Goal: Transaction & Acquisition: Purchase product/service

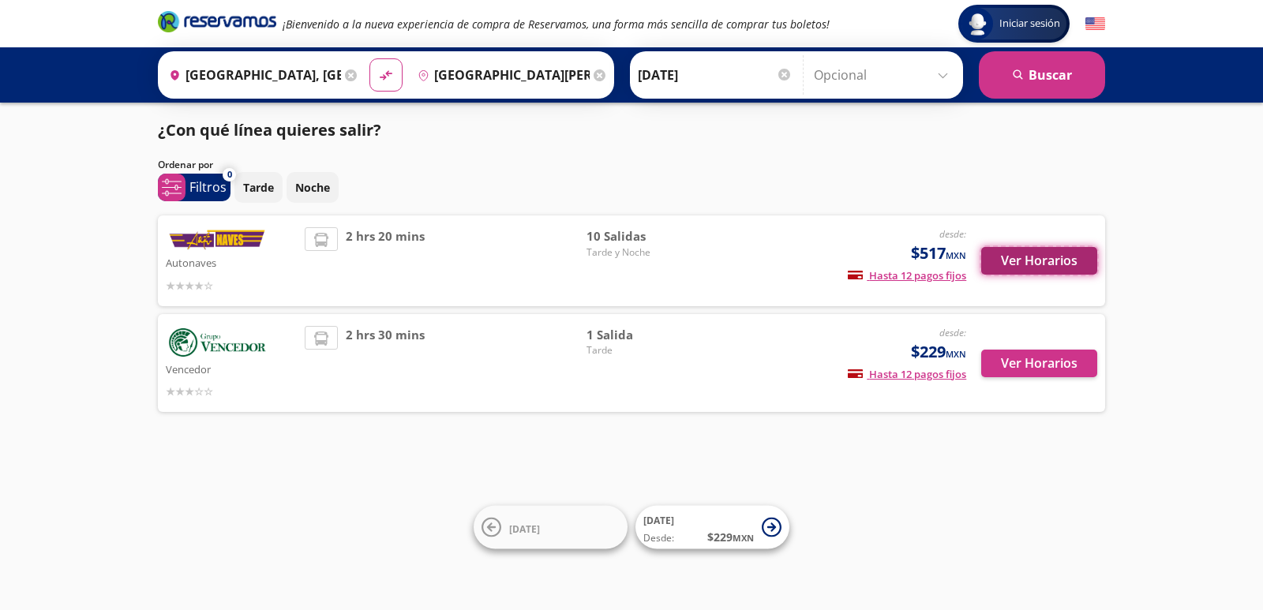
click at [1020, 264] on button "Ver Horarios" at bounding box center [1039, 261] width 116 height 28
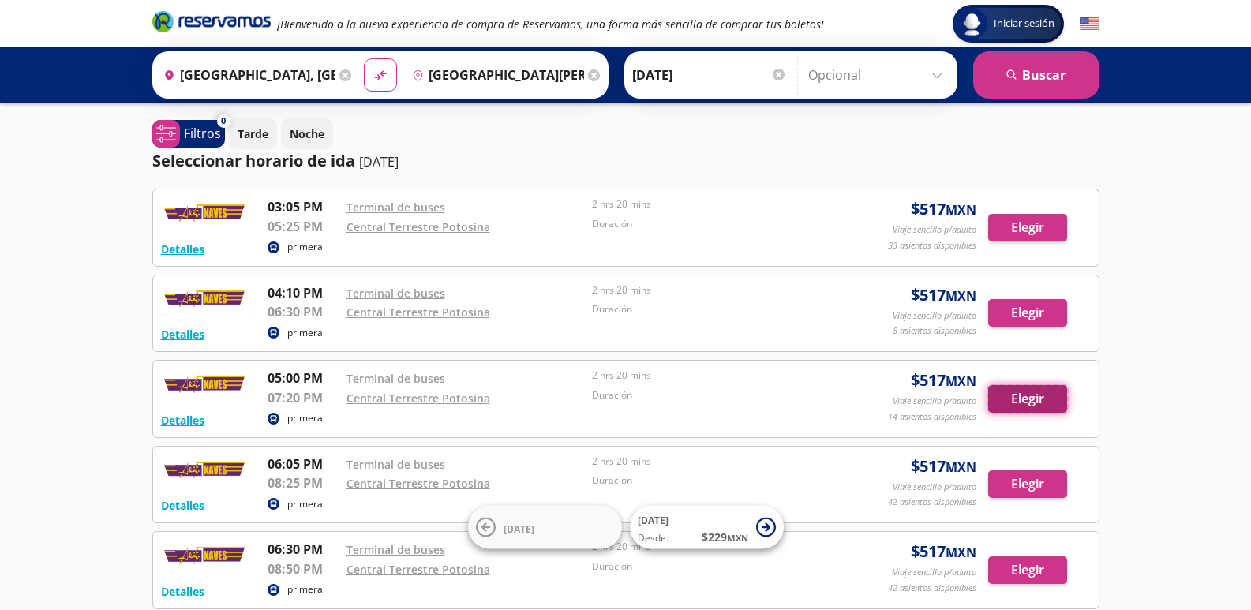
click at [1036, 399] on button "Elegir" at bounding box center [1027, 399] width 79 height 28
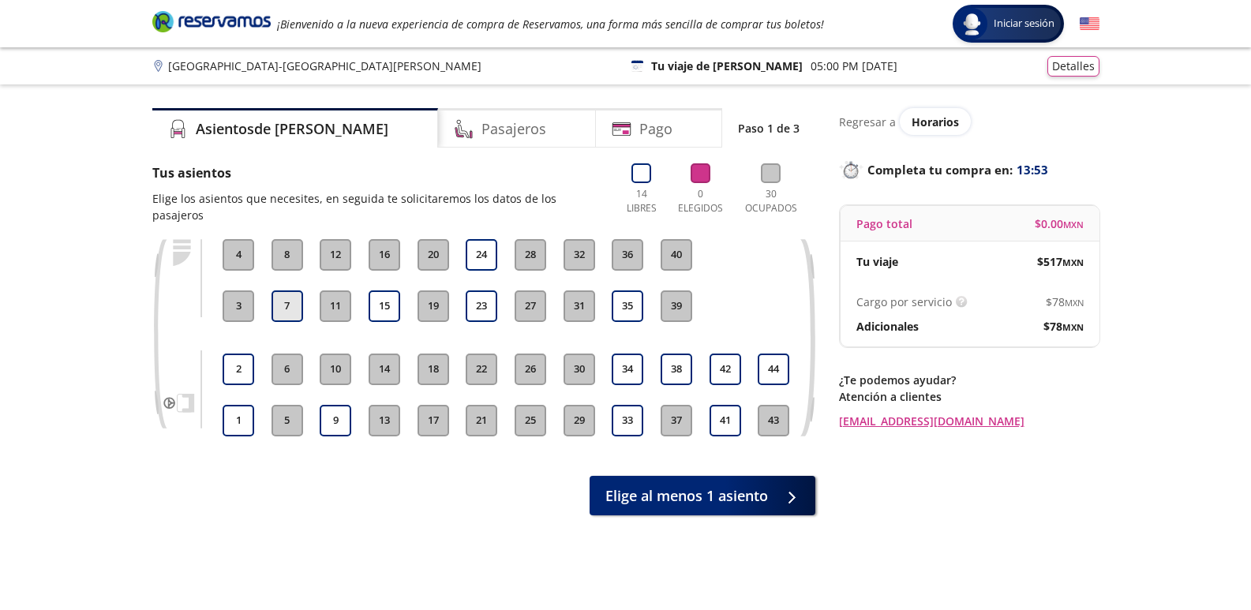
click at [275, 290] on button "7" at bounding box center [287, 306] width 32 height 32
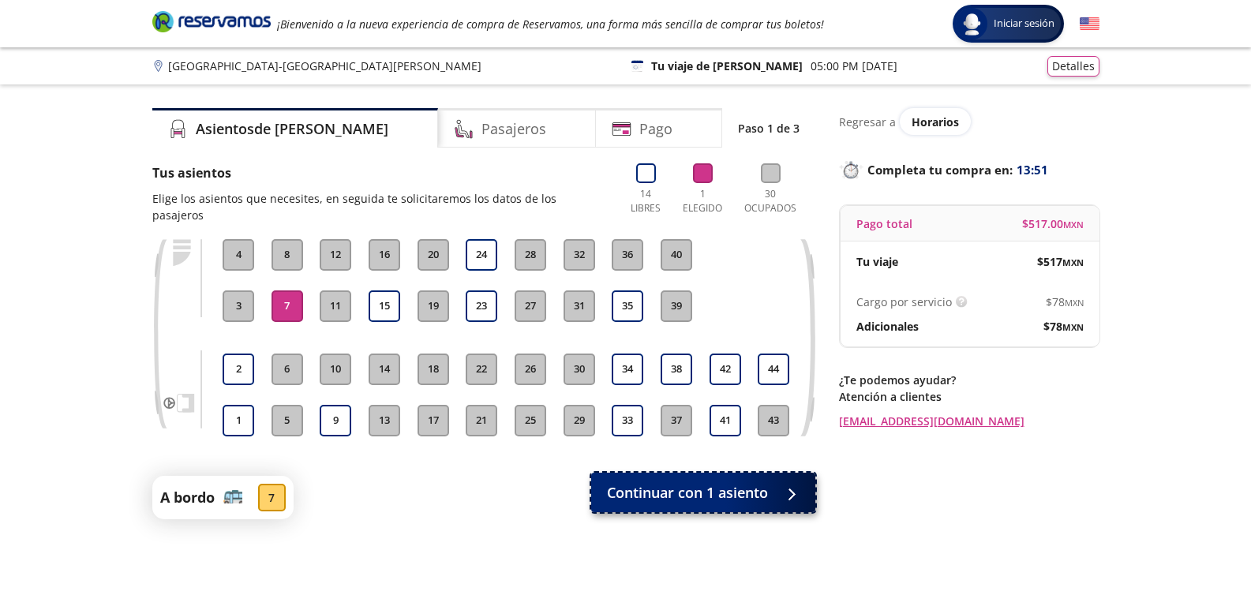
click at [755, 482] on span "Continuar con 1 asiento" at bounding box center [687, 492] width 161 height 21
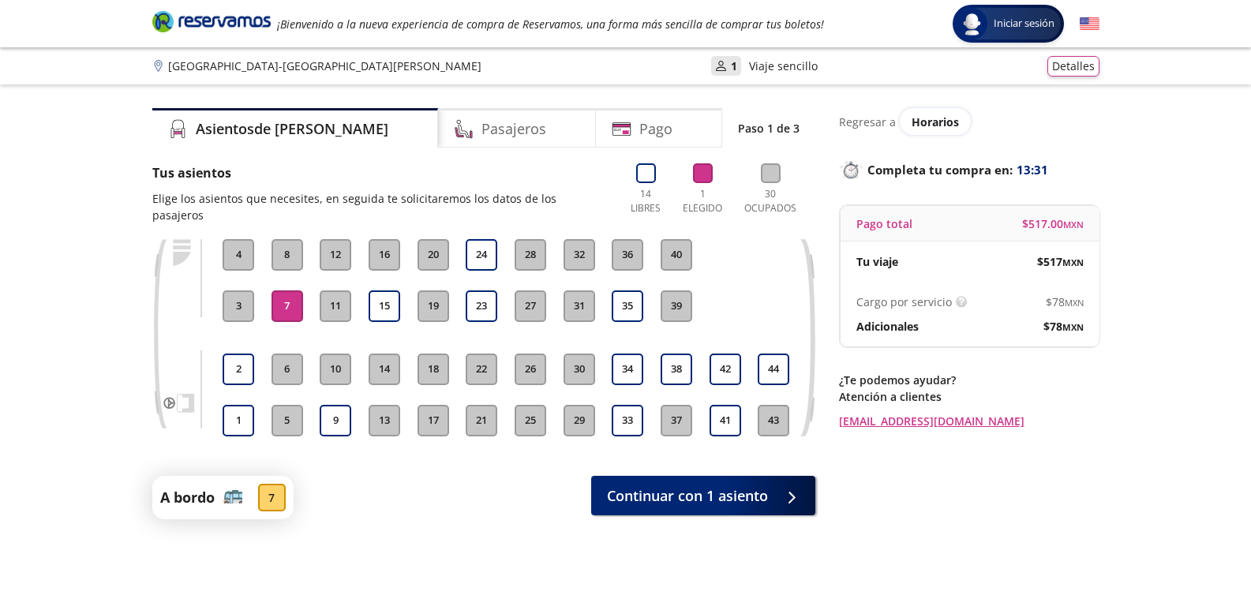
click at [269, 484] on div "7" at bounding box center [272, 498] width 28 height 28
click at [908, 260] on div "Tu viaje" at bounding box center [913, 261] width 114 height 17
click at [481, 123] on h4 "Pasajeros" at bounding box center [513, 128] width 65 height 21
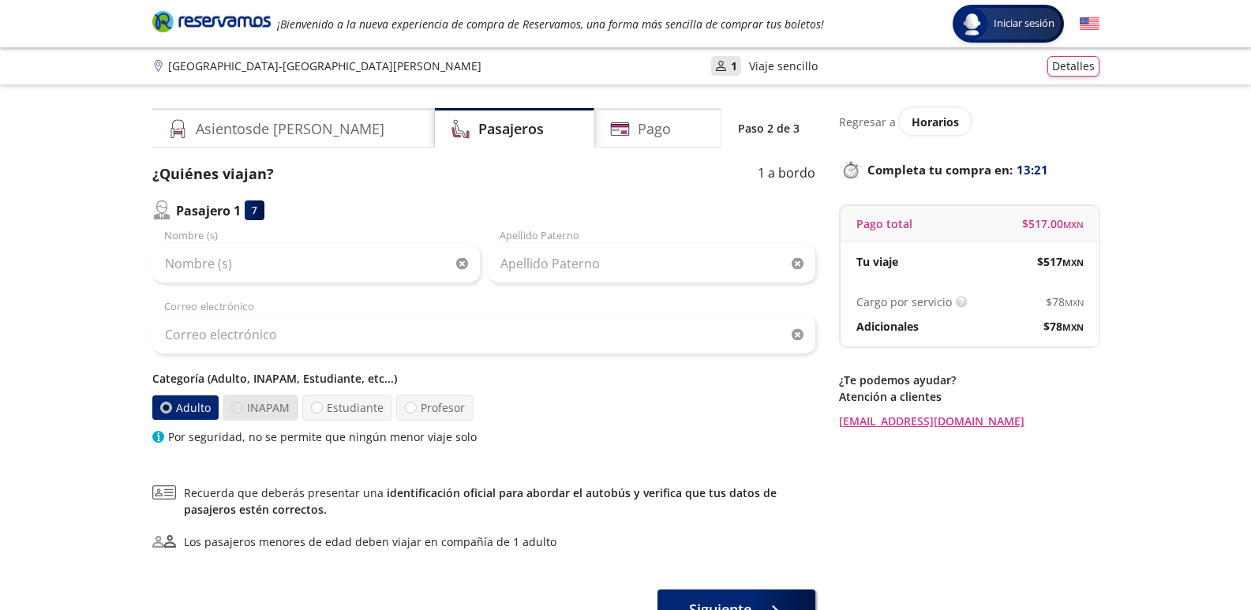
click at [234, 404] on div at bounding box center [237, 408] width 12 height 12
click at [234, 404] on input "INAPAM" at bounding box center [237, 407] width 10 height 10
radio input "true"
radio input "false"
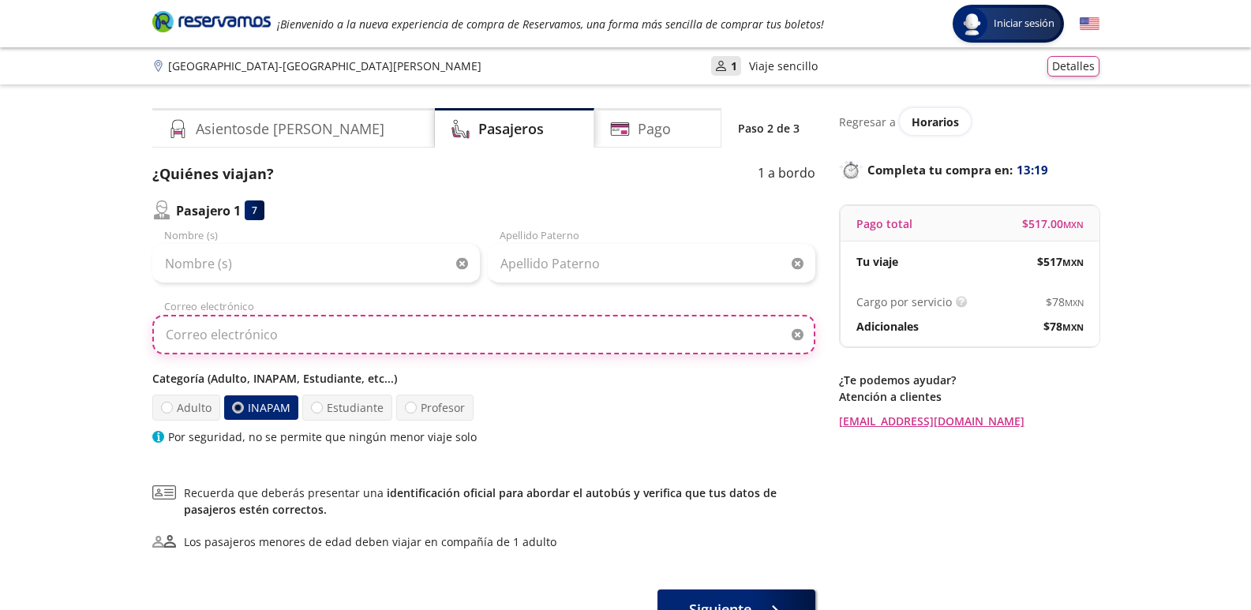
click at [474, 335] on input "Correo electrónico" at bounding box center [483, 334] width 663 height 39
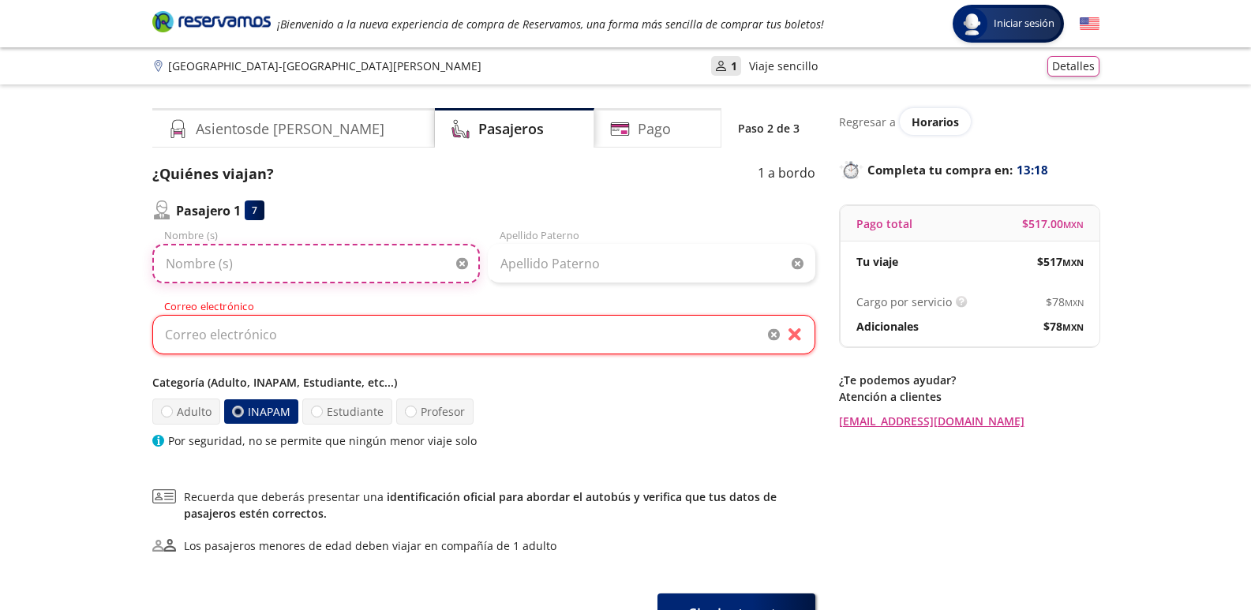
click at [387, 282] on input "Nombre (s)" at bounding box center [315, 263] width 327 height 39
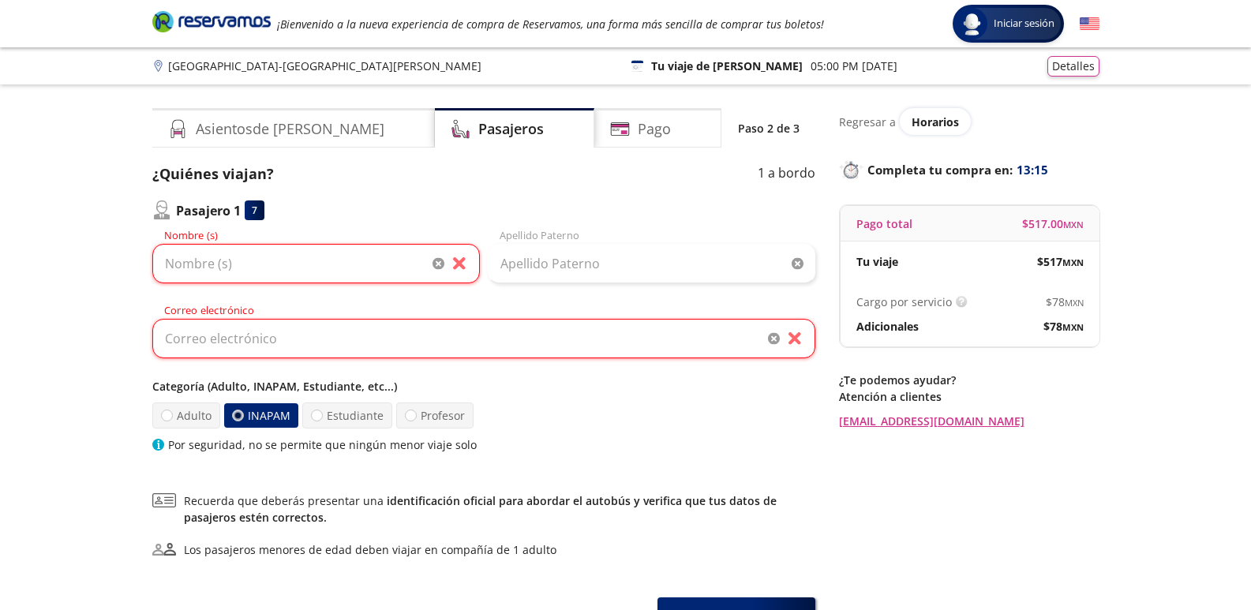
click at [672, 189] on div "¿Quiénes viajan? 1 a bordo Pasajero 1 7 Nombre (s) Apellido [PERSON_NAME] Corre…" at bounding box center [483, 308] width 663 height 290
click at [458, 264] on input "Nombre (s)" at bounding box center [315, 263] width 327 height 39
click at [622, 141] on div "Pago" at bounding box center [657, 127] width 127 height 39
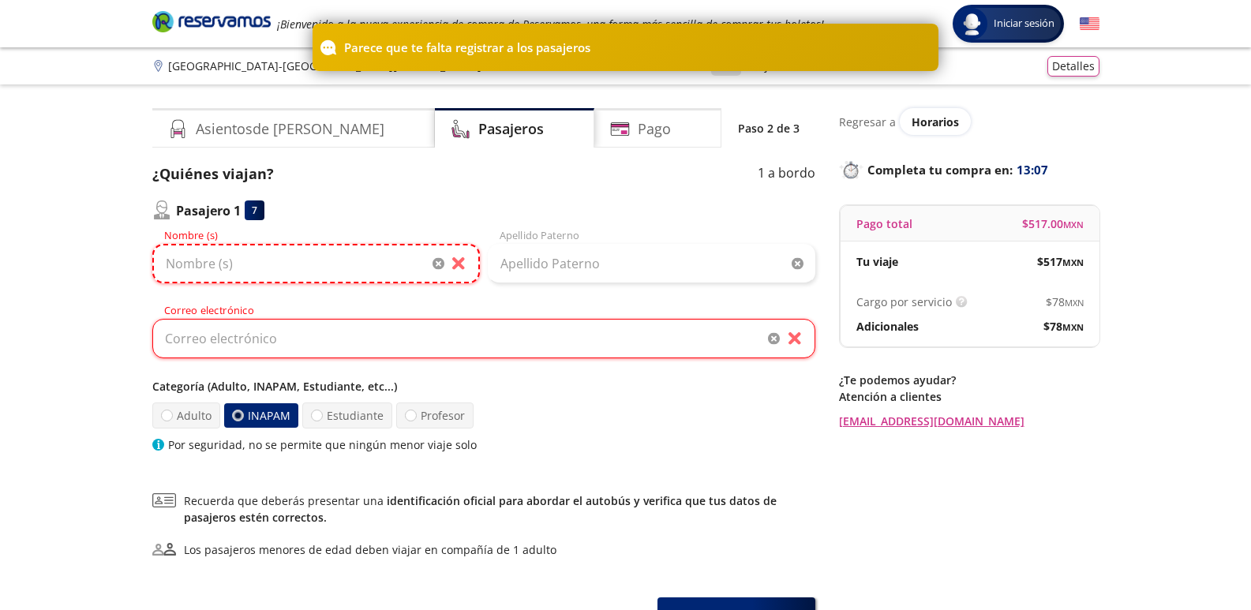
click at [265, 266] on input "Nombre (s)" at bounding box center [315, 263] width 327 height 39
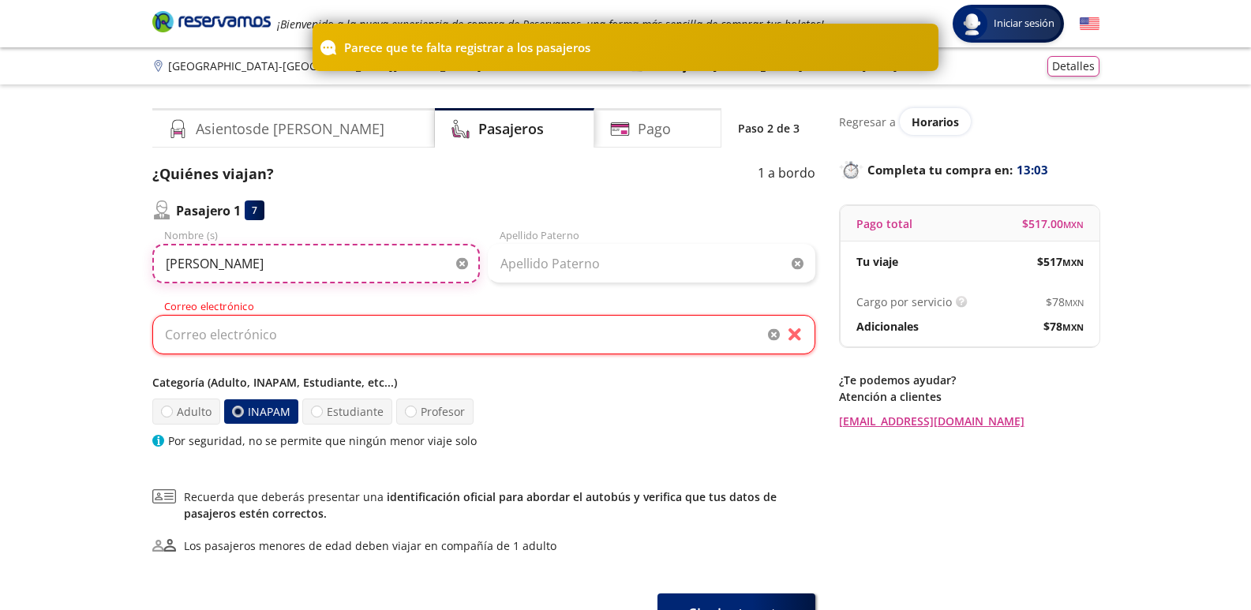
type input "[PERSON_NAME]"
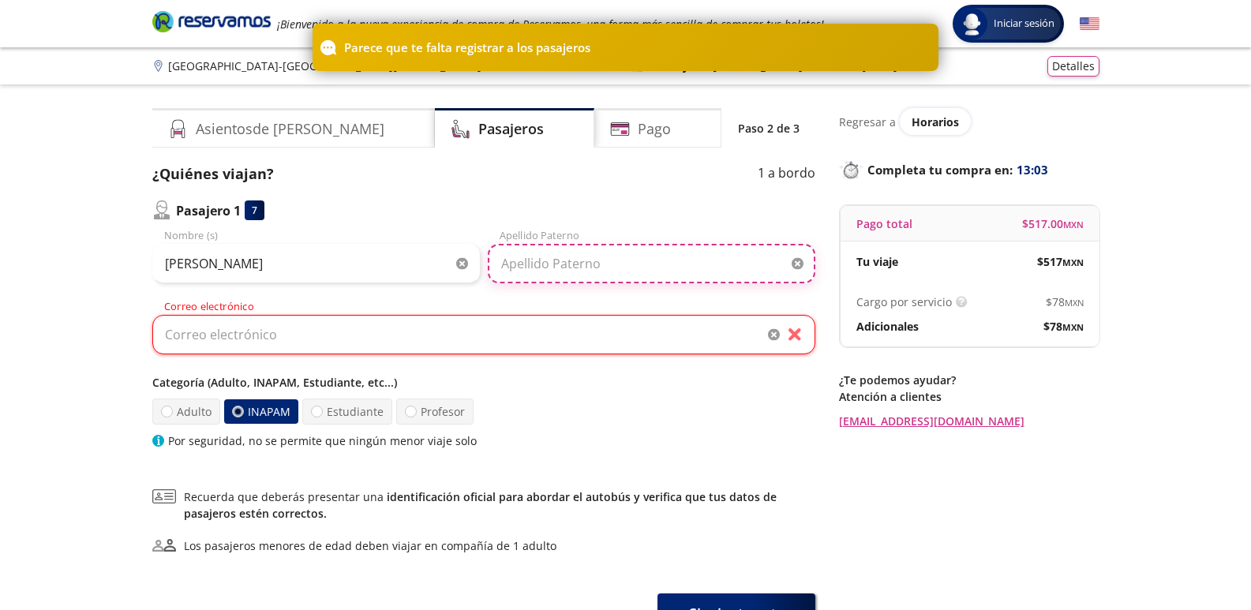
click at [612, 273] on input "Apellido Paterno" at bounding box center [651, 263] width 327 height 39
type input "[PERSON_NAME]"
click at [638, 133] on h4 "Pago" at bounding box center [654, 128] width 33 height 21
click at [257, 335] on input "Correo electrónico" at bounding box center [483, 334] width 663 height 39
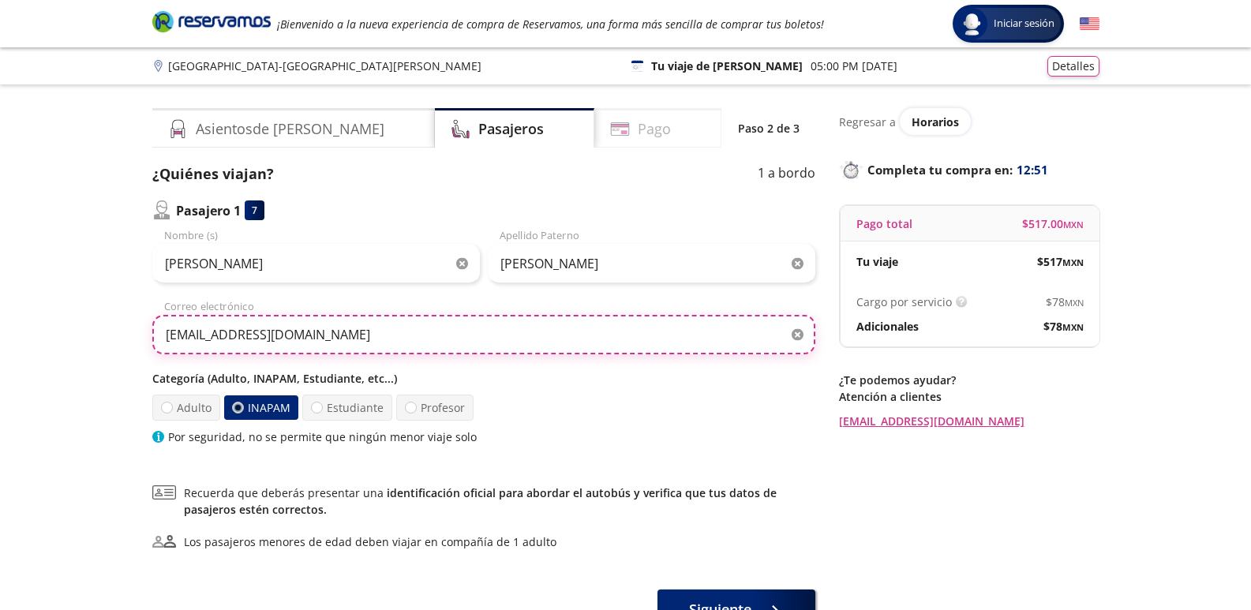
type input "[EMAIL_ADDRESS][DOMAIN_NAME]"
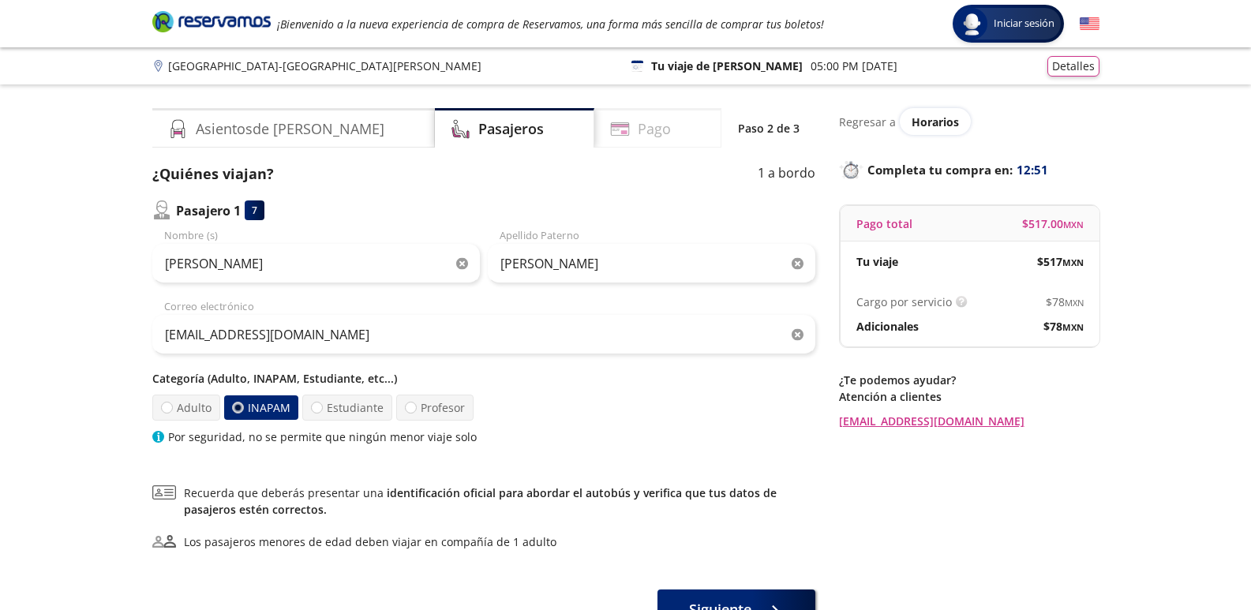
click at [635, 140] on div "Pago" at bounding box center [657, 127] width 127 height 39
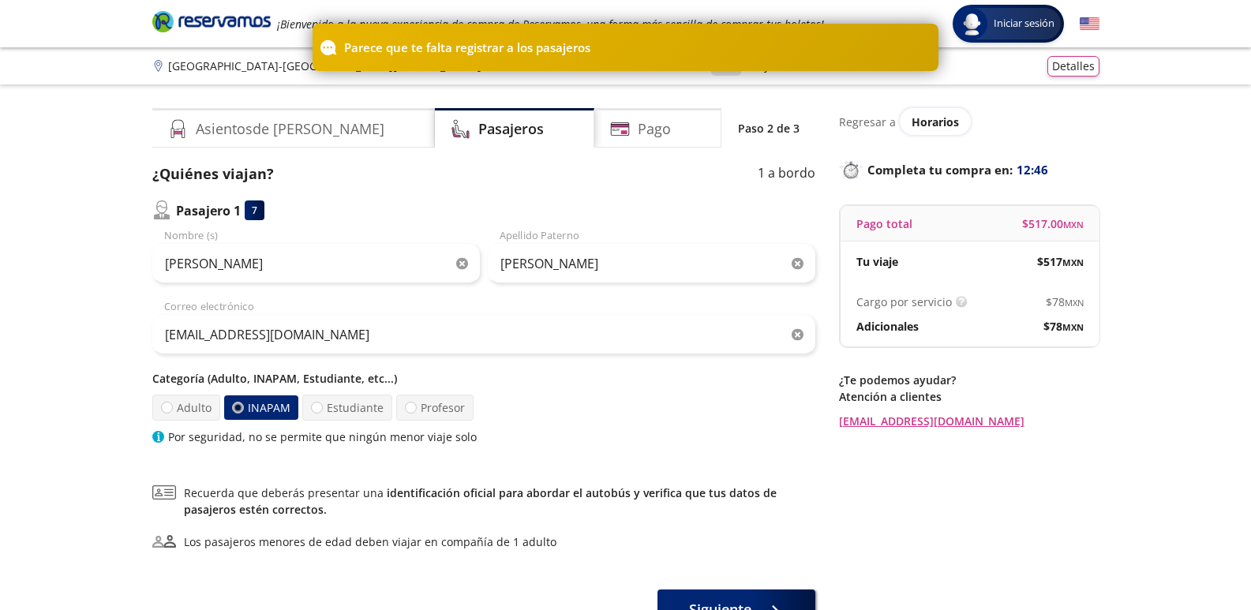
click at [238, 405] on div at bounding box center [237, 408] width 12 height 12
click at [238, 405] on input "INAPAM" at bounding box center [237, 407] width 10 height 10
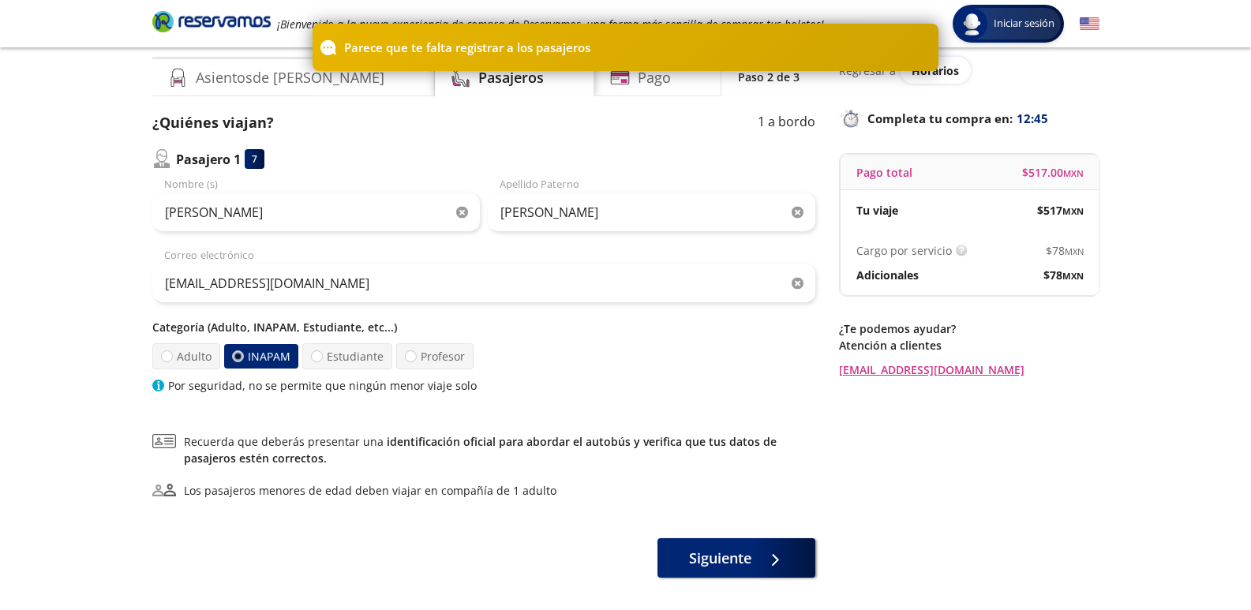
scroll to position [79, 0]
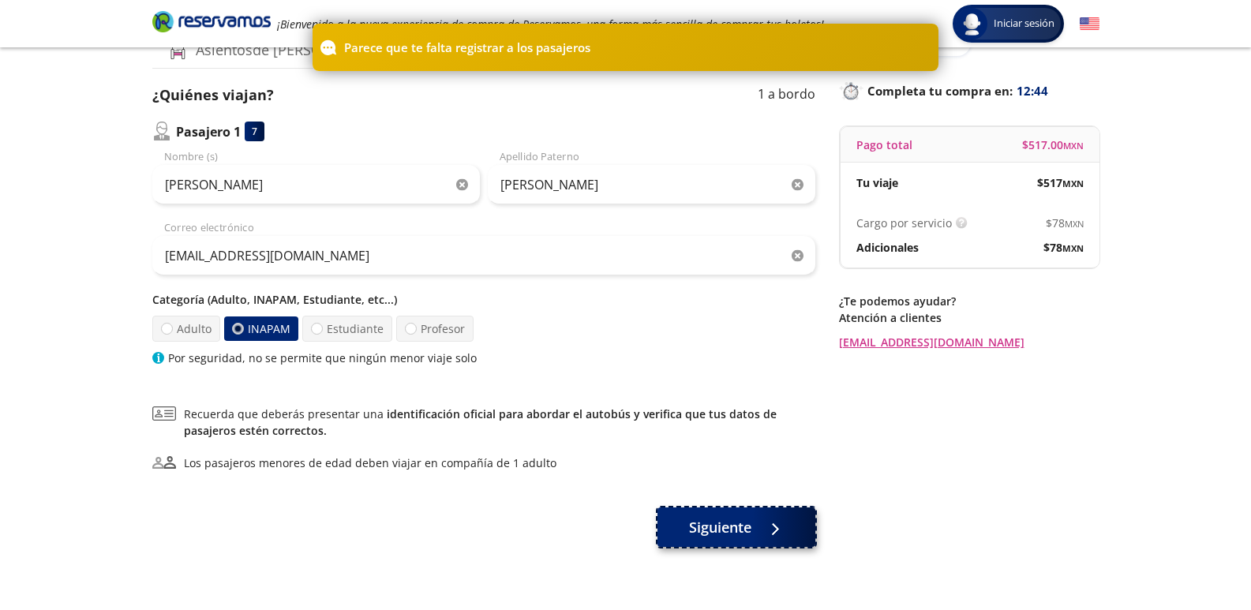
click at [772, 528] on icon at bounding box center [766, 529] width 12 height 12
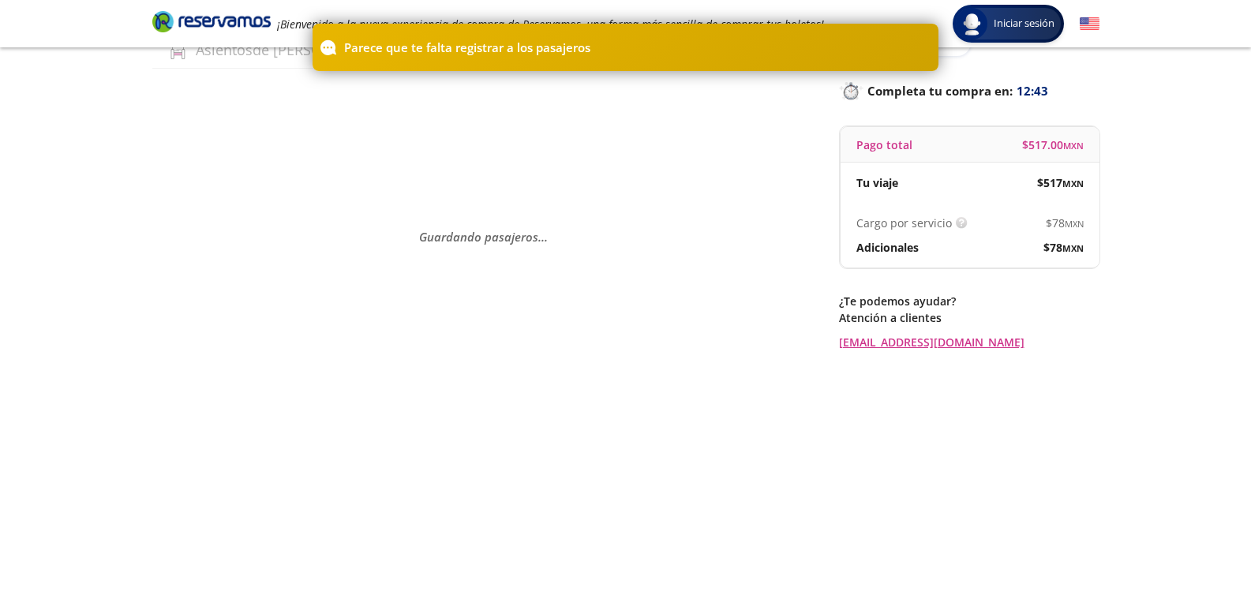
scroll to position [0, 0]
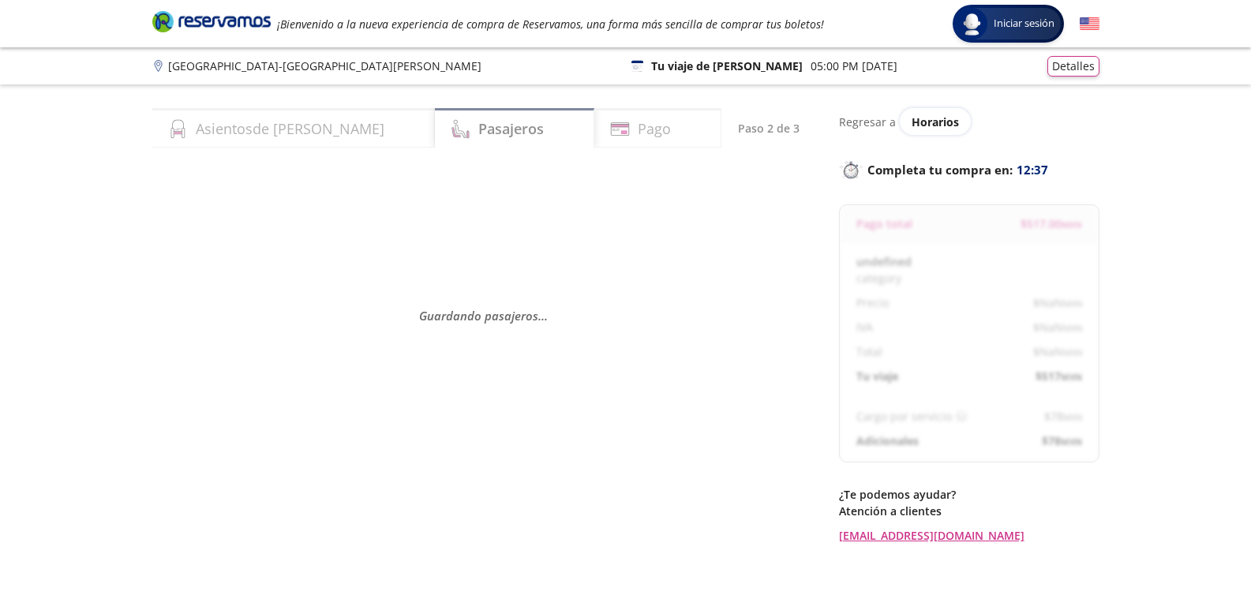
select select "MX"
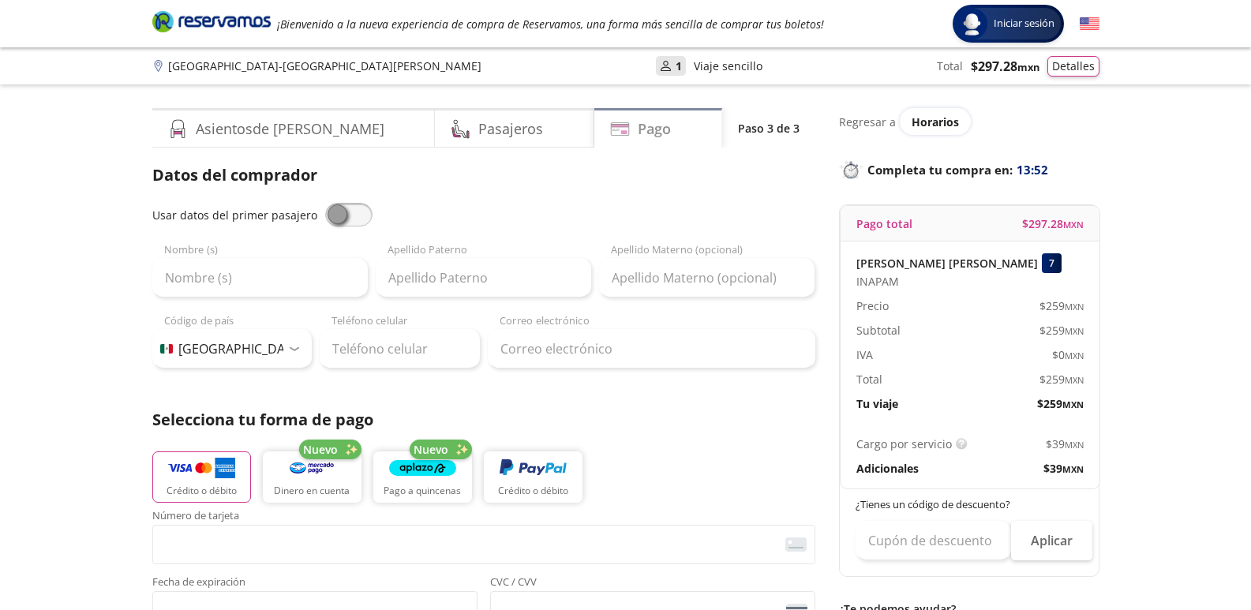
click at [638, 132] on h4 "Pago" at bounding box center [654, 128] width 33 height 21
click at [286, 145] on div "Asientos de [PERSON_NAME]" at bounding box center [293, 127] width 283 height 39
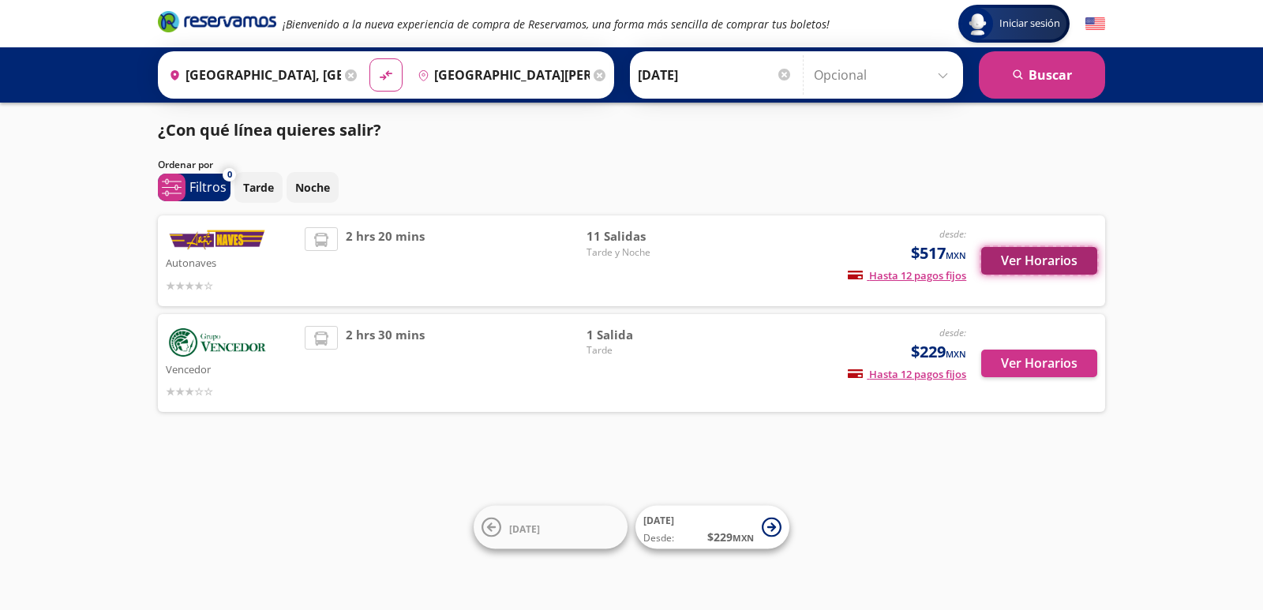
click at [1018, 256] on button "Ver Horarios" at bounding box center [1039, 261] width 116 height 28
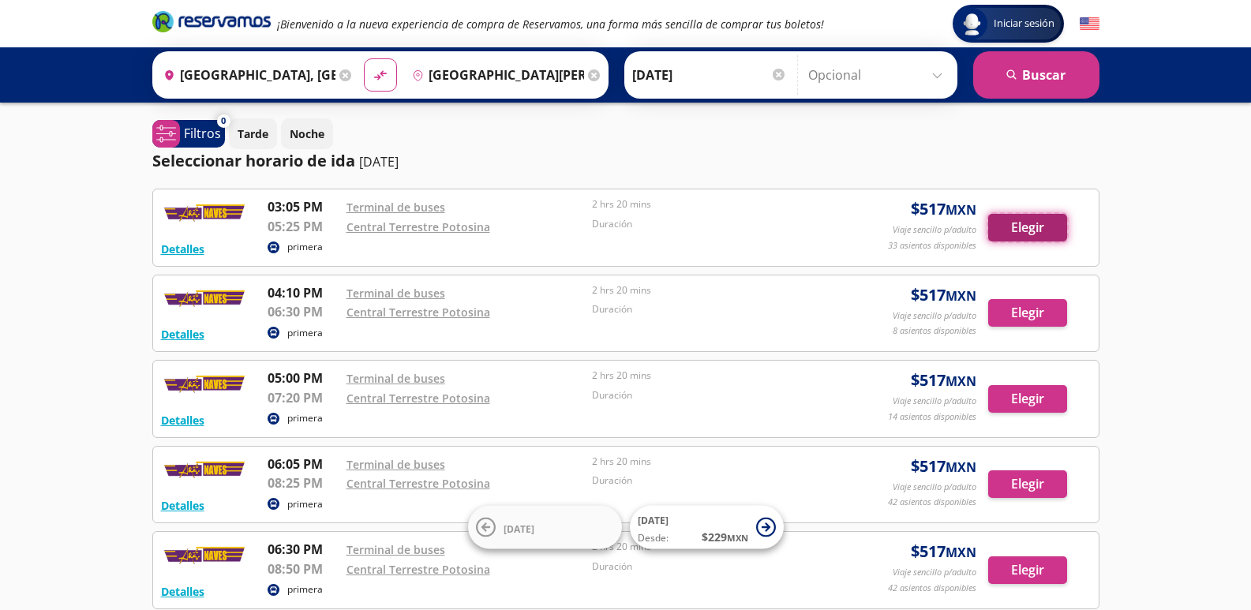
click at [1027, 227] on button "Elegir" at bounding box center [1027, 228] width 79 height 28
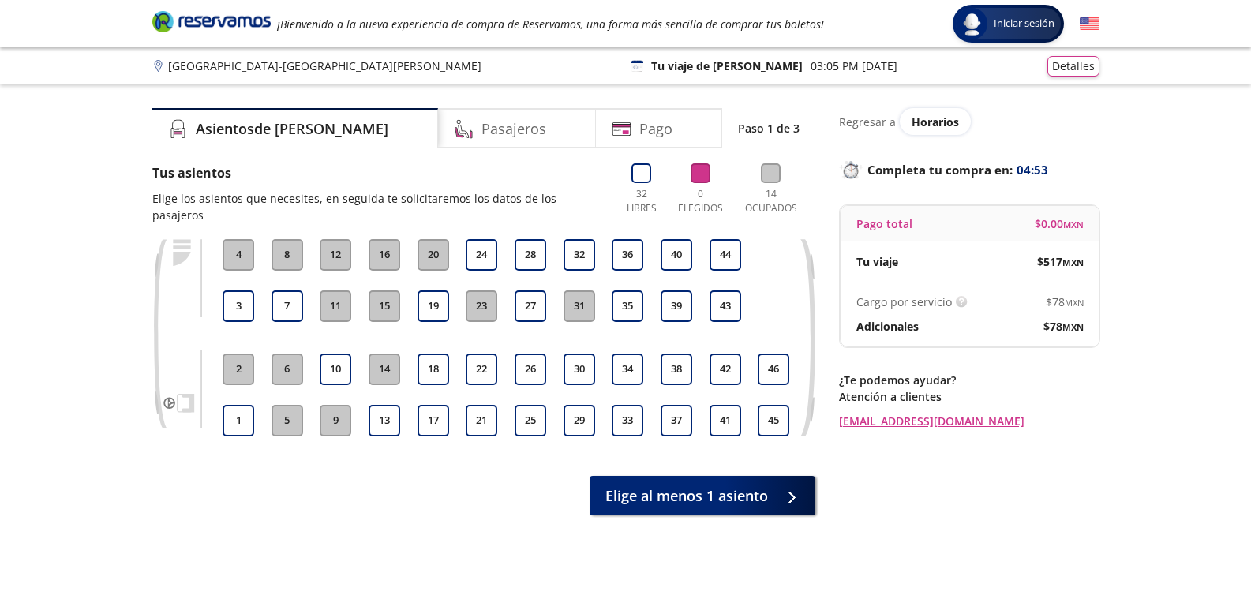
click at [286, 241] on button "8" at bounding box center [287, 255] width 32 height 32
click at [286, 239] on button "8" at bounding box center [287, 255] width 32 height 32
click at [292, 293] on button "7" at bounding box center [287, 306] width 32 height 32
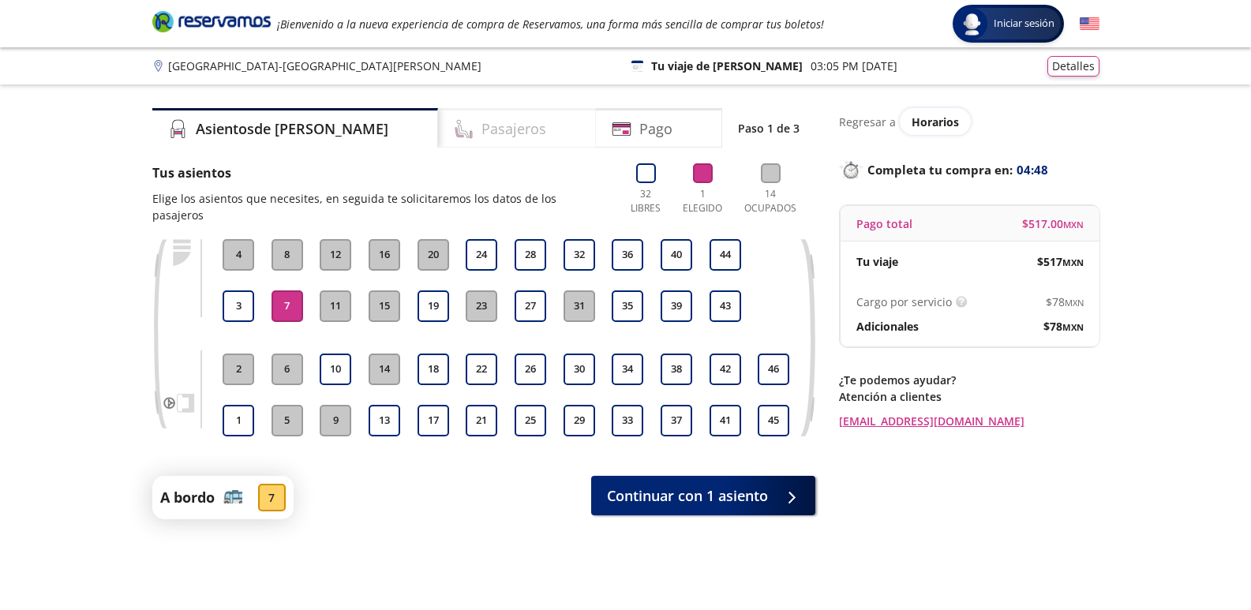
click at [481, 133] on h4 "Pasajeros" at bounding box center [513, 128] width 65 height 21
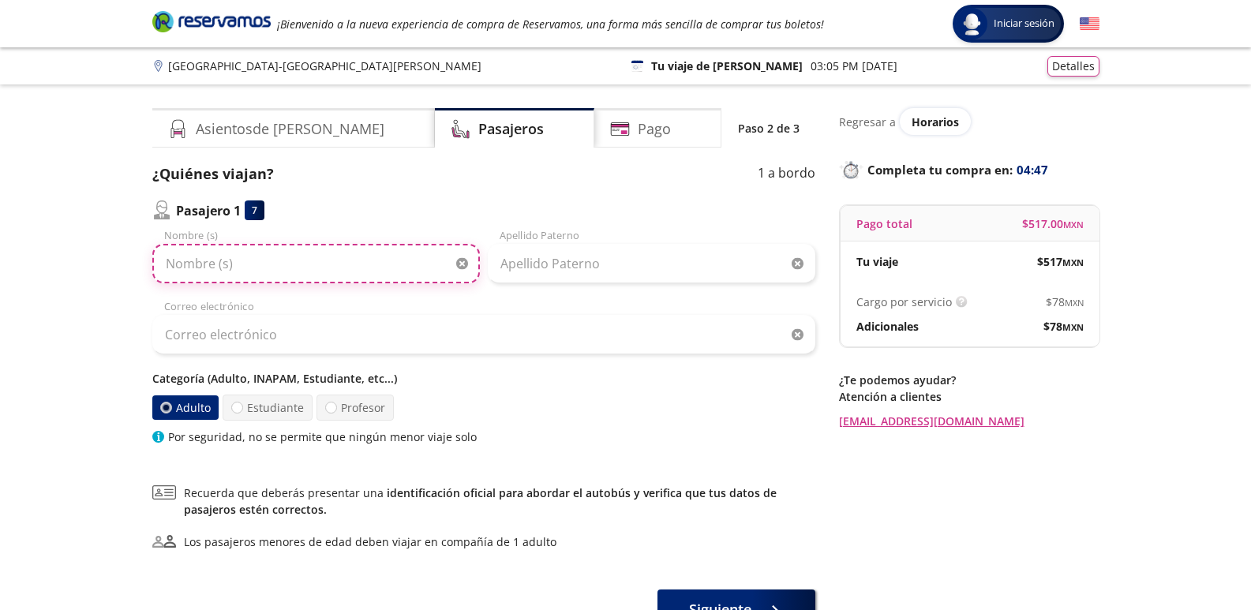
click at [219, 265] on input "Nombre (s)" at bounding box center [315, 263] width 327 height 39
type input "SALVADOR"
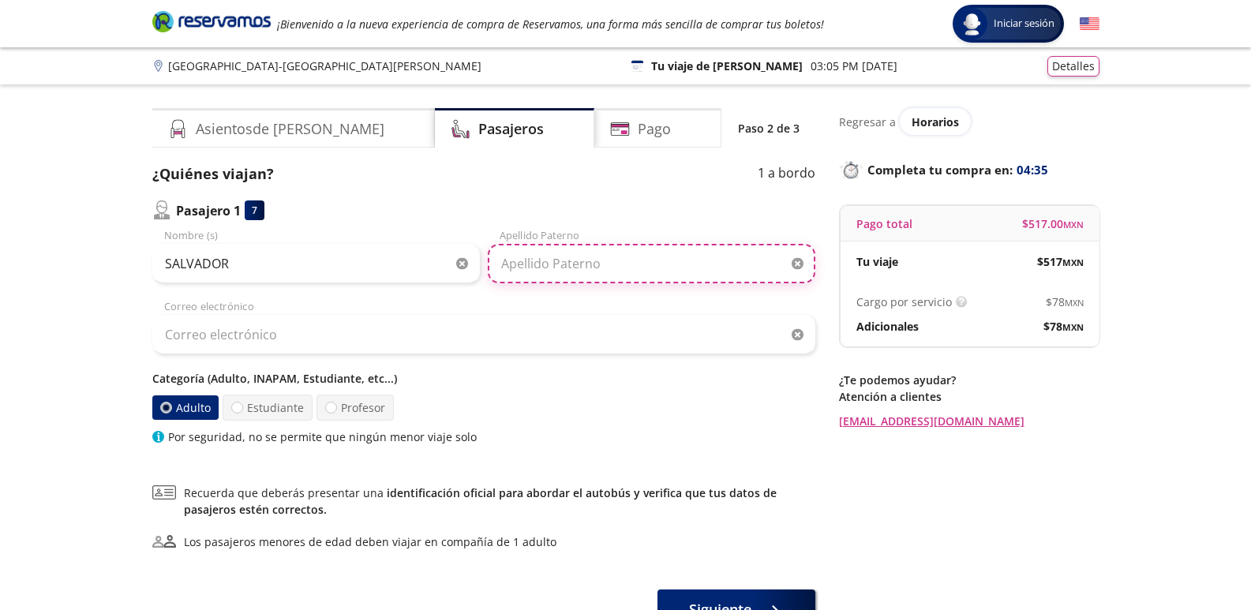
click at [524, 264] on input "Apellido Paterno" at bounding box center [651, 263] width 327 height 39
type input "TORRES GARCIA"
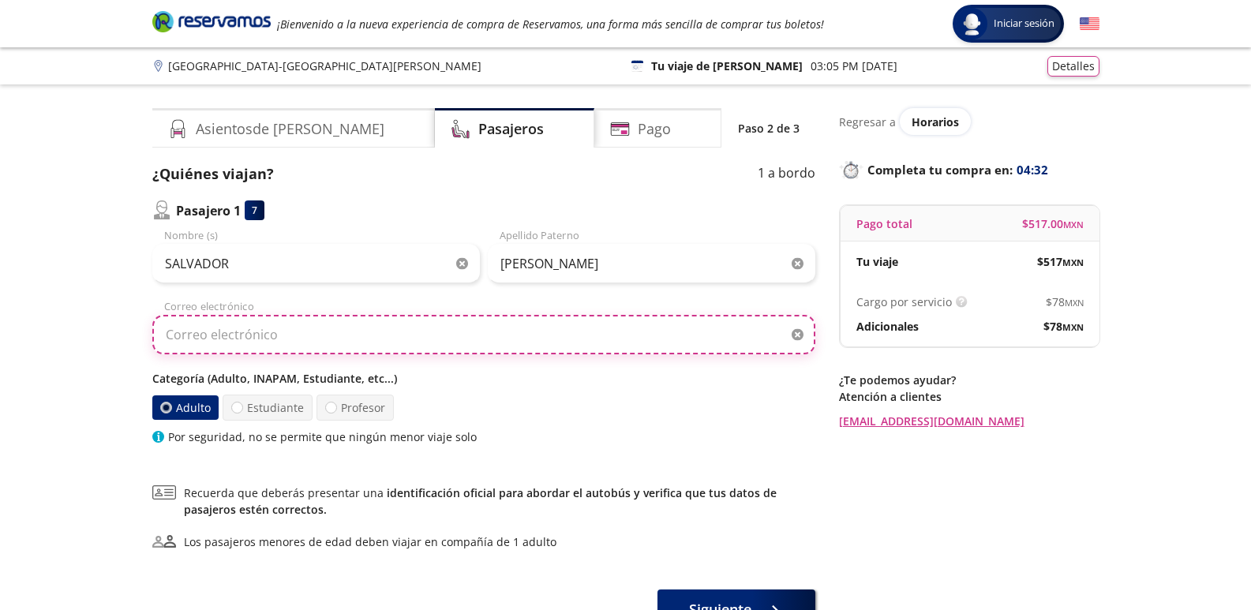
drag, startPoint x: 298, startPoint y: 316, endPoint x: 294, endPoint y: 338, distance: 21.7
click at [294, 324] on input "Correo electrónico" at bounding box center [483, 334] width 663 height 39
type input "D"
type input "DUQUESITAG@GMAI.COM"
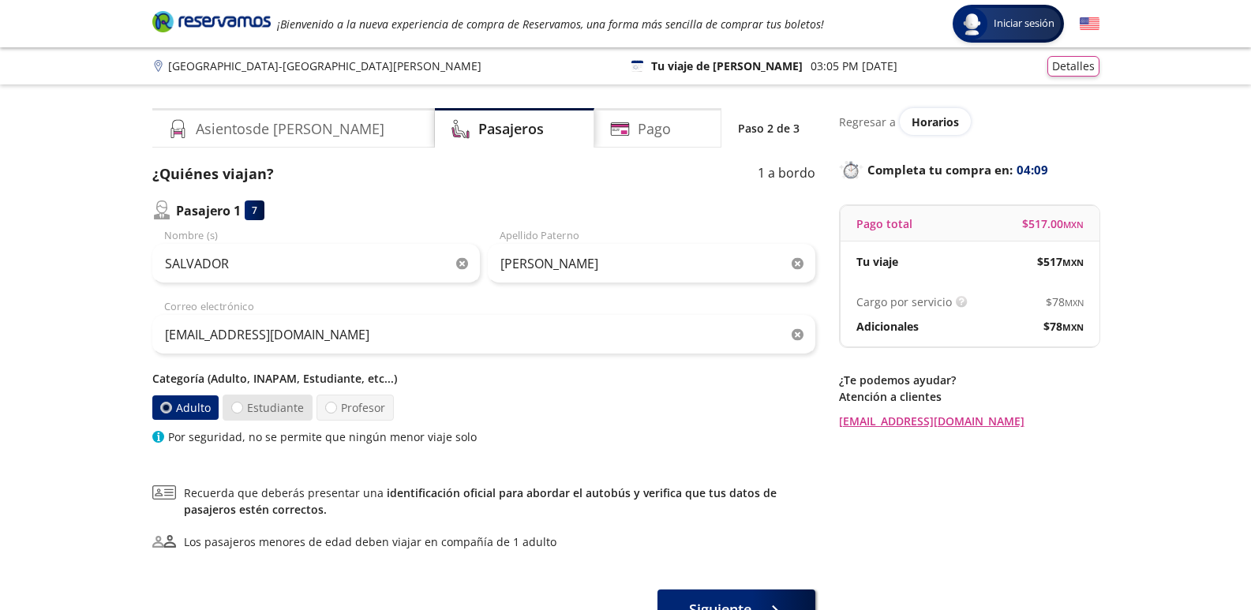
click at [245, 406] on label "Estudiante" at bounding box center [268, 408] width 90 height 26
click at [242, 406] on input "Estudiante" at bounding box center [237, 407] width 10 height 10
radio input "true"
radio input "false"
click at [335, 406] on label "Profesor" at bounding box center [354, 408] width 77 height 26
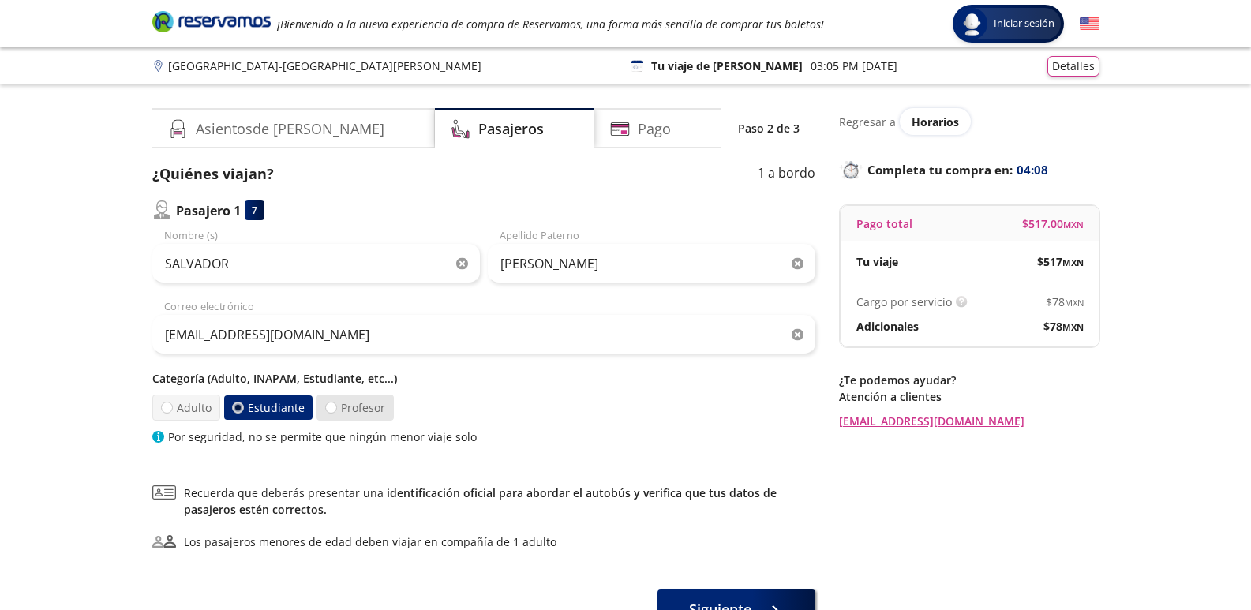
click at [335, 406] on input "Profesor" at bounding box center [331, 407] width 10 height 10
radio input "true"
radio input "false"
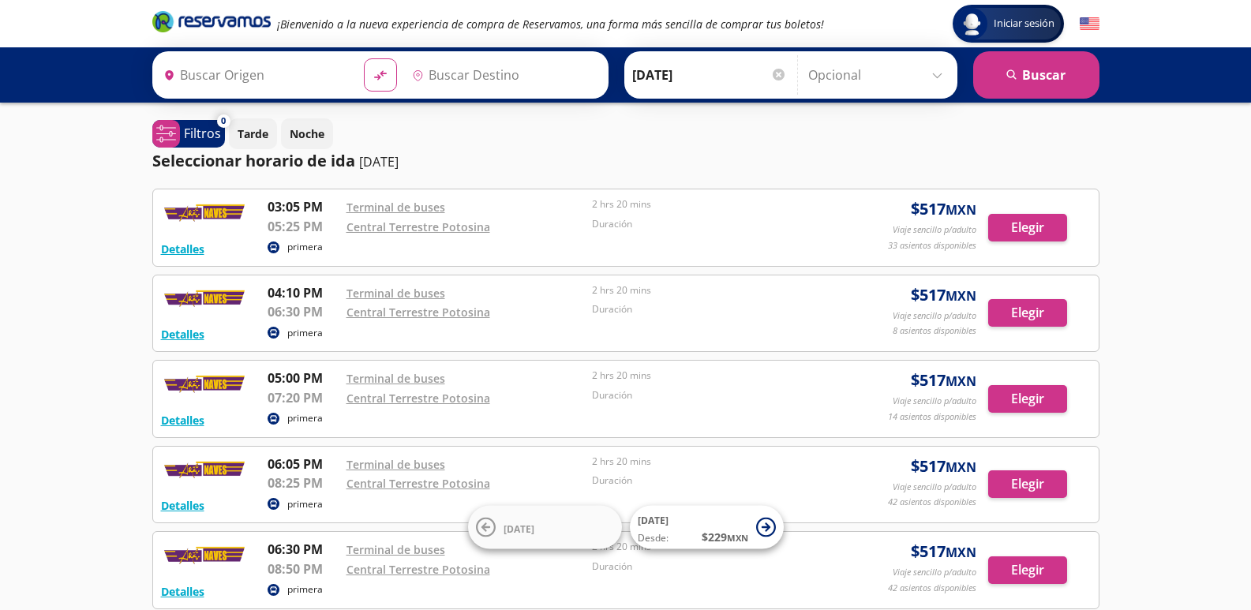
type input "[GEOGRAPHIC_DATA], [GEOGRAPHIC_DATA][PERSON_NAME]"
type input "[GEOGRAPHIC_DATA][PERSON_NAME], [GEOGRAPHIC_DATA][PERSON_NAME]"
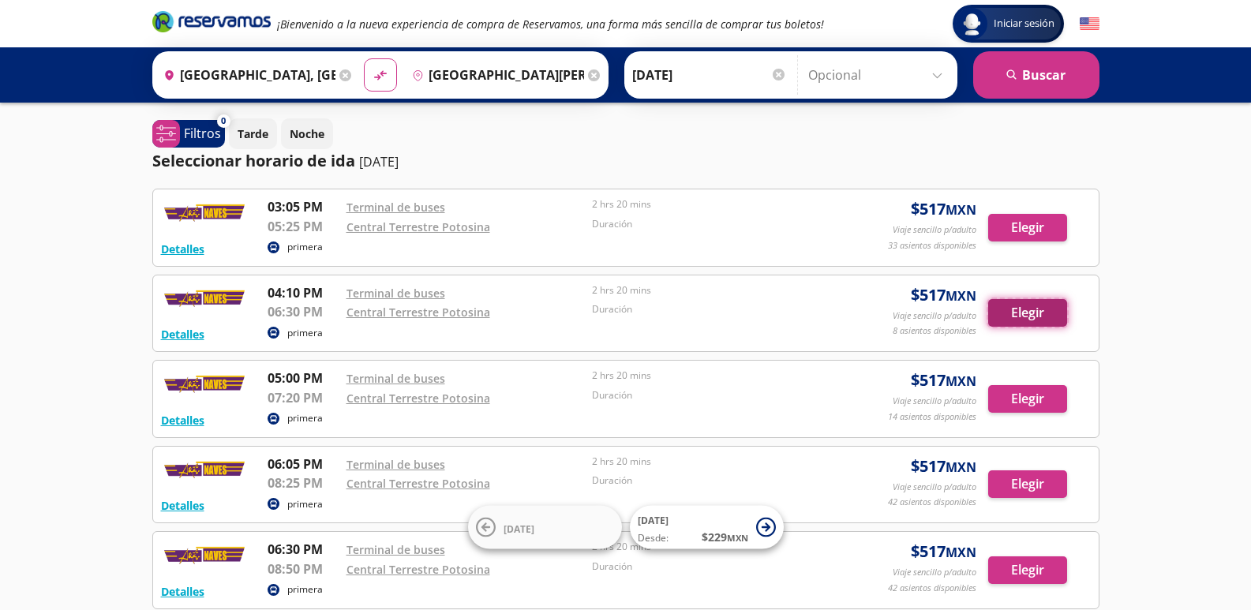
click at [1048, 311] on button "Elegir" at bounding box center [1027, 313] width 79 height 28
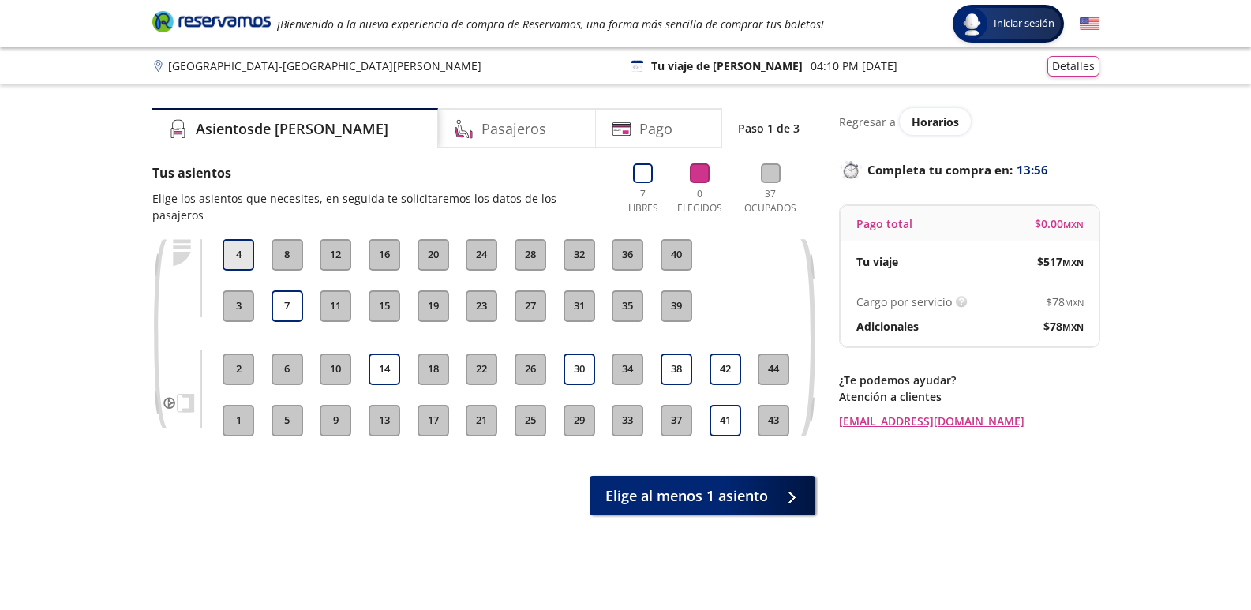
click at [237, 242] on button "4" at bounding box center [239, 255] width 32 height 32
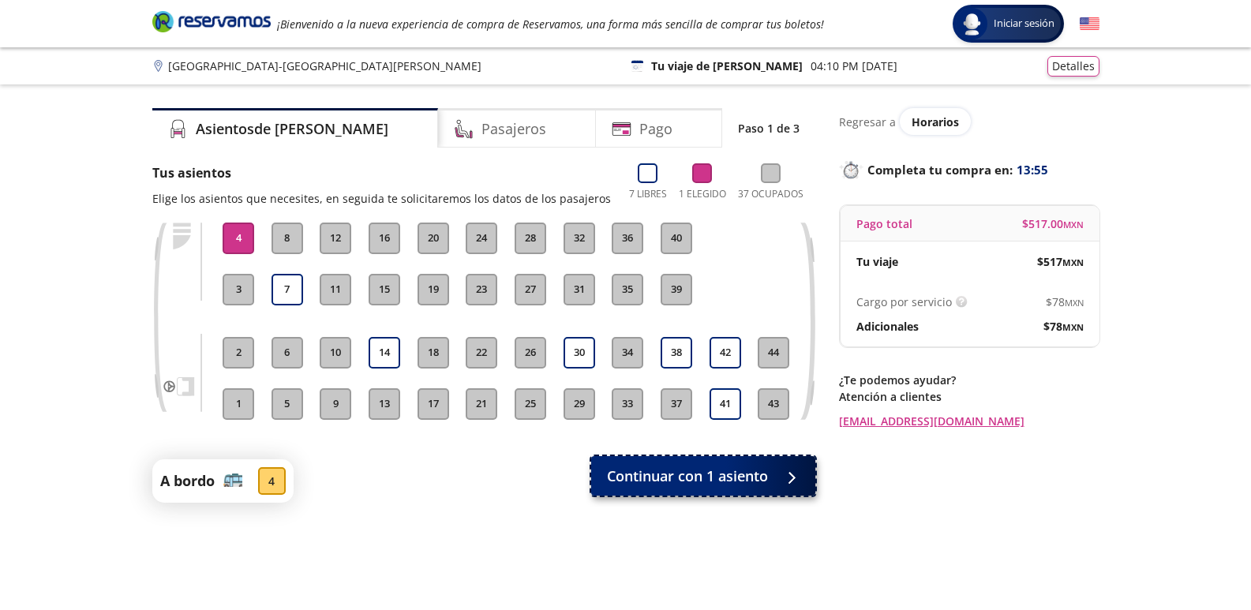
click at [686, 460] on button "Continuar con 1 asiento" at bounding box center [703, 475] width 224 height 39
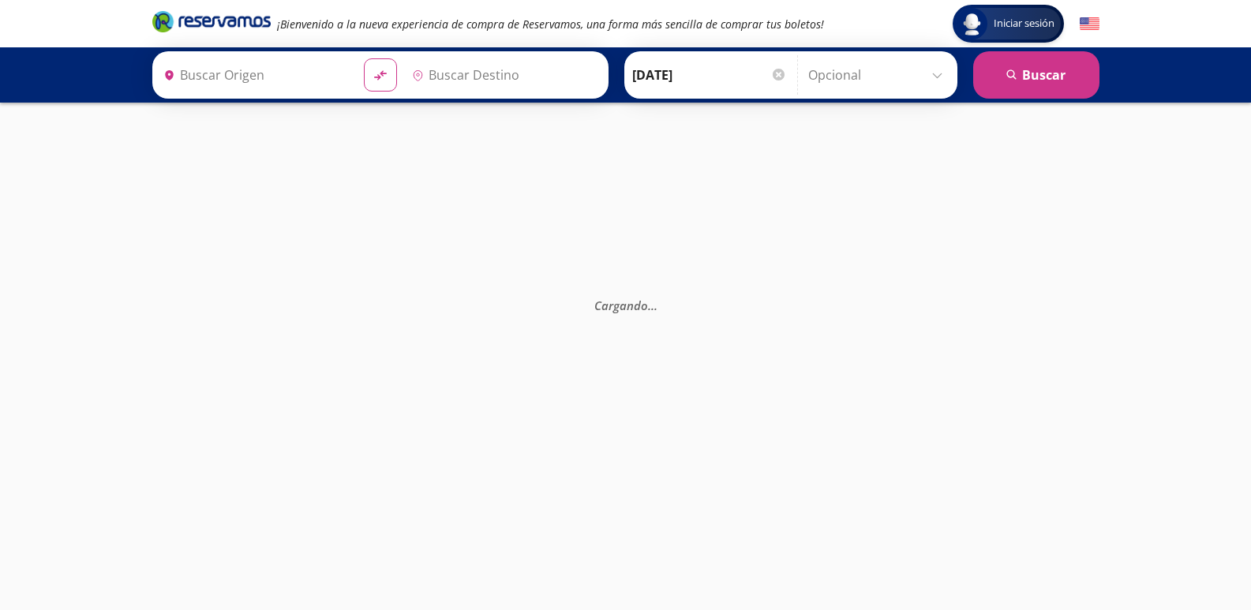
type input "[GEOGRAPHIC_DATA][PERSON_NAME], [GEOGRAPHIC_DATA][PERSON_NAME]"
type input "[GEOGRAPHIC_DATA], [GEOGRAPHIC_DATA][PERSON_NAME]"
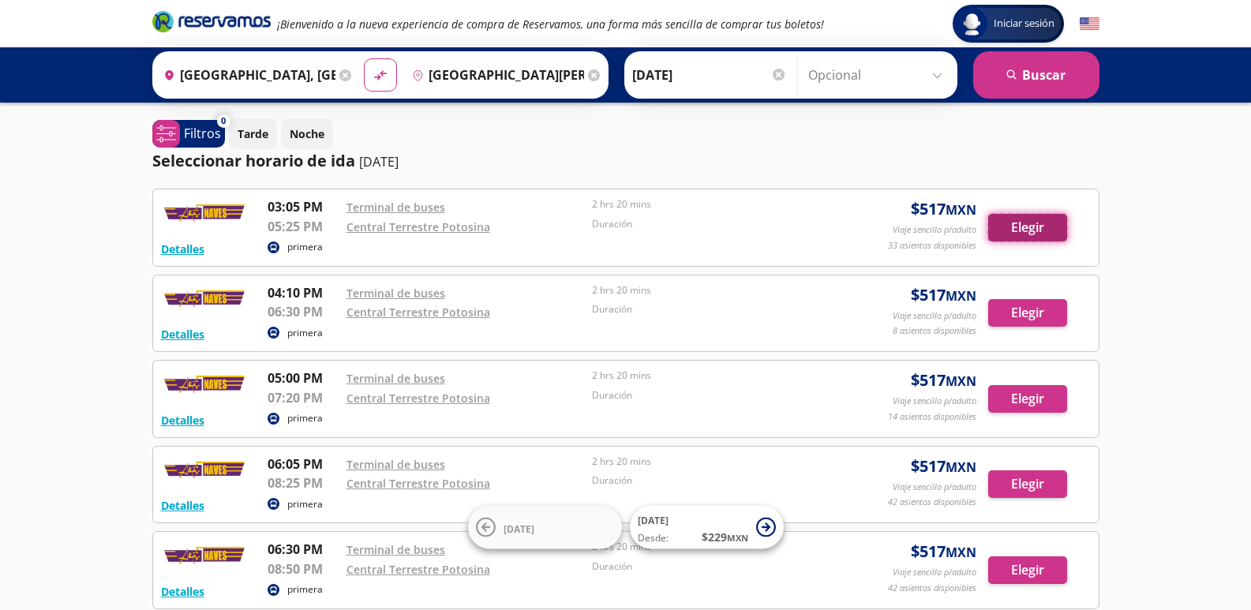
click at [1026, 229] on button "Elegir" at bounding box center [1027, 228] width 79 height 28
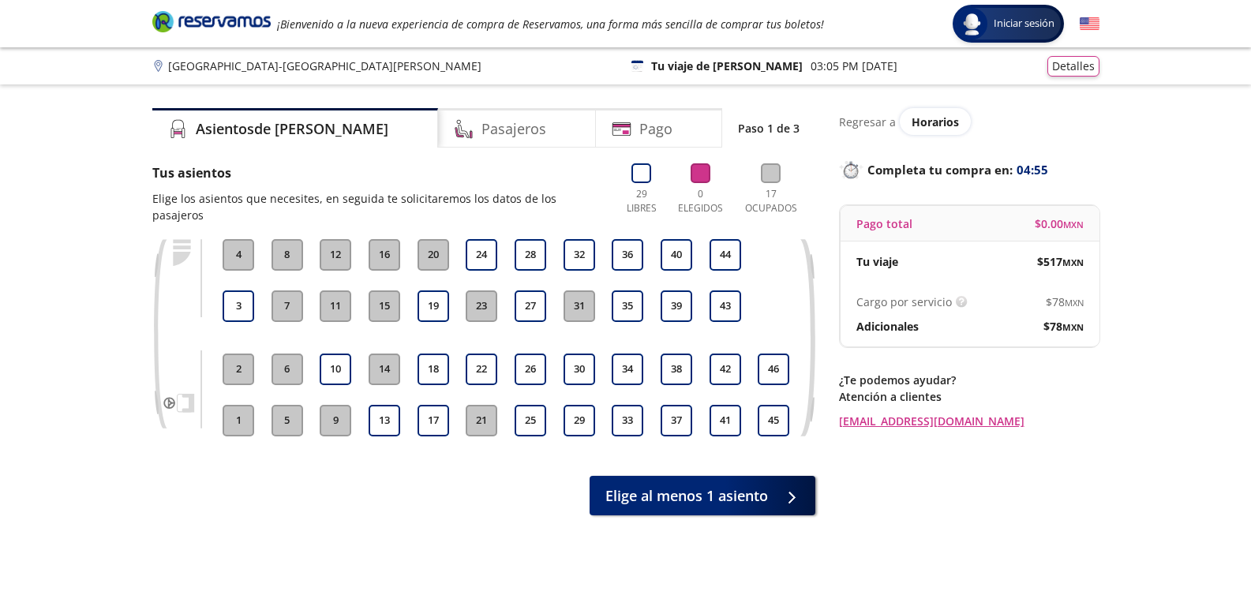
click at [489, 405] on button "21" at bounding box center [482, 421] width 32 height 32
click at [434, 354] on button "18" at bounding box center [433, 370] width 32 height 32
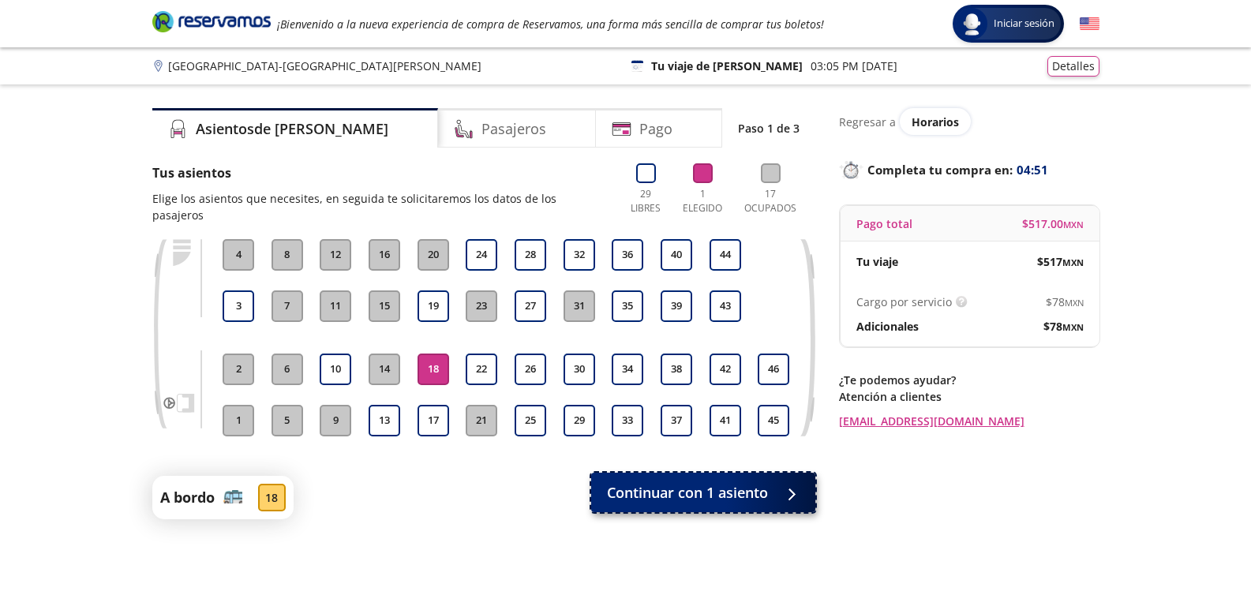
click at [658, 482] on span "Continuar con 1 asiento" at bounding box center [687, 492] width 161 height 21
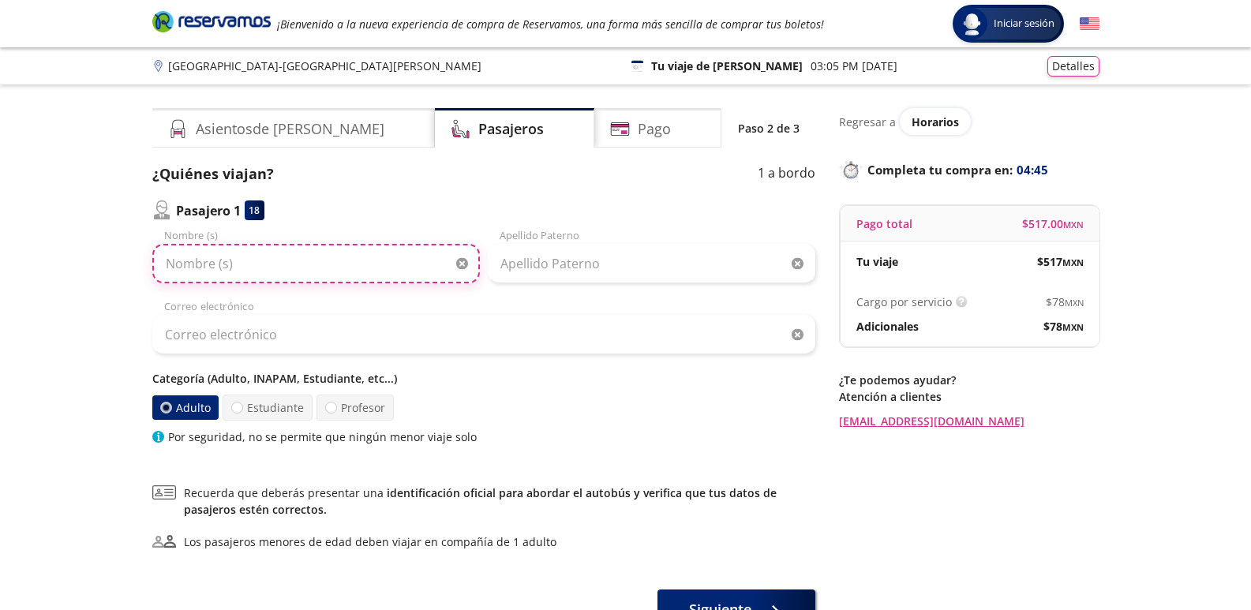
click at [234, 267] on input "Nombre (s)" at bounding box center [315, 263] width 327 height 39
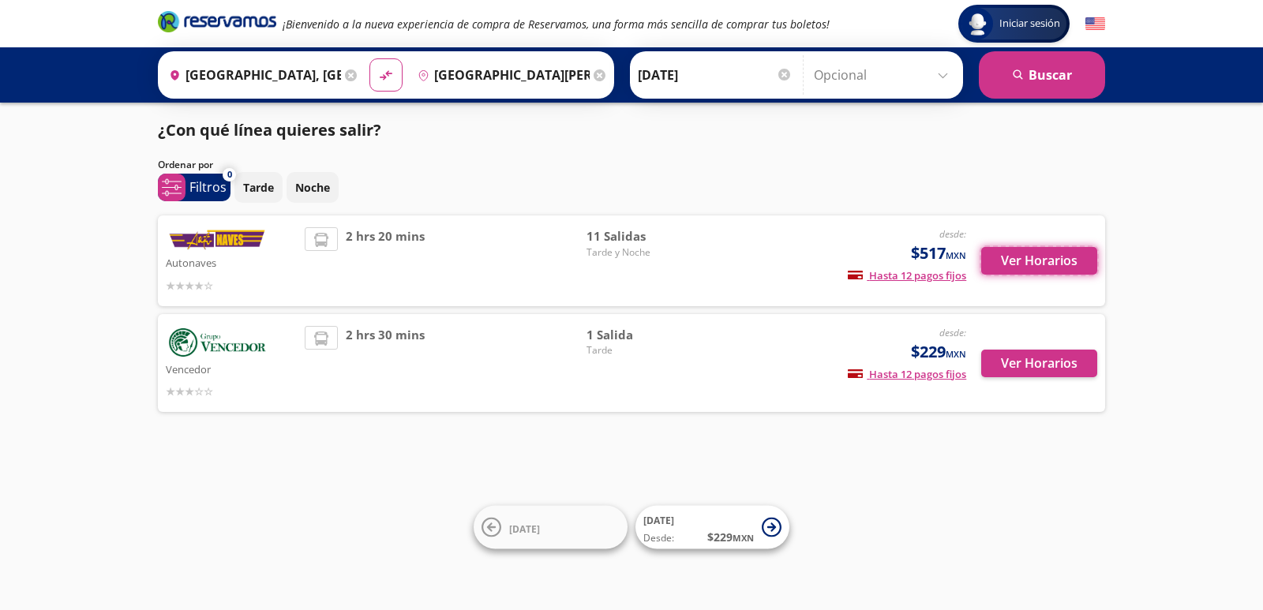
click at [1005, 264] on button "Ver Horarios" at bounding box center [1039, 261] width 116 height 28
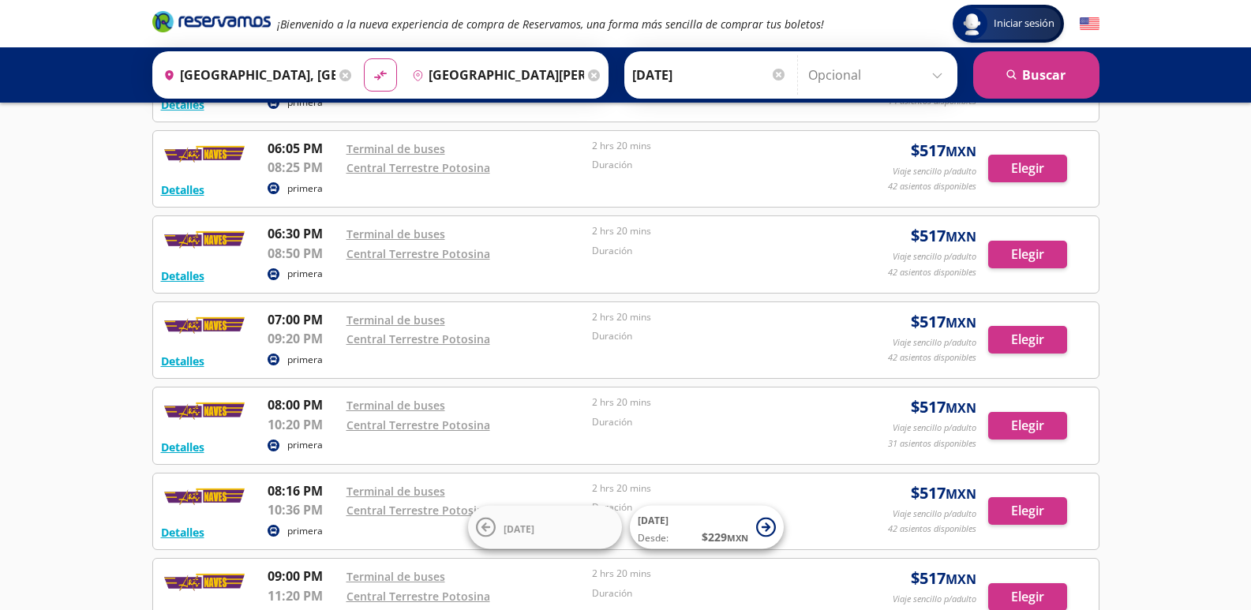
scroll to position [79, 0]
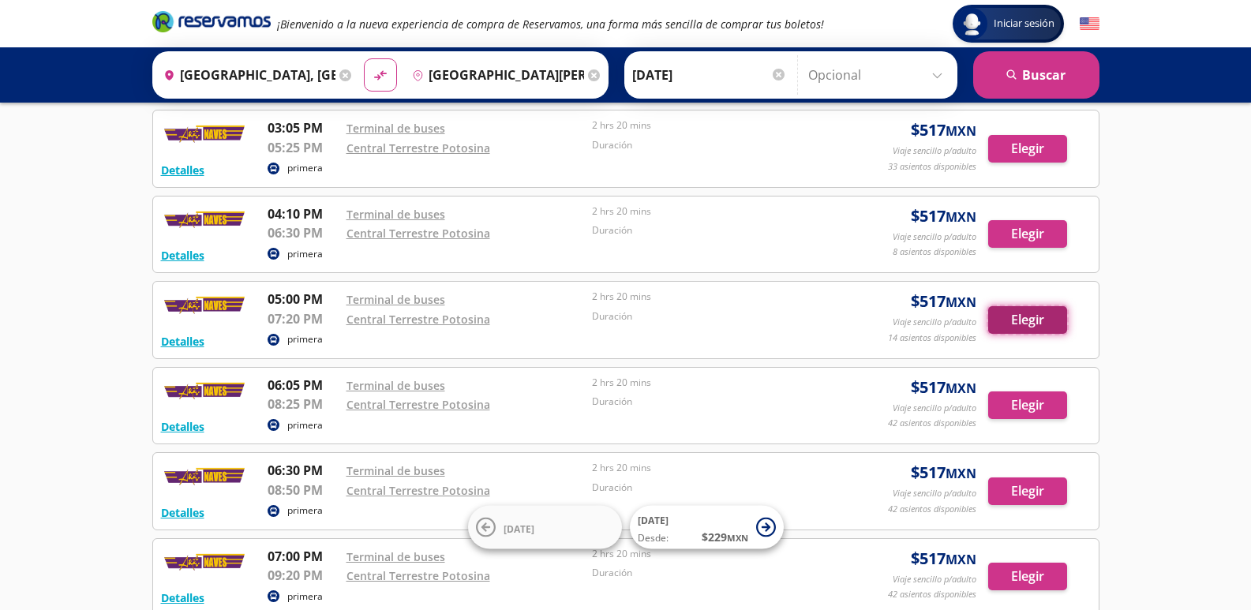
click at [1027, 319] on button "Elegir" at bounding box center [1027, 320] width 79 height 28
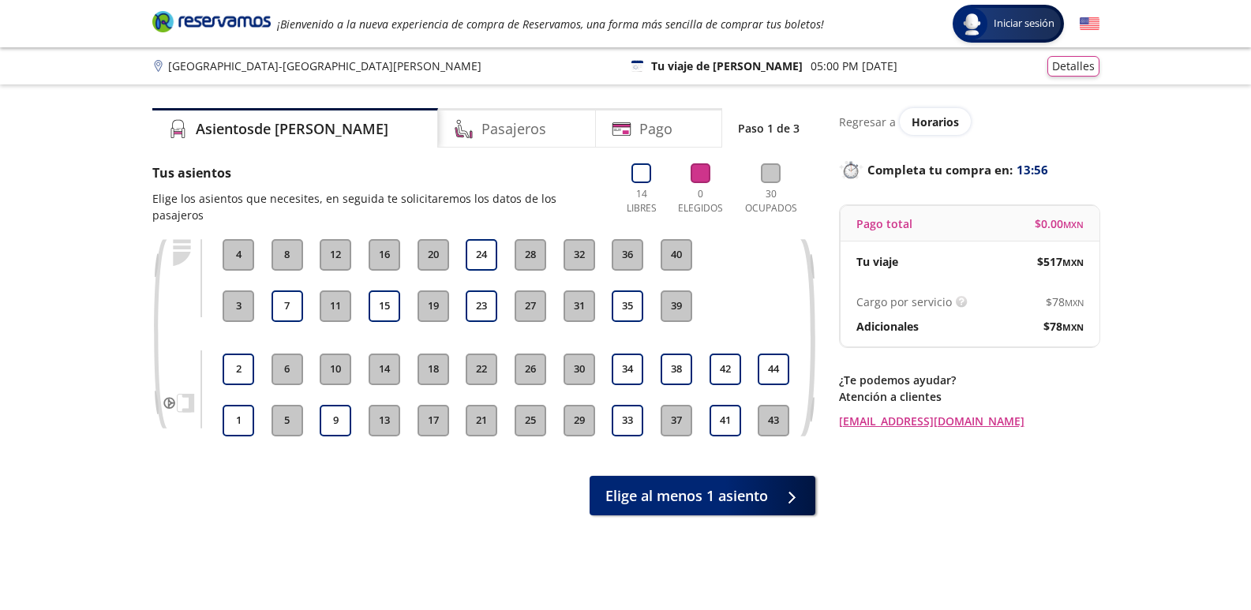
click at [269, 290] on div "7" at bounding box center [286, 306] width 37 height 32
drag, startPoint x: 287, startPoint y: 288, endPoint x: 305, endPoint y: 291, distance: 18.4
click at [288, 290] on button "7" at bounding box center [287, 306] width 32 height 32
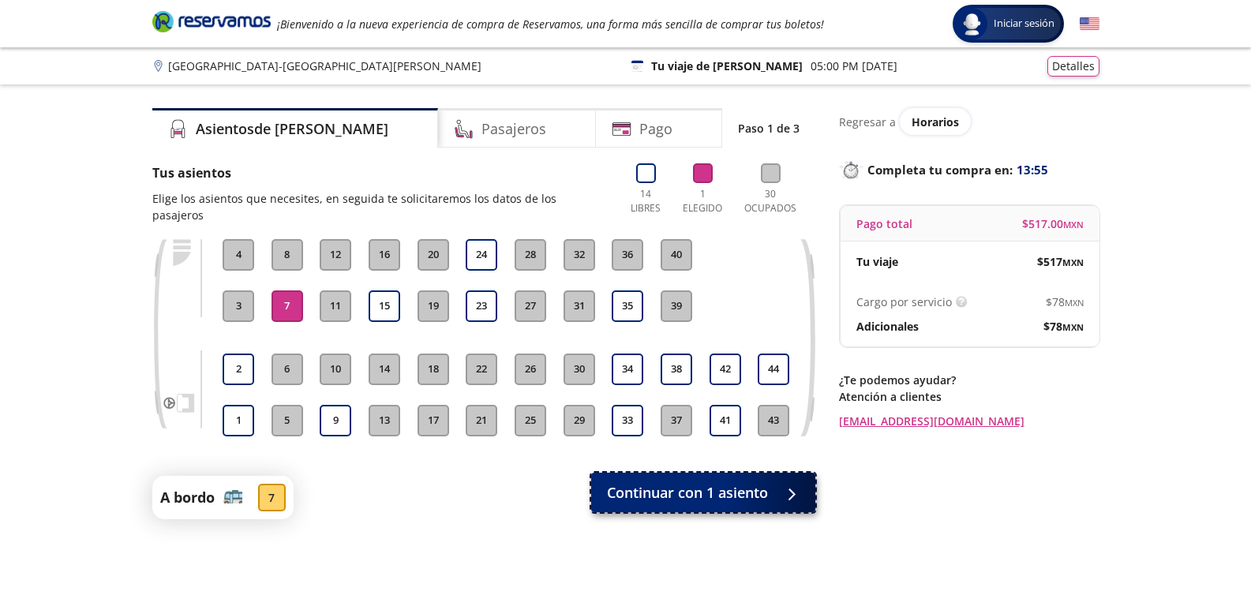
click at [702, 484] on span "Continuar con 1 asiento" at bounding box center [687, 492] width 161 height 21
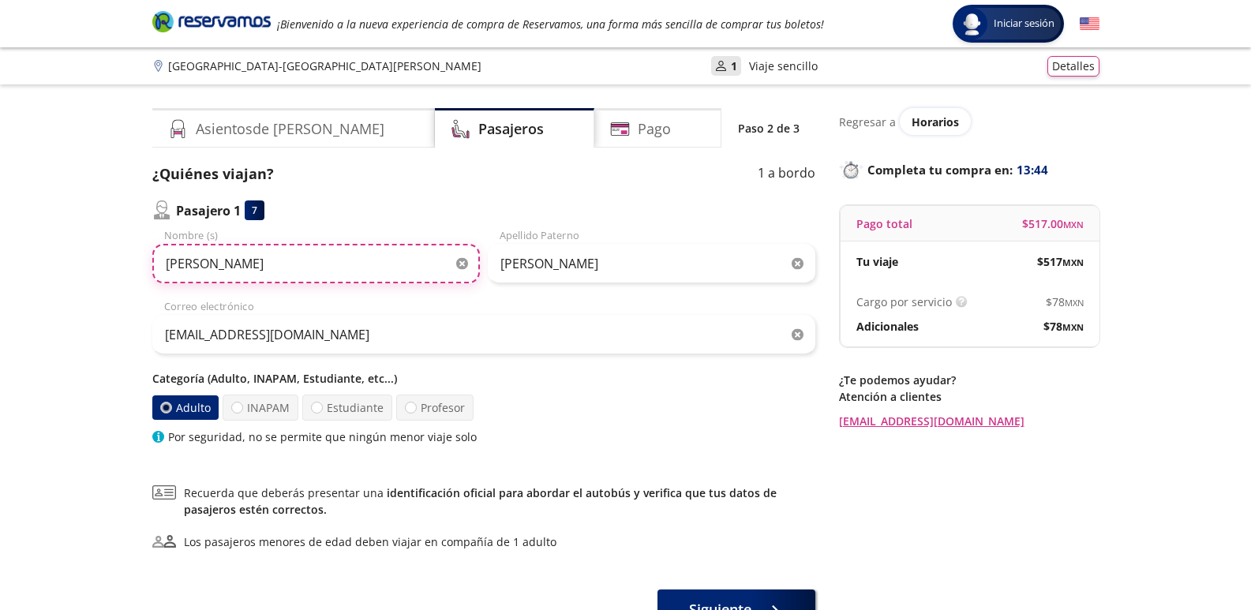
drag, startPoint x: 387, startPoint y: 263, endPoint x: 185, endPoint y: 268, distance: 201.3
click at [185, 268] on input "[PERSON_NAME]" at bounding box center [315, 263] width 327 height 39
click at [248, 263] on input "[PERSON_NAME]" at bounding box center [315, 263] width 327 height 39
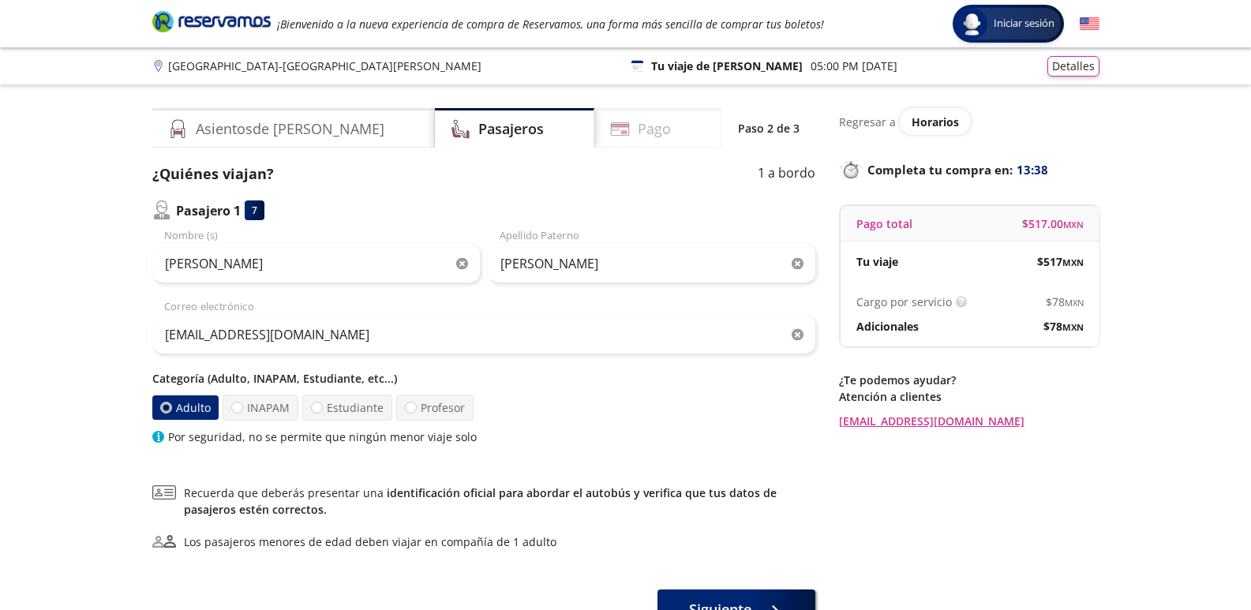
click at [649, 143] on div "Pago" at bounding box center [657, 127] width 127 height 39
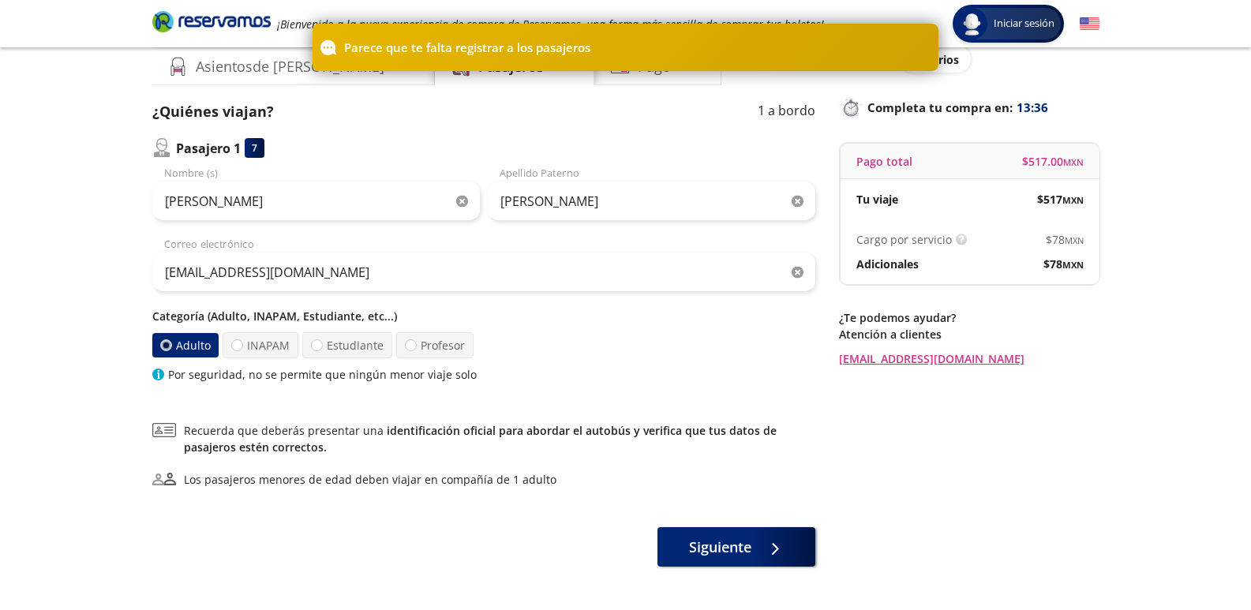
scroll to position [122, 0]
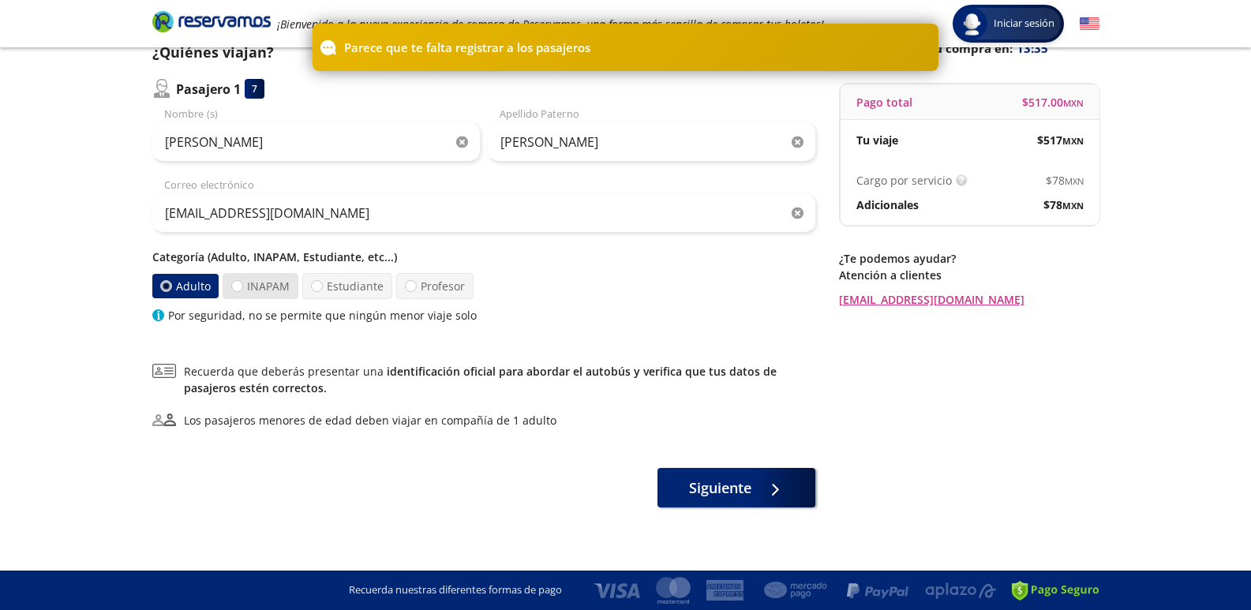
click at [251, 285] on label "INAPAM" at bounding box center [261, 286] width 76 height 26
click at [242, 285] on input "INAPAM" at bounding box center [237, 286] width 10 height 10
radio input "true"
radio input "false"
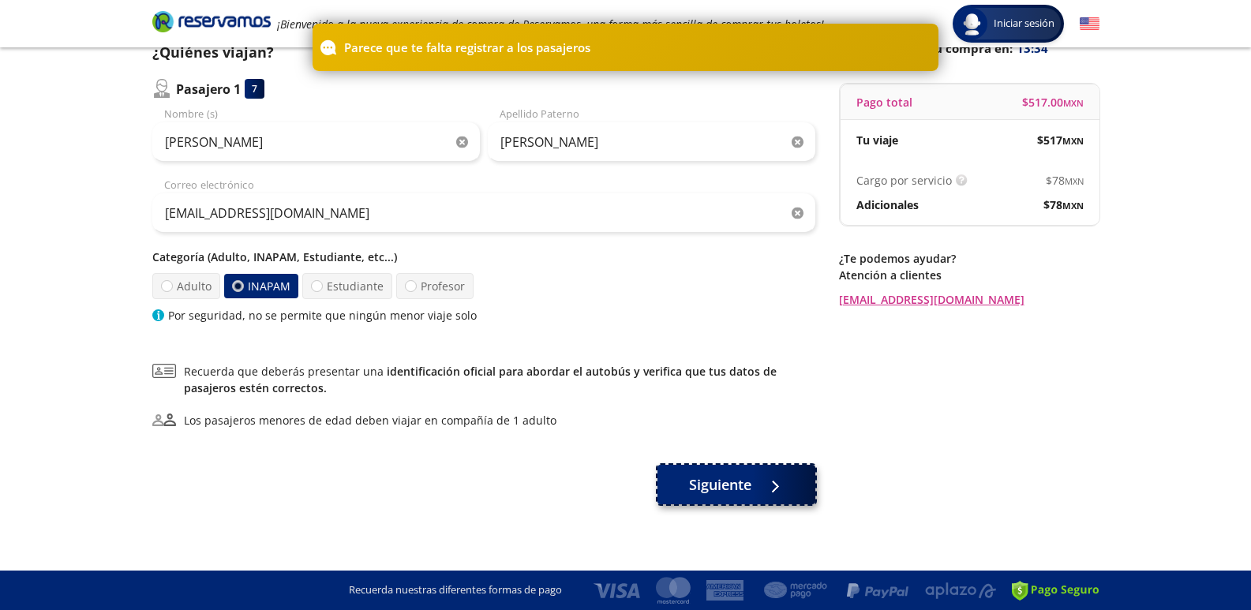
click at [762, 493] on div at bounding box center [771, 485] width 24 height 20
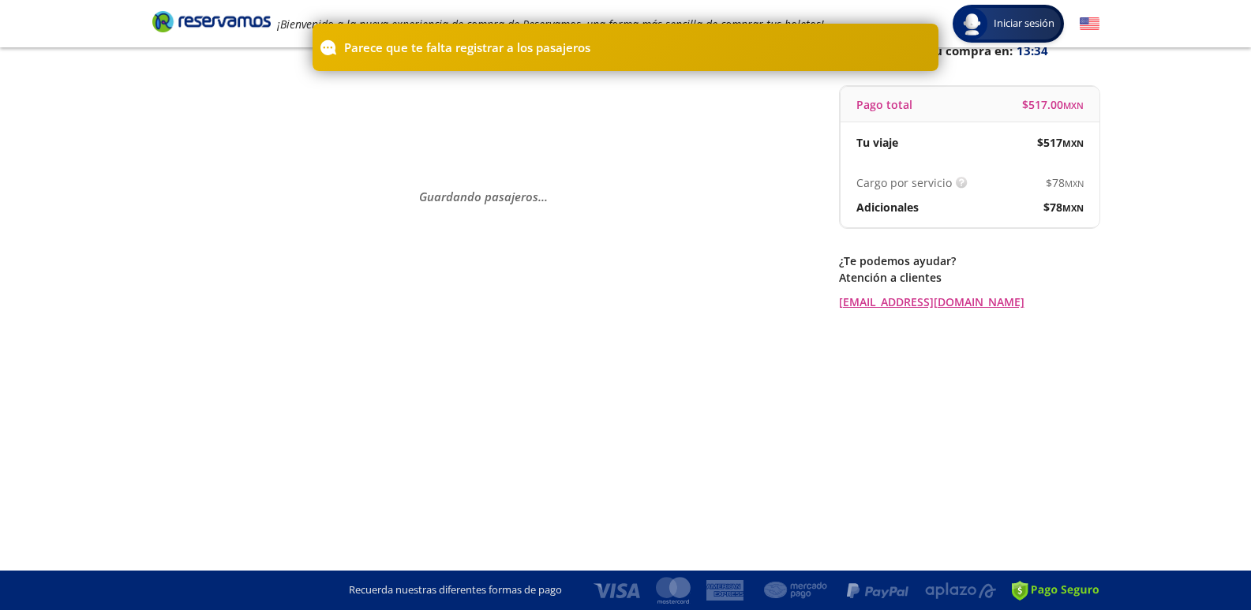
scroll to position [0, 0]
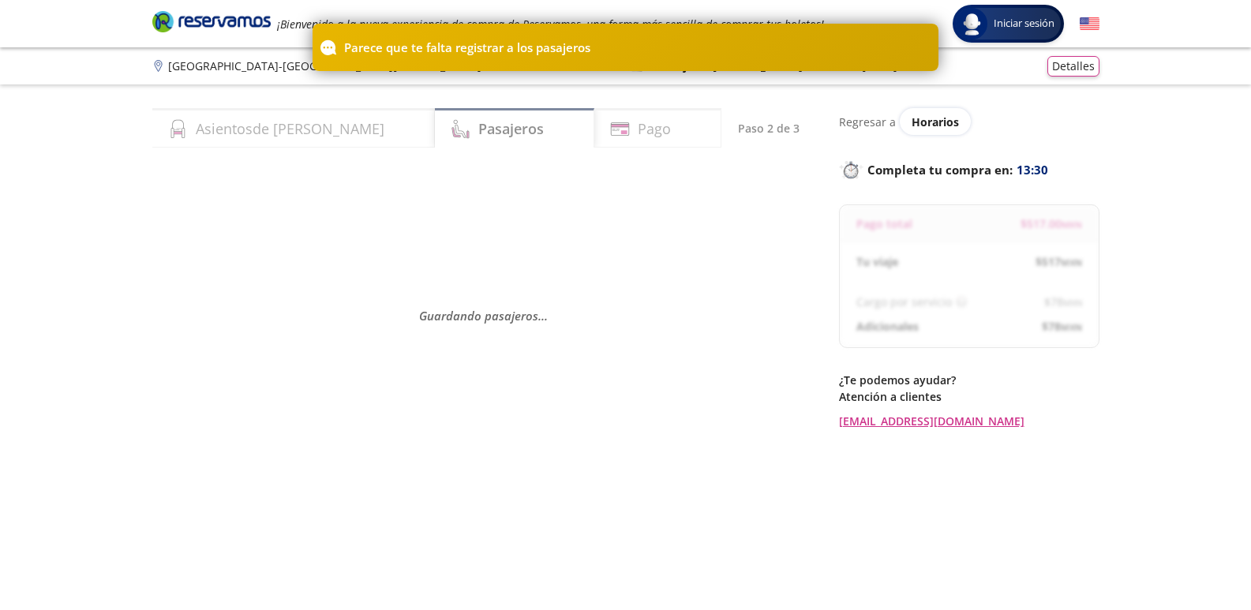
click at [638, 128] on h4 "Pago" at bounding box center [654, 128] width 33 height 21
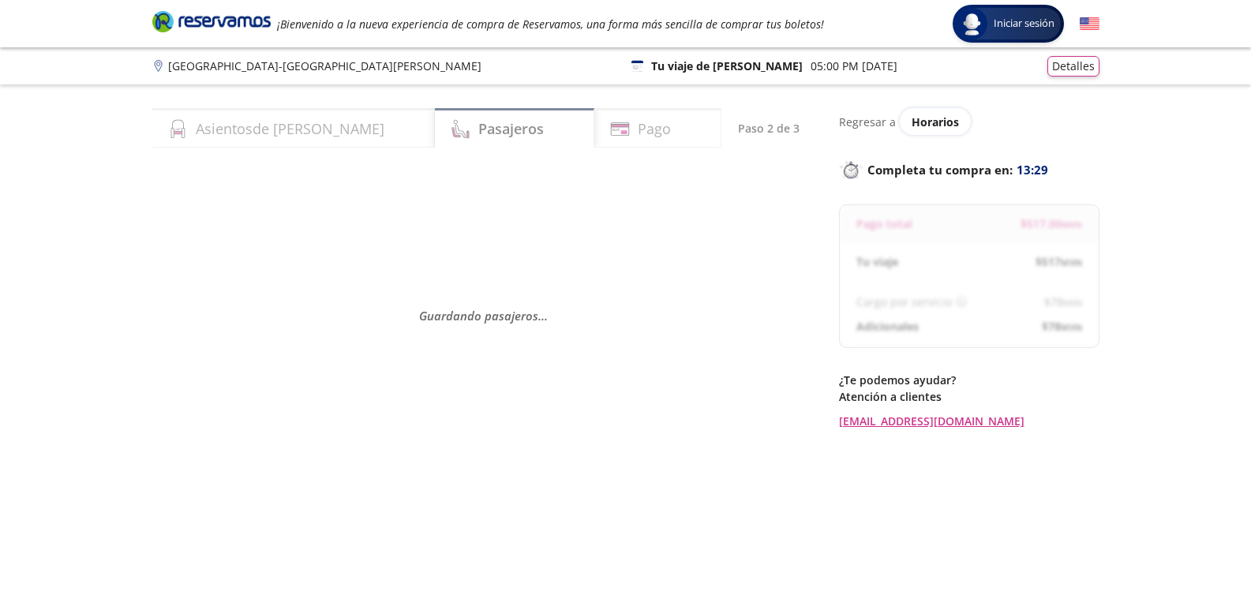
click at [697, 139] on div "Pago" at bounding box center [657, 127] width 127 height 39
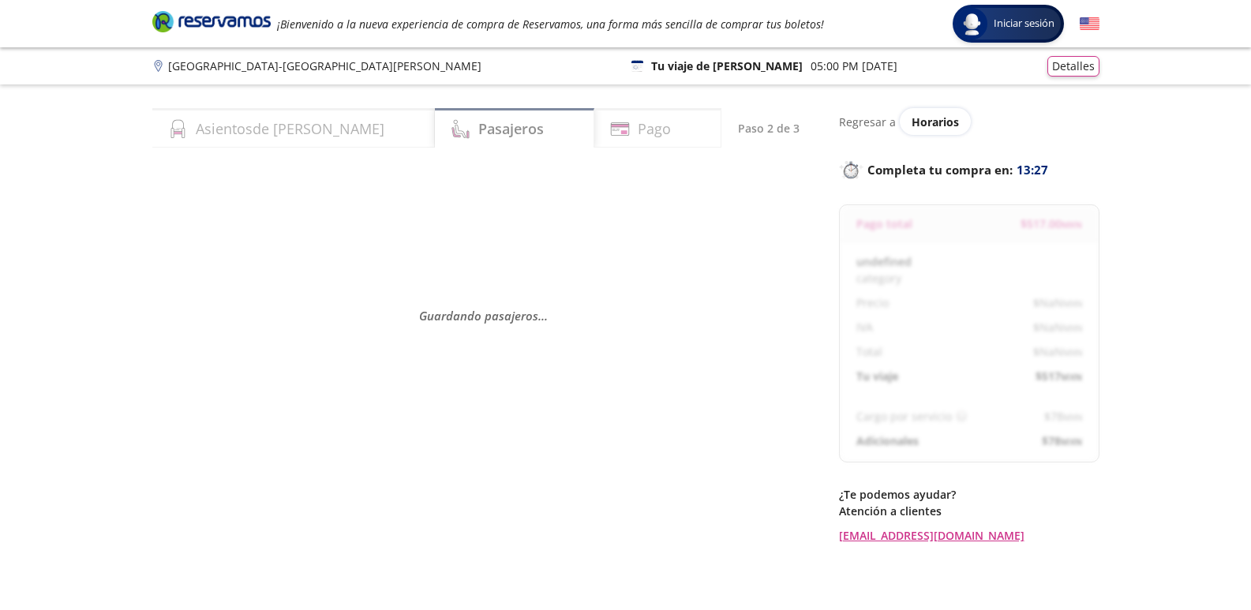
select select "MX"
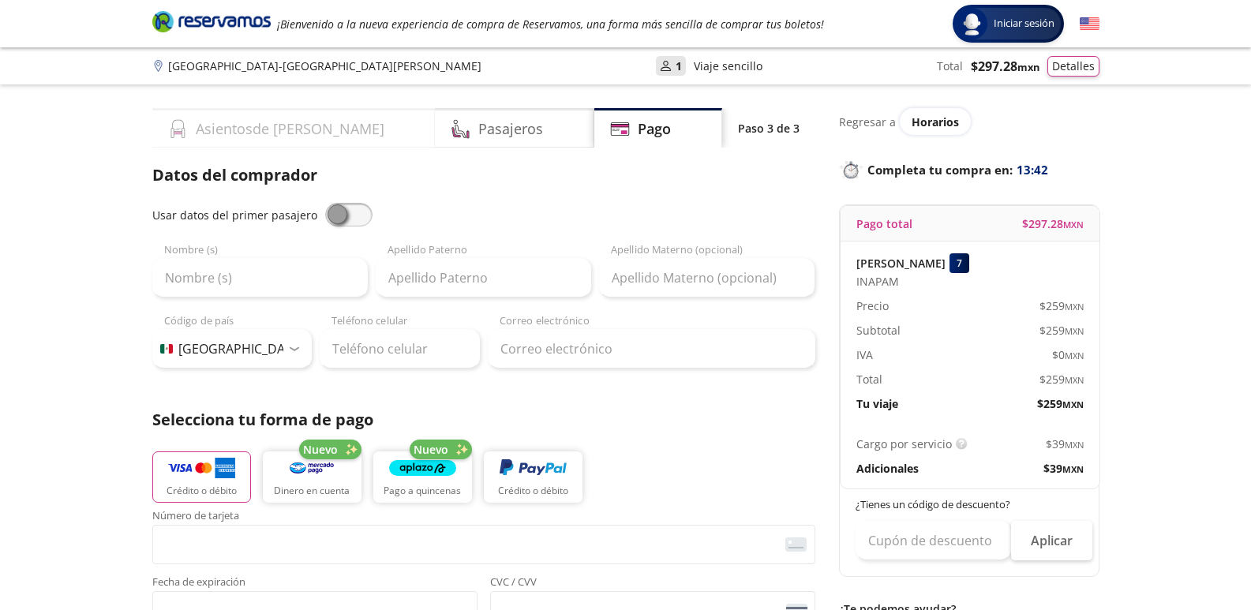
click at [226, 111] on div "Asientos de [PERSON_NAME]" at bounding box center [293, 127] width 283 height 39
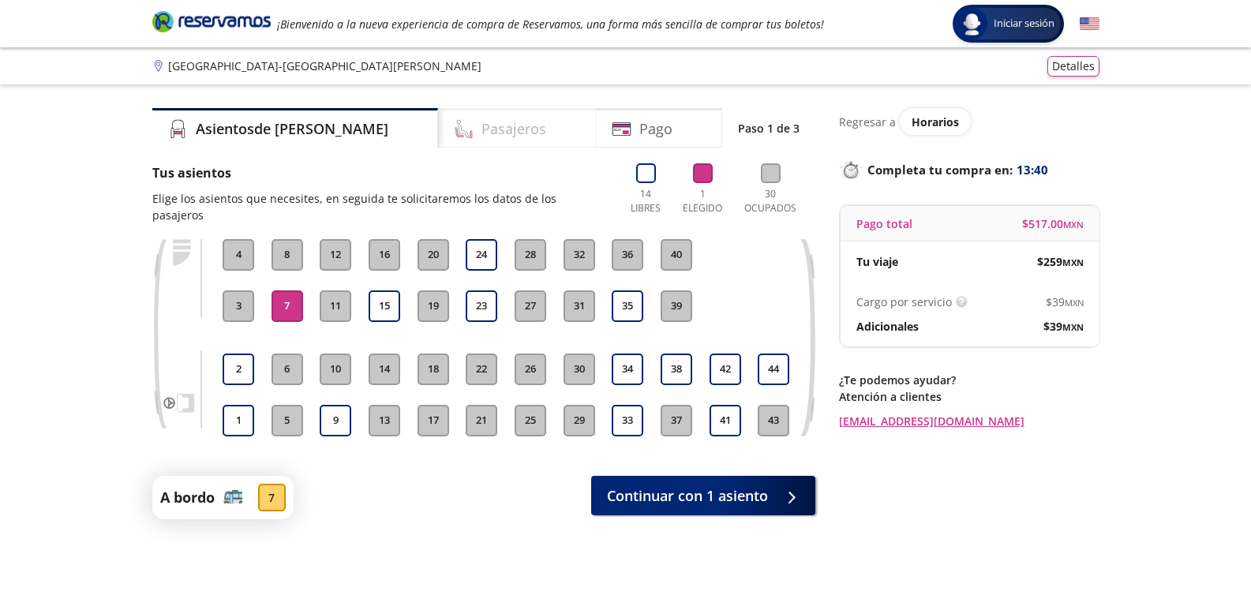
click at [481, 125] on h4 "Pasajeros" at bounding box center [513, 128] width 65 height 21
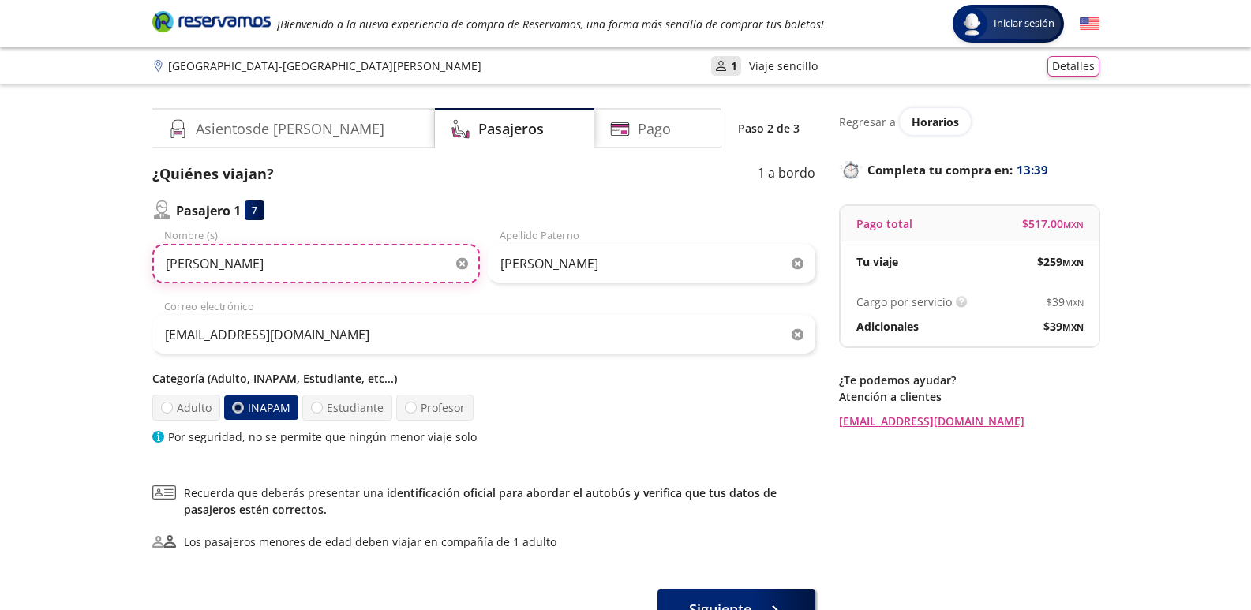
drag, startPoint x: 231, startPoint y: 273, endPoint x: 75, endPoint y: 258, distance: 157.0
click at [75, 258] on div "Group 9 Created with Sketch. Datos para la compra Río Verde - San Luis Potosí I…" at bounding box center [625, 366] width 1251 height 732
click at [459, 265] on icon "button" at bounding box center [462, 264] width 12 height 12
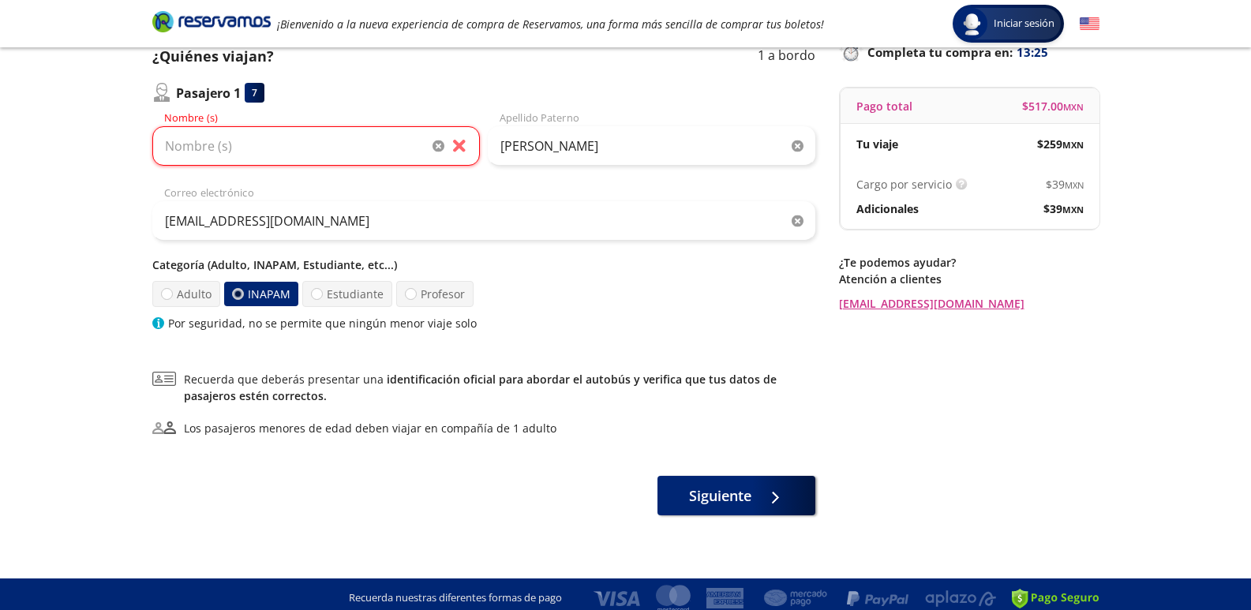
scroll to position [125, 0]
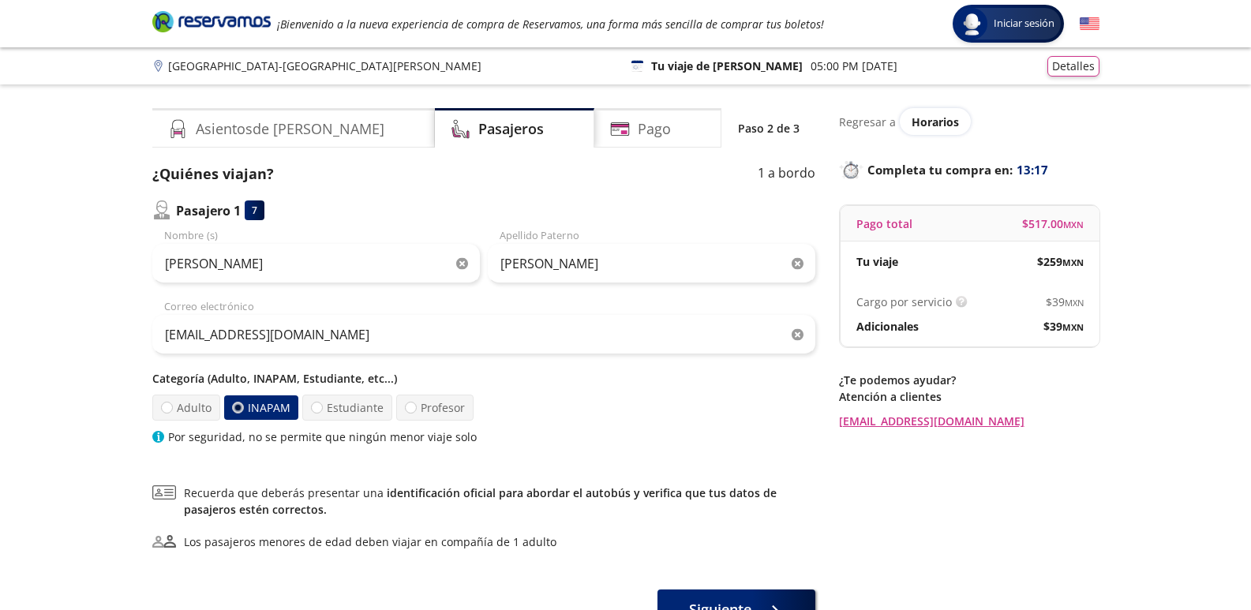
click at [465, 262] on icon "button" at bounding box center [462, 264] width 12 height 12
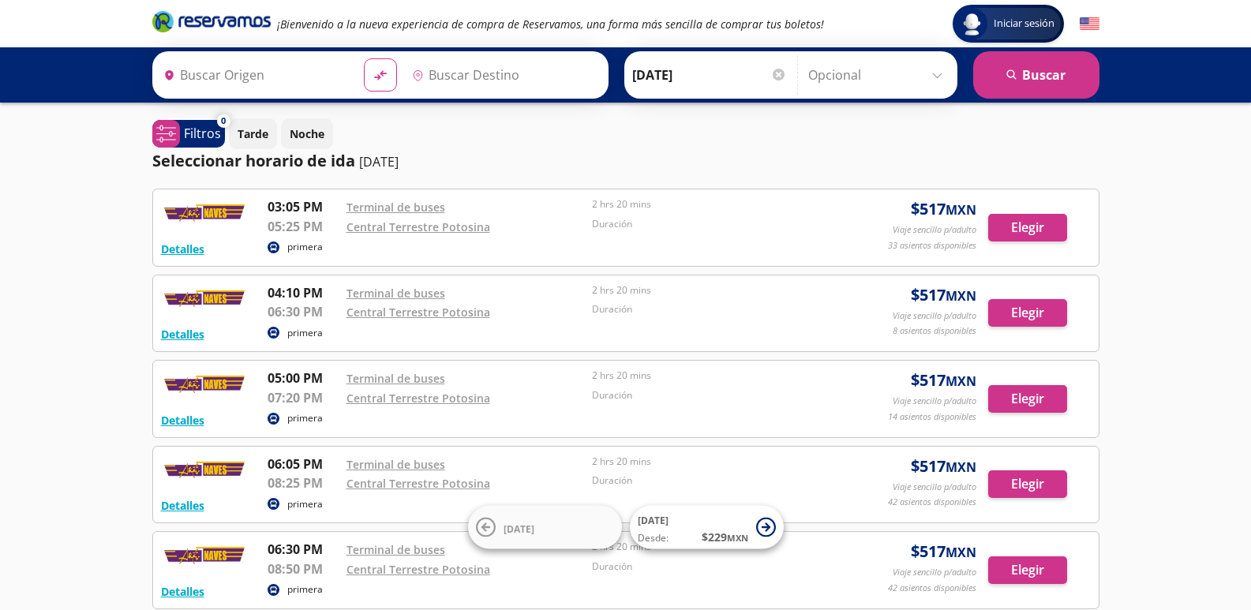
type input "[GEOGRAPHIC_DATA], [GEOGRAPHIC_DATA][PERSON_NAME]"
type input "[GEOGRAPHIC_DATA][PERSON_NAME], [GEOGRAPHIC_DATA][PERSON_NAME]"
click at [774, 77] on div at bounding box center [779, 75] width 12 height 12
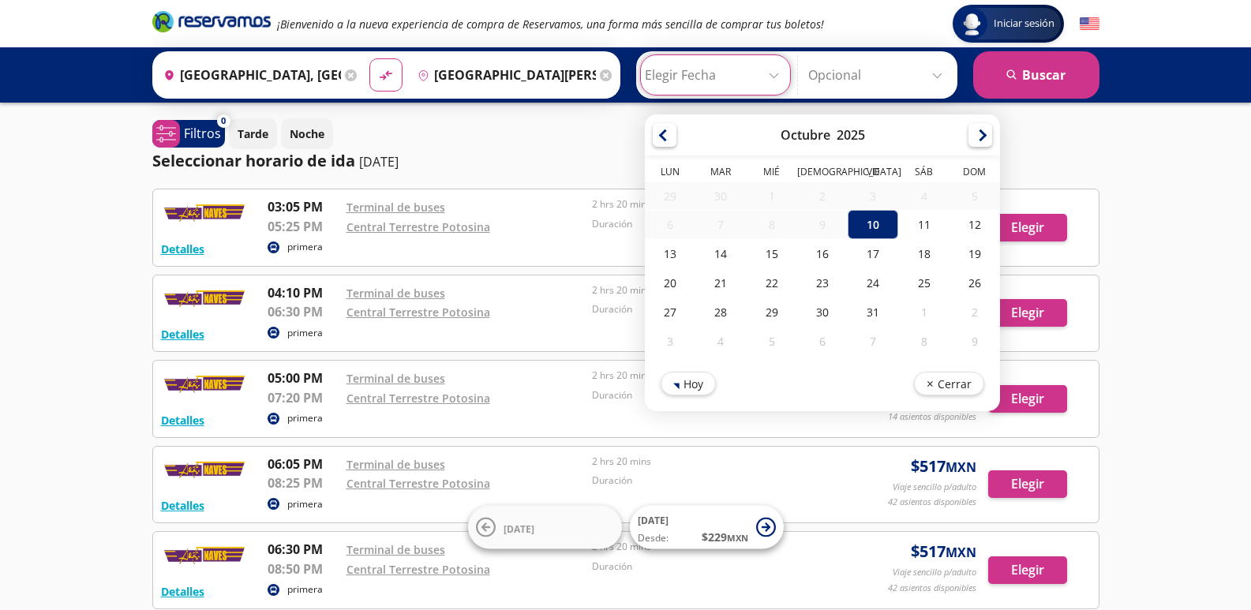
click at [1156, 133] on div "Iniciar sesión Iniciar sesión ¡Bienvenido a la nueva experiencia de compra de R…" at bounding box center [625, 592] width 1251 height 1185
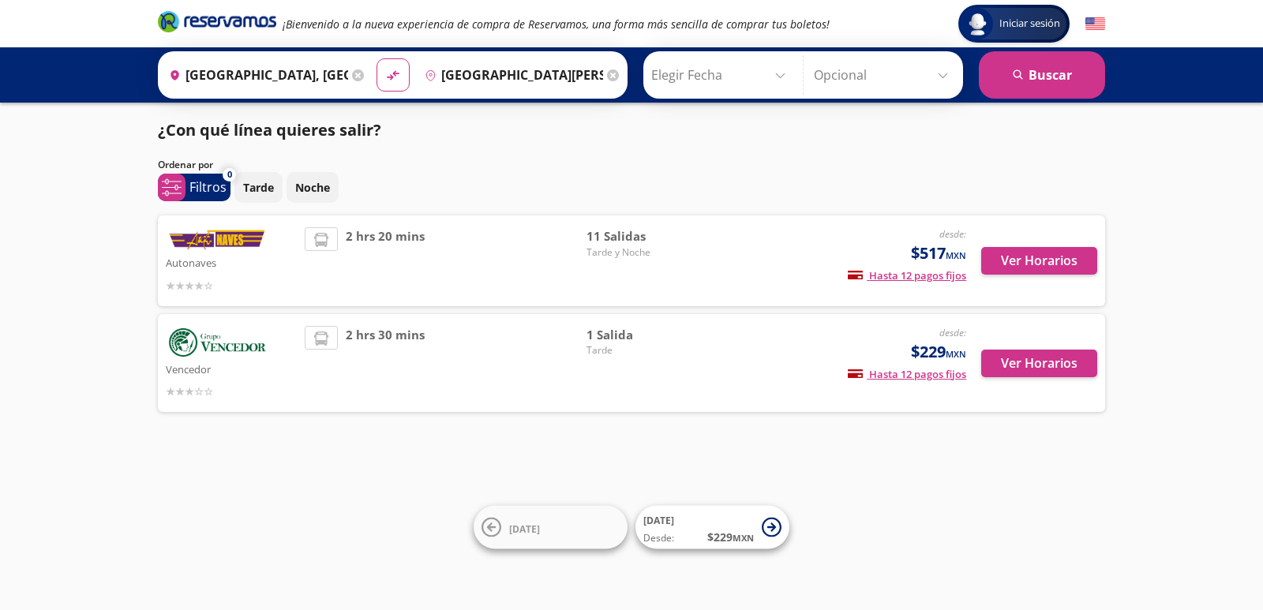
click at [1022, 275] on div "Ver Horarios" at bounding box center [1031, 260] width 131 height 67
click at [1044, 260] on button "Ver Horarios" at bounding box center [1039, 261] width 116 height 28
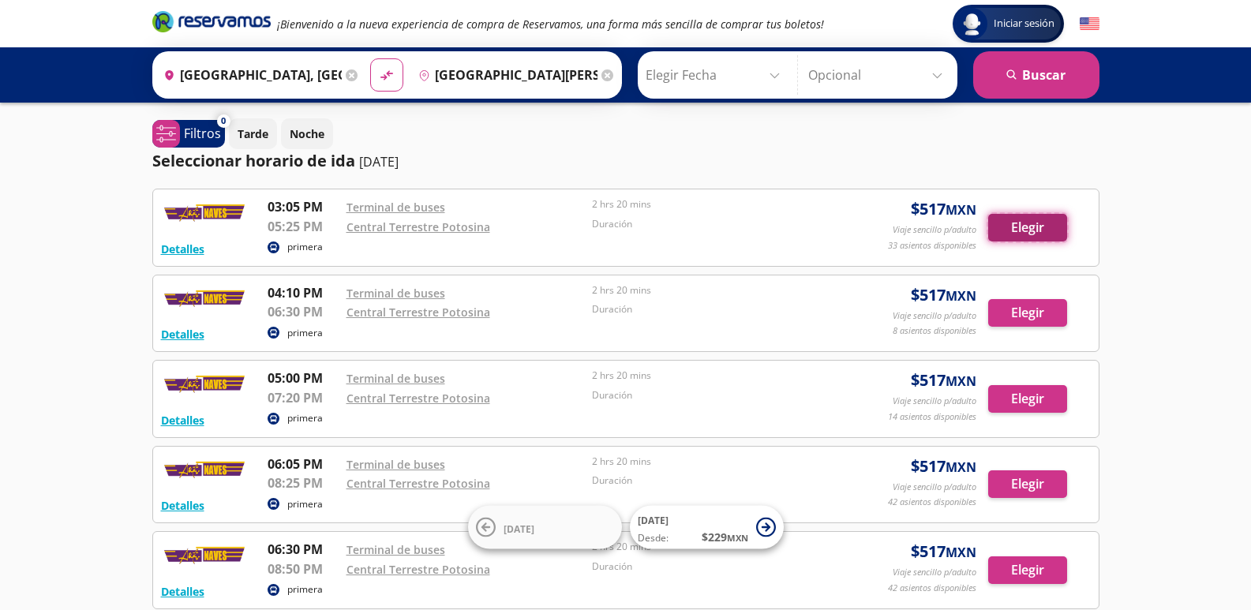
click at [1014, 228] on button "Elegir" at bounding box center [1027, 228] width 79 height 28
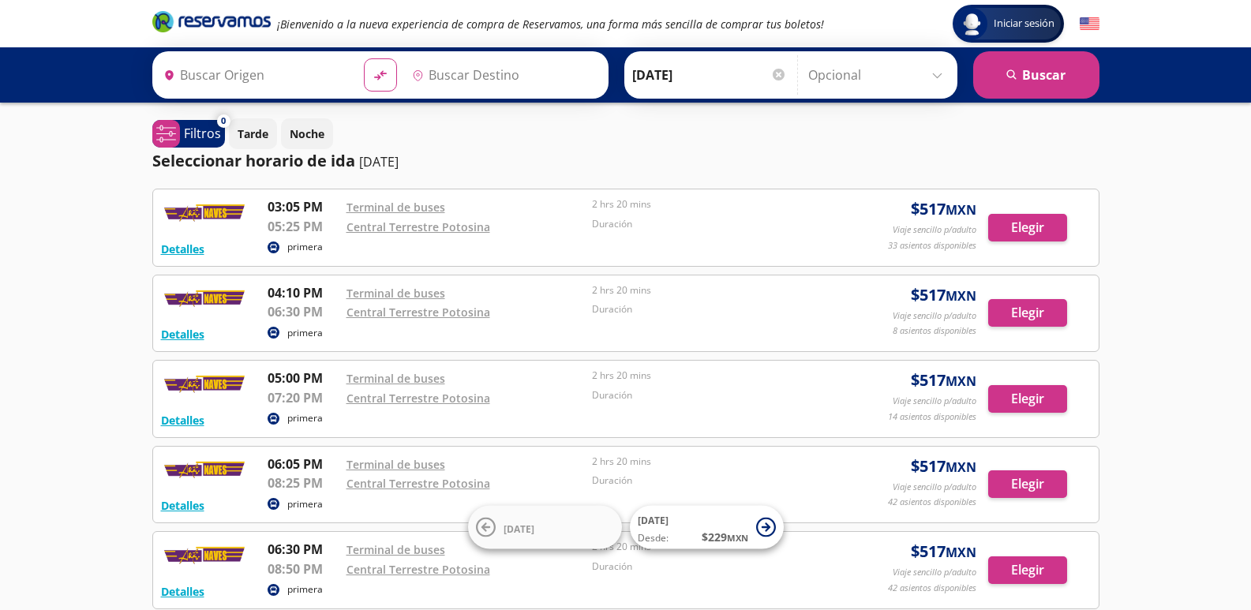
type input "[GEOGRAPHIC_DATA], [GEOGRAPHIC_DATA][PERSON_NAME]"
type input "[GEOGRAPHIC_DATA][PERSON_NAME], [GEOGRAPHIC_DATA][PERSON_NAME]"
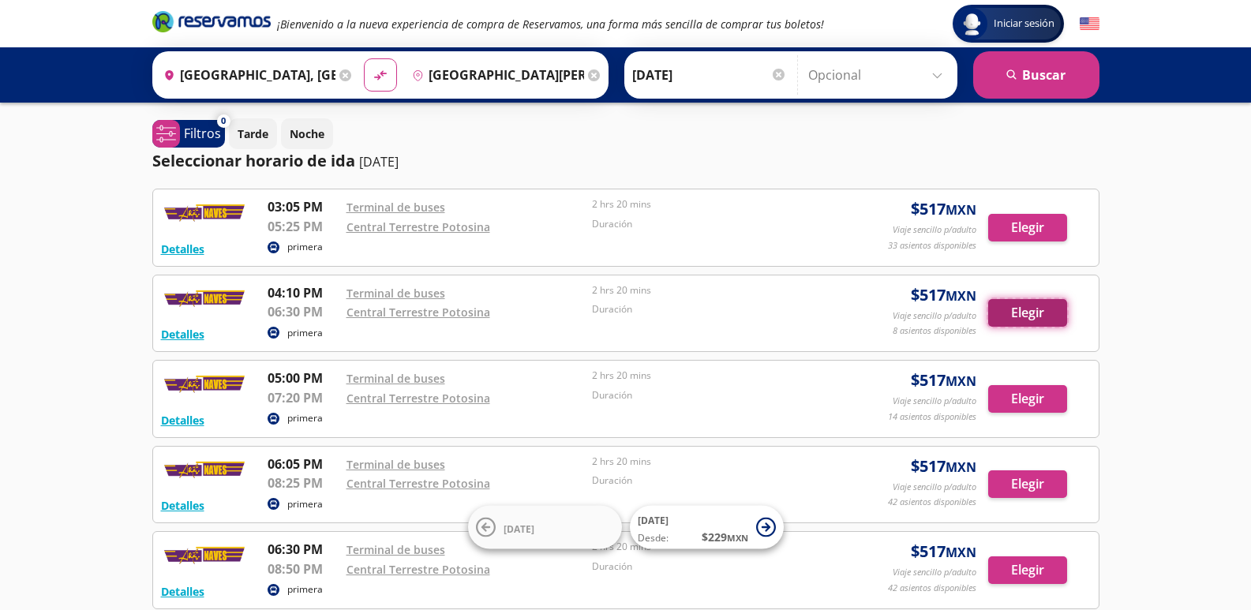
click at [1055, 314] on button "Elegir" at bounding box center [1027, 313] width 79 height 28
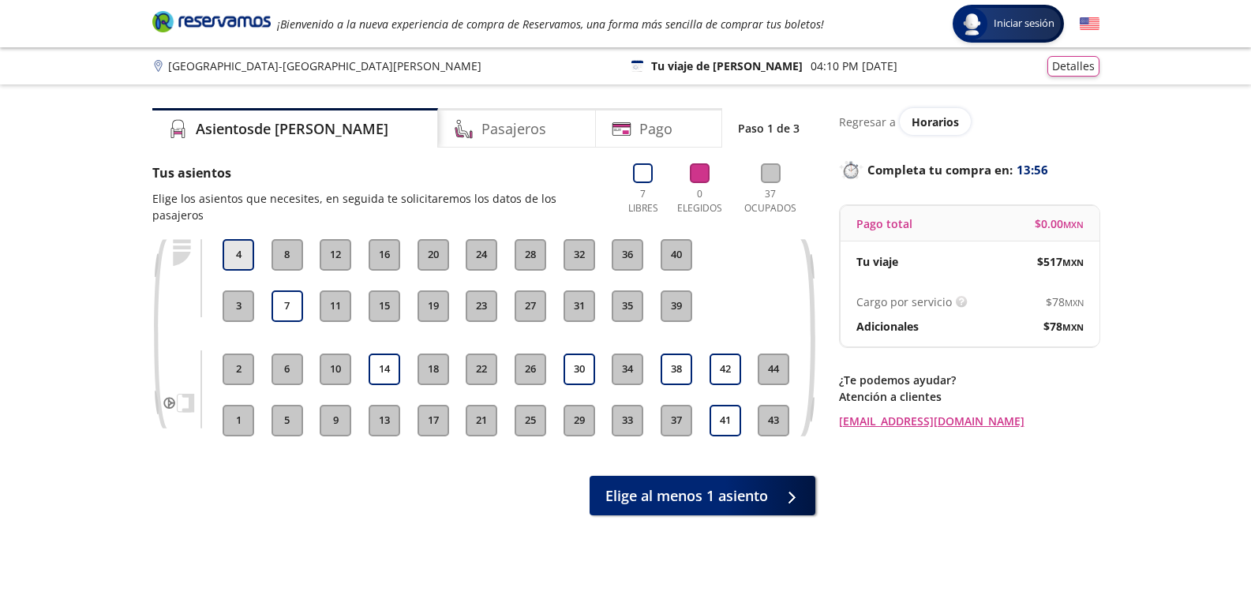
click at [235, 239] on button "4" at bounding box center [239, 255] width 32 height 32
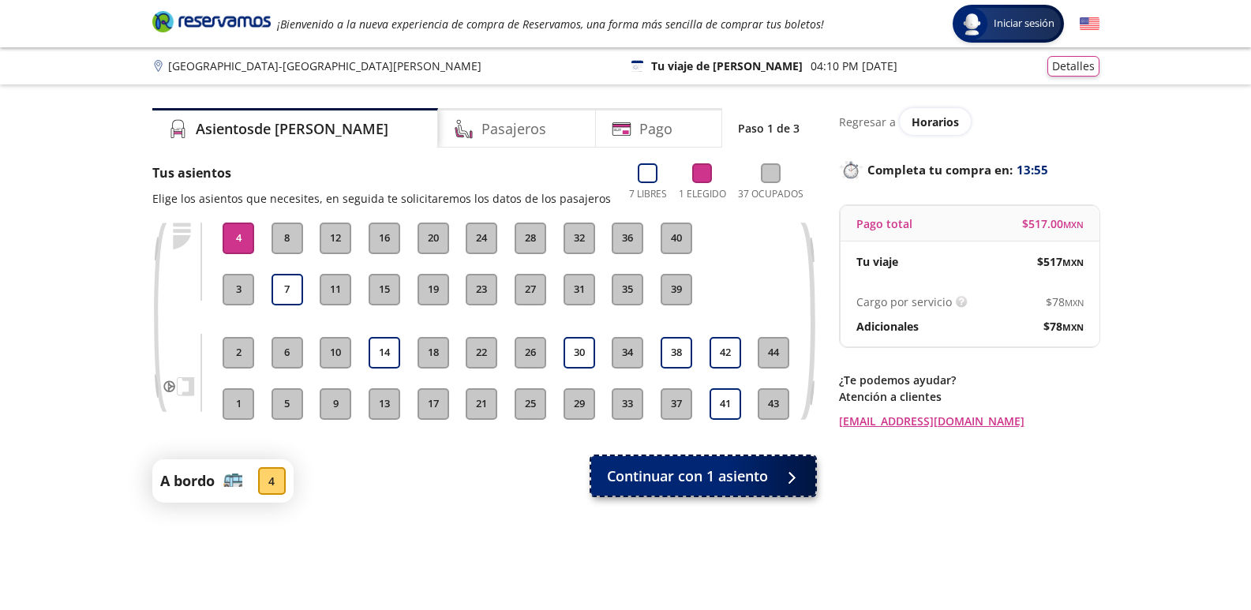
click at [663, 470] on span "Continuar con 1 asiento" at bounding box center [687, 476] width 161 height 21
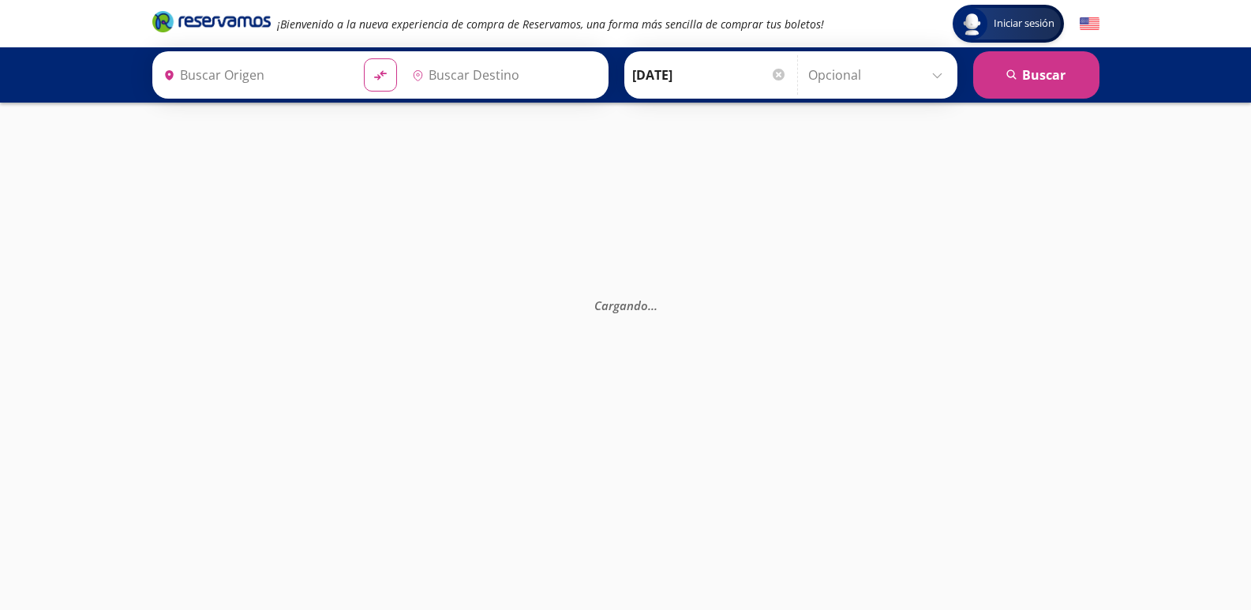
type input "[GEOGRAPHIC_DATA][PERSON_NAME], [GEOGRAPHIC_DATA][PERSON_NAME]"
type input "[GEOGRAPHIC_DATA], [GEOGRAPHIC_DATA][PERSON_NAME]"
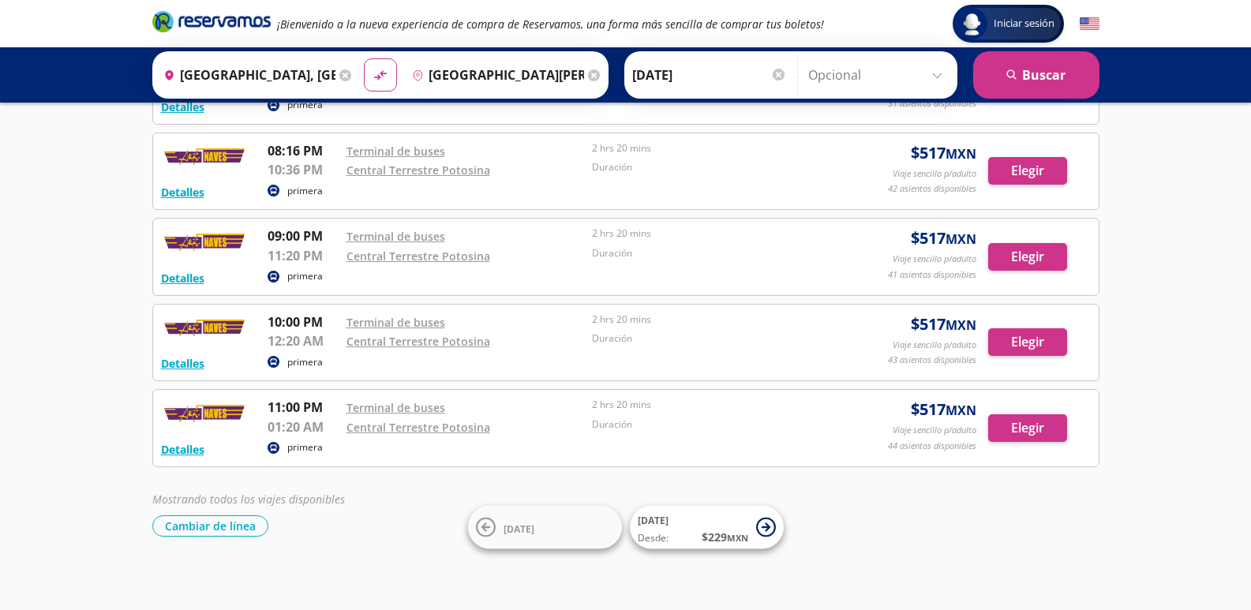
scroll to position [661, 0]
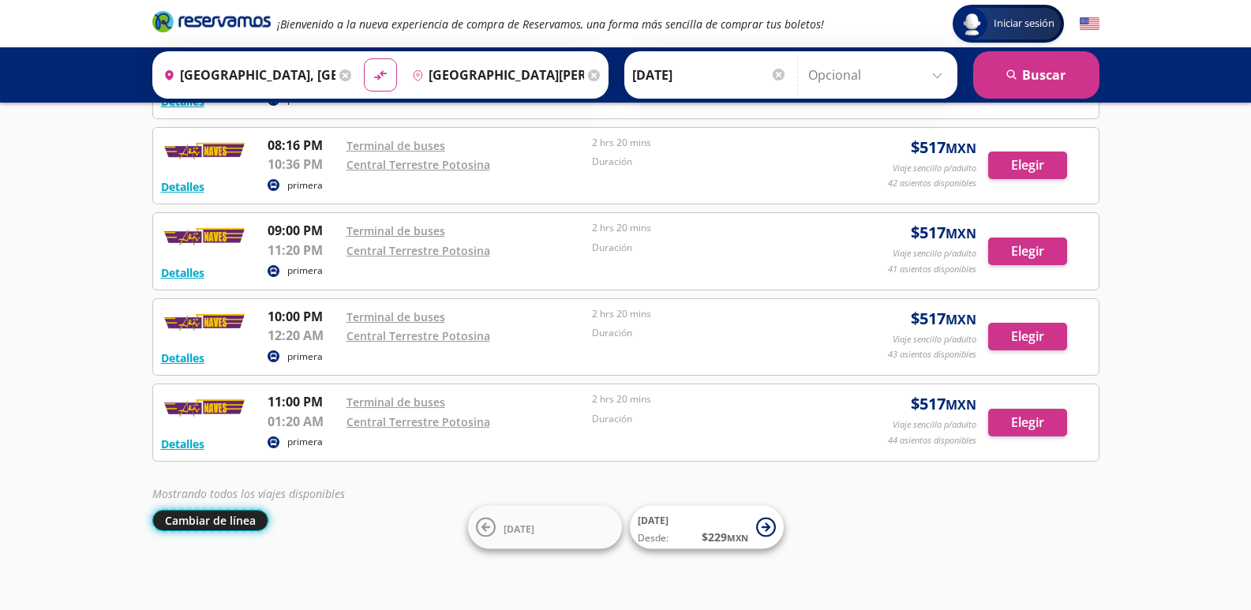
click at [243, 515] on button "Cambiar de línea" at bounding box center [210, 520] width 116 height 21
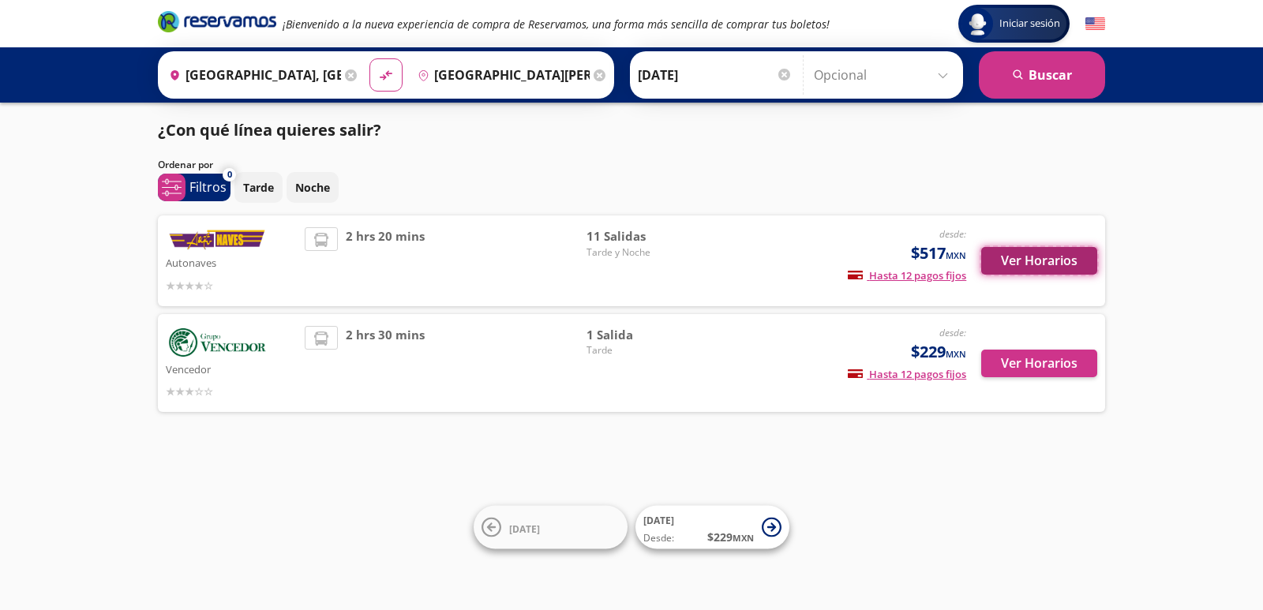
click at [1045, 268] on button "Ver Horarios" at bounding box center [1039, 261] width 116 height 28
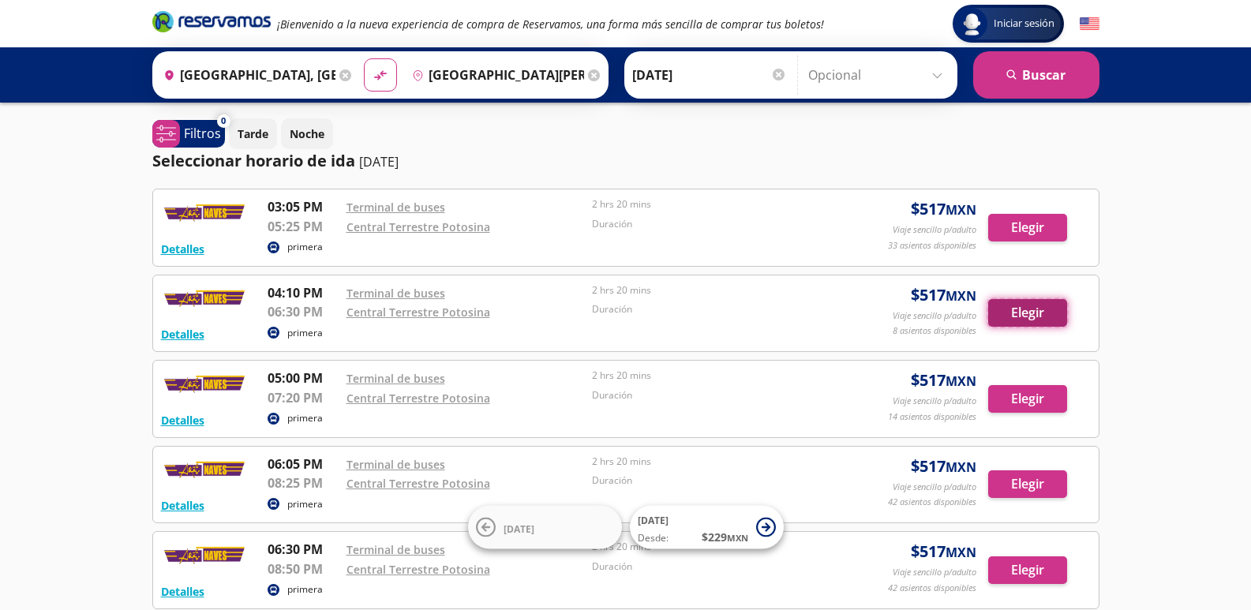
click at [1028, 315] on button "Elegir" at bounding box center [1027, 313] width 79 height 28
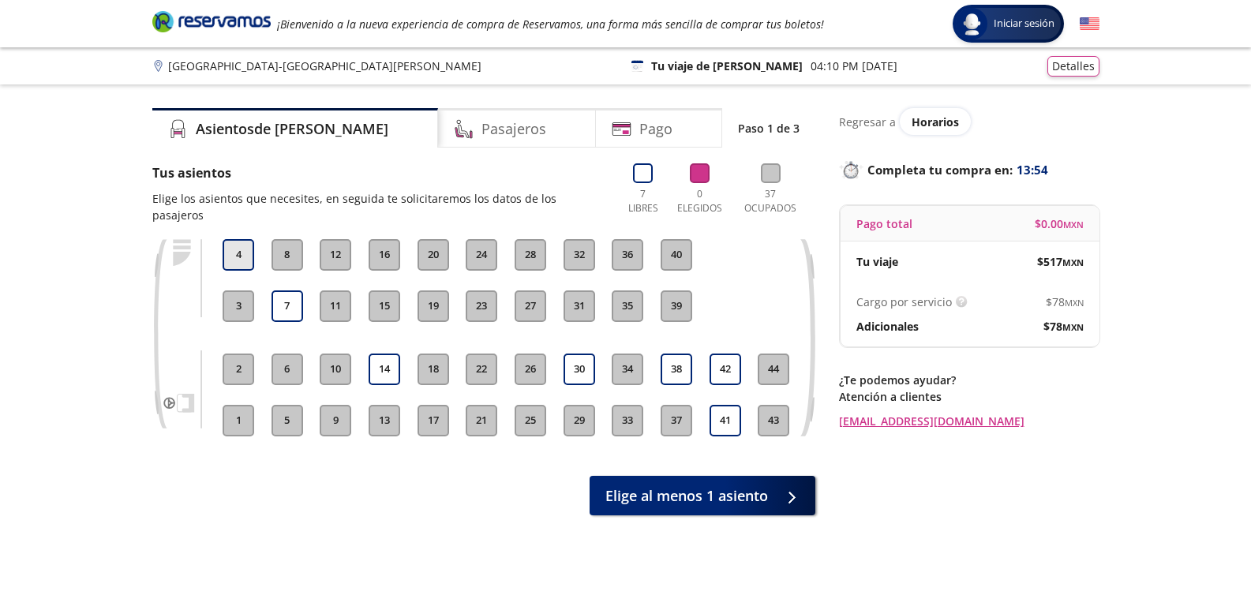
click at [230, 239] on button "4" at bounding box center [239, 255] width 32 height 32
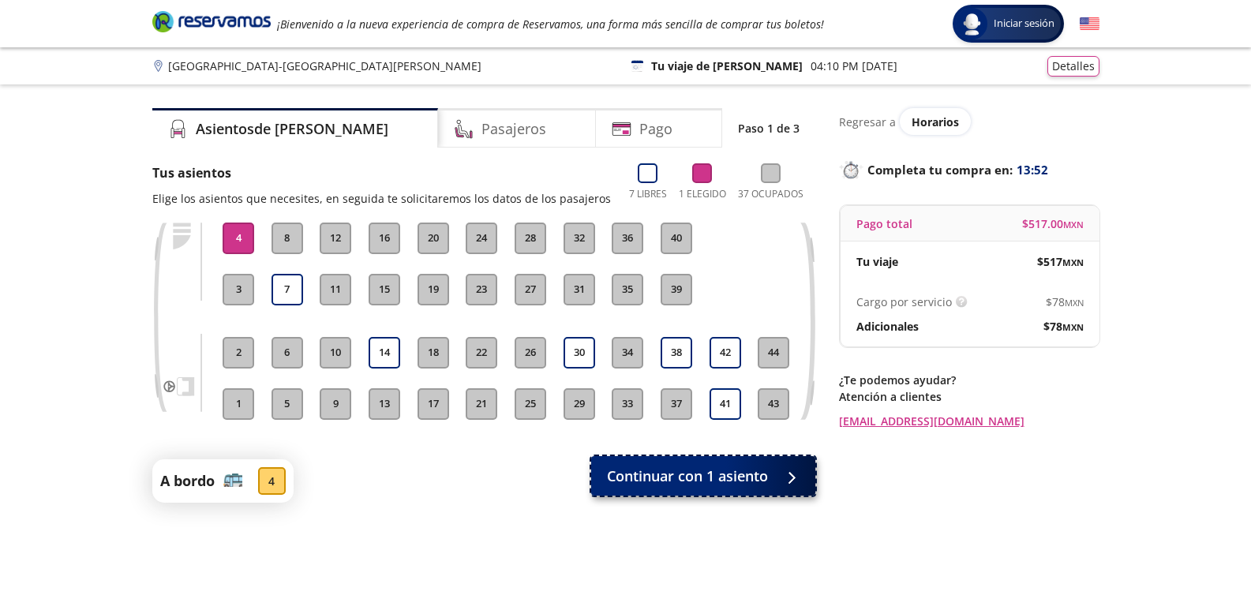
click at [733, 478] on span "Continuar con 1 asiento" at bounding box center [687, 476] width 161 height 21
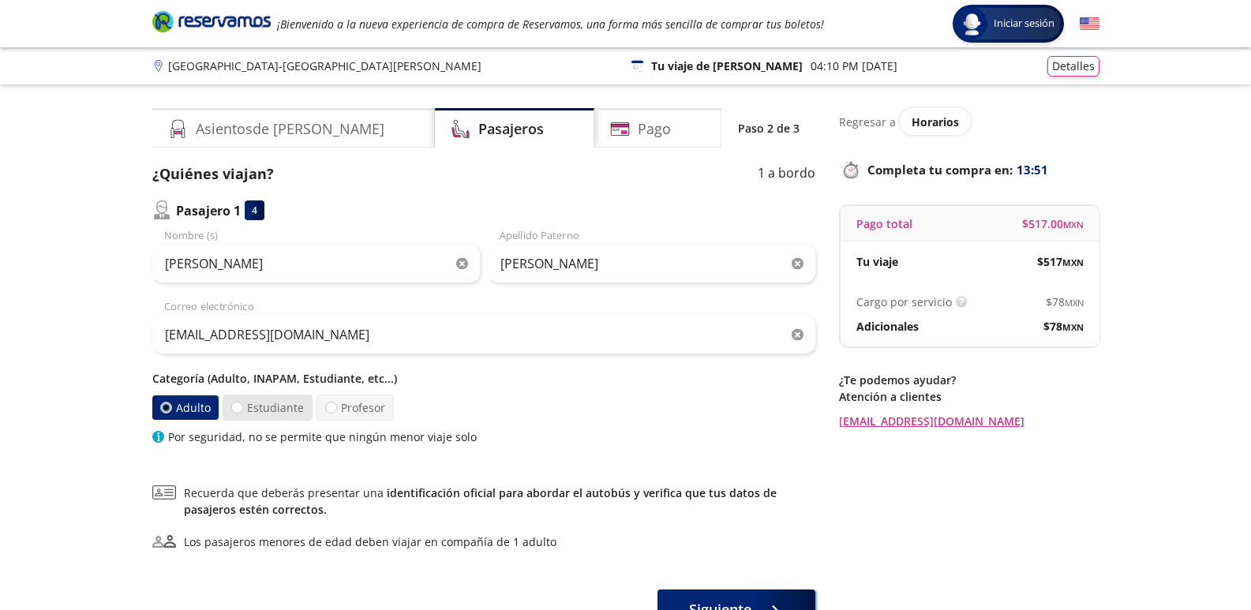
click at [241, 402] on label "Estudiante" at bounding box center [268, 408] width 90 height 26
click at [241, 402] on input "Estudiante" at bounding box center [237, 407] width 10 height 10
radio input "true"
radio input "false"
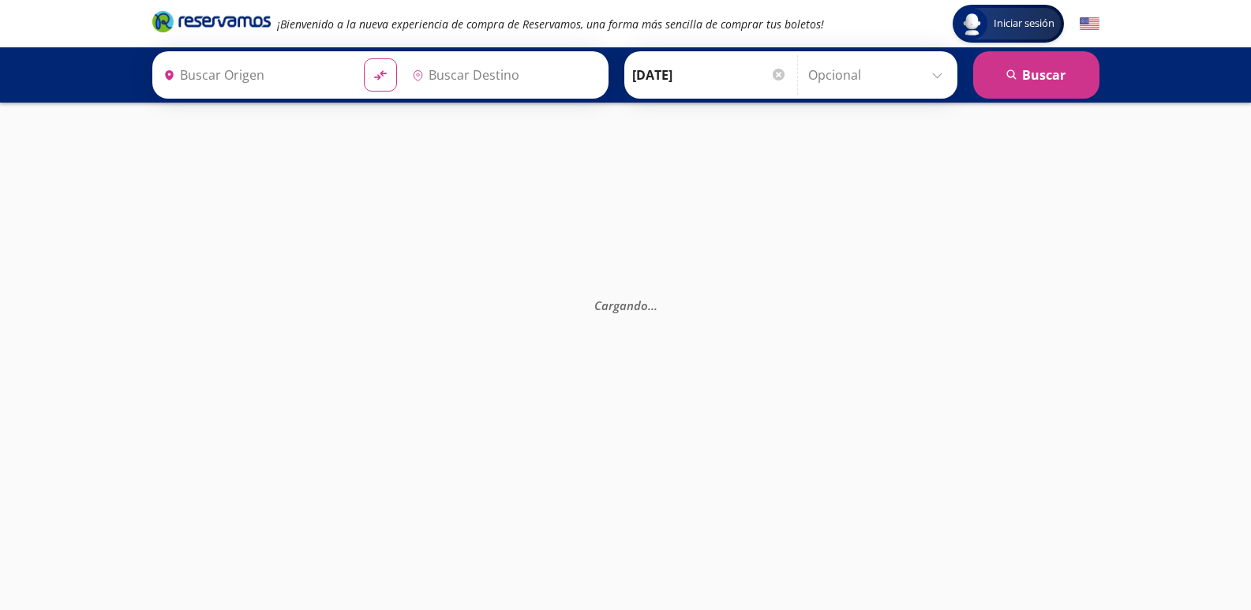
type input "[GEOGRAPHIC_DATA][PERSON_NAME], [GEOGRAPHIC_DATA][PERSON_NAME]"
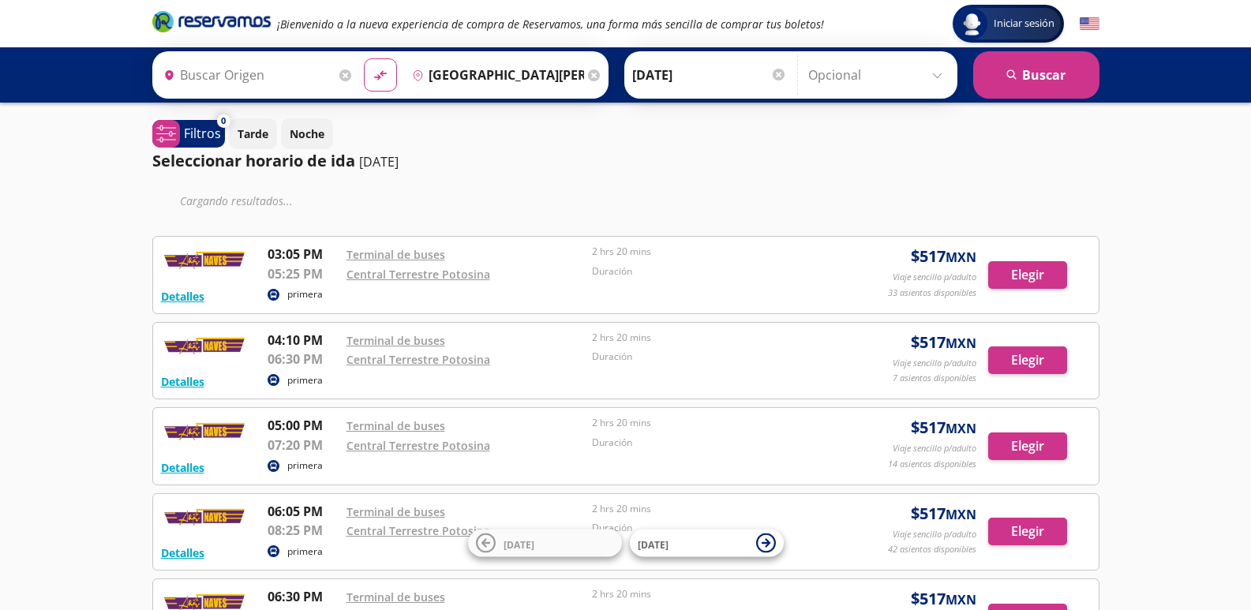
type input "[GEOGRAPHIC_DATA], [GEOGRAPHIC_DATA][PERSON_NAME]"
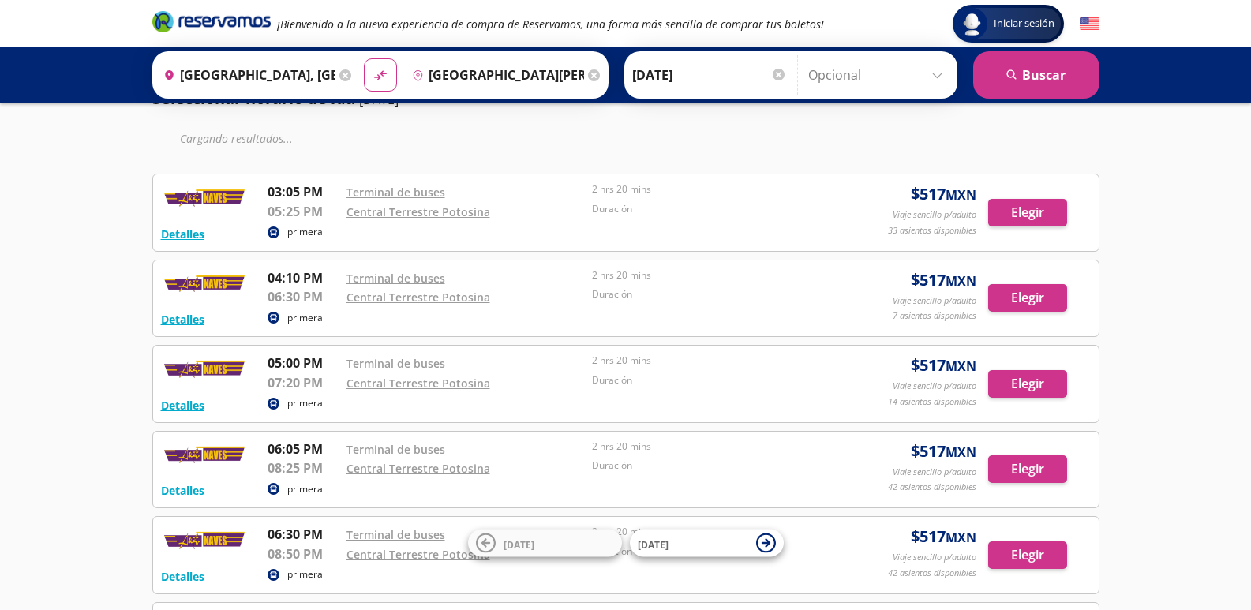
scroll to position [158, 0]
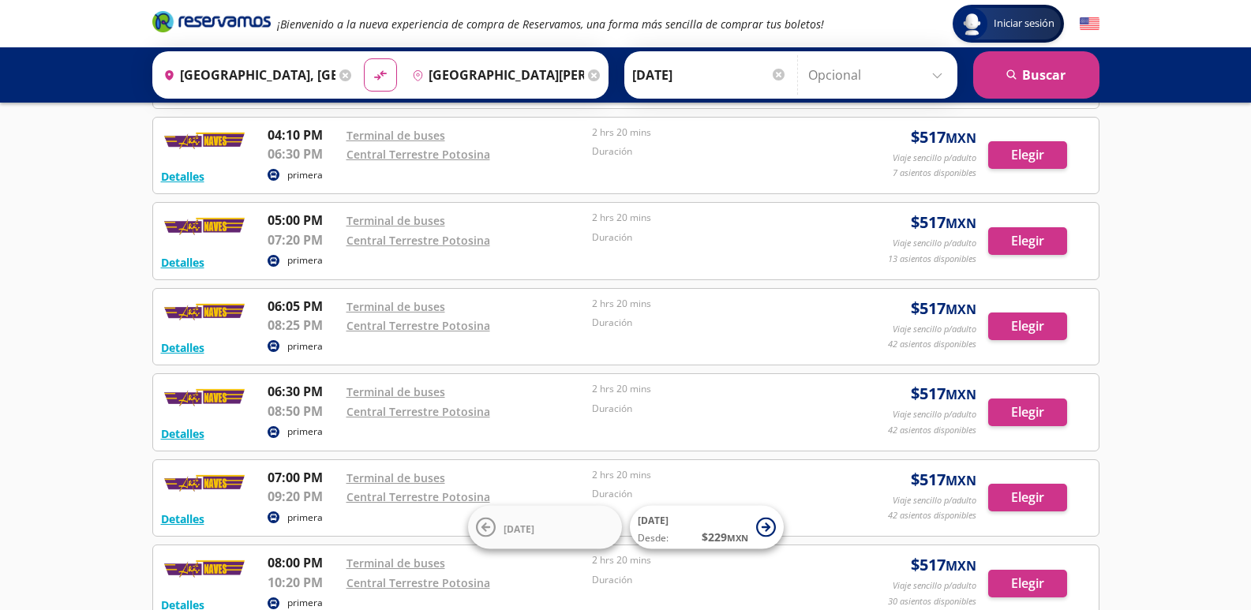
click at [1020, 369] on div "Detalles primera 03:05 PM Terminal de buses 05:25 PM Central Terrestre Potosina…" at bounding box center [625, 455] width 947 height 848
click at [1016, 325] on button "Elegir" at bounding box center [1027, 326] width 79 height 28
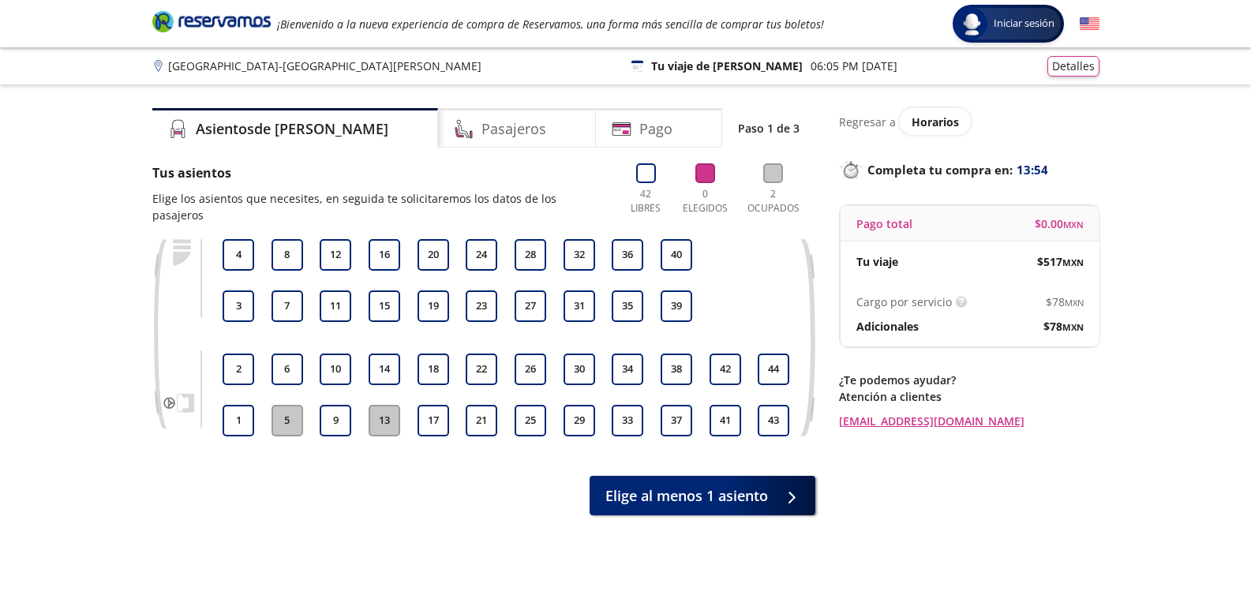
click at [282, 405] on button "5" at bounding box center [287, 421] width 32 height 32
click at [279, 354] on button "6" at bounding box center [287, 370] width 32 height 32
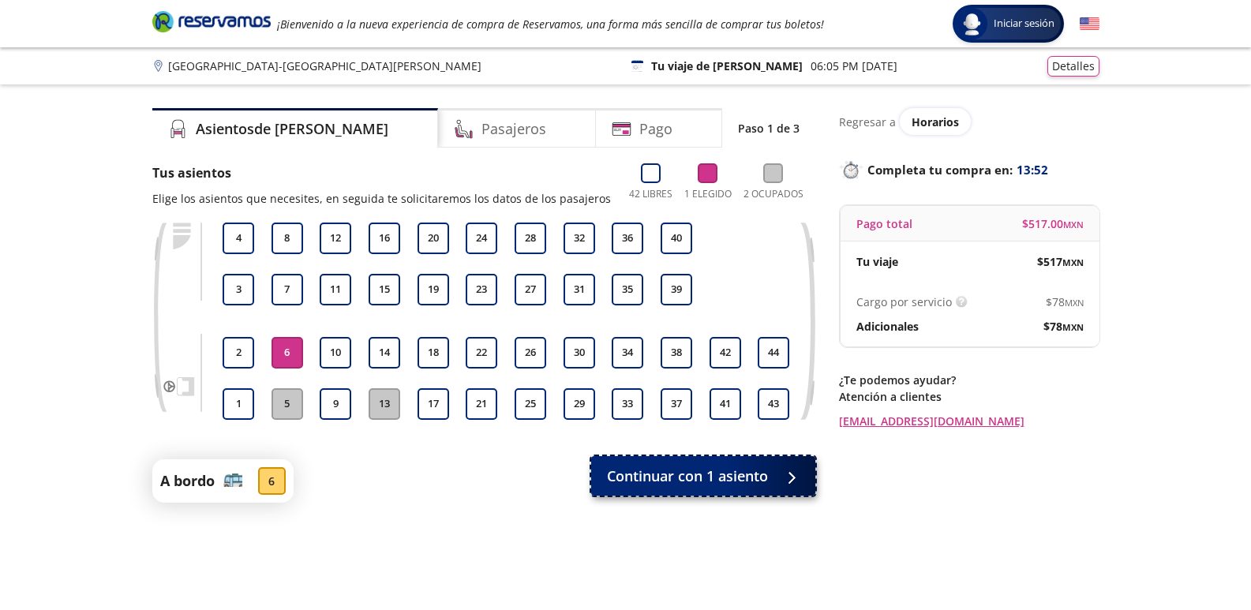
click at [612, 458] on button "Continuar con 1 asiento" at bounding box center [703, 475] width 224 height 39
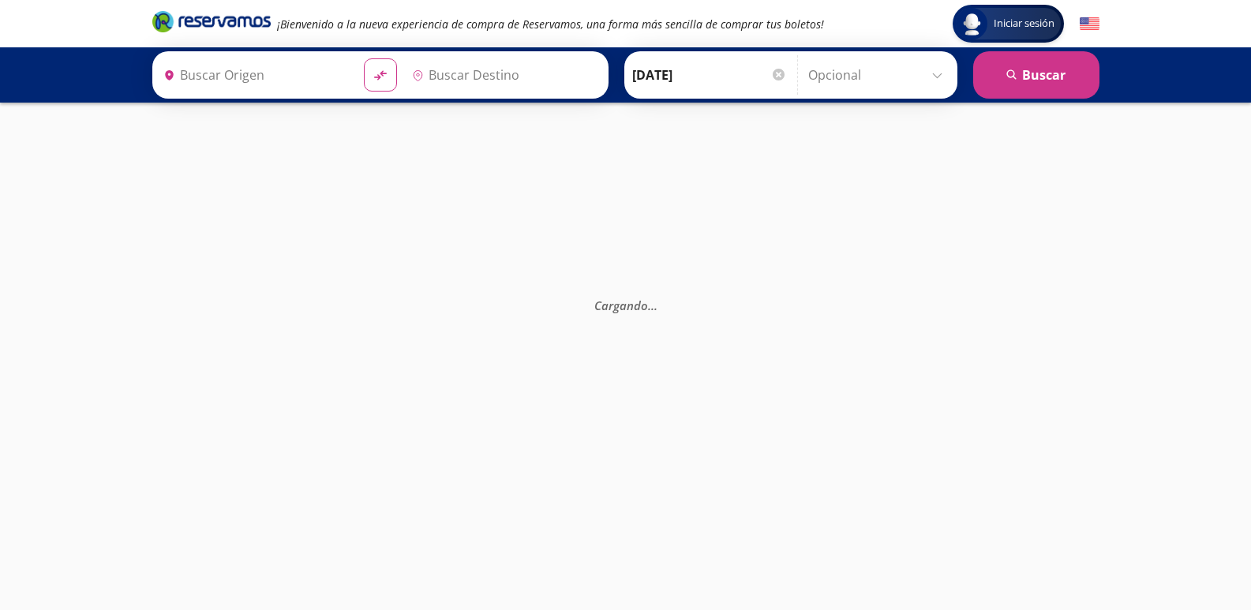
type input "[GEOGRAPHIC_DATA], [GEOGRAPHIC_DATA][PERSON_NAME]"
type input "[GEOGRAPHIC_DATA][PERSON_NAME], [GEOGRAPHIC_DATA][PERSON_NAME]"
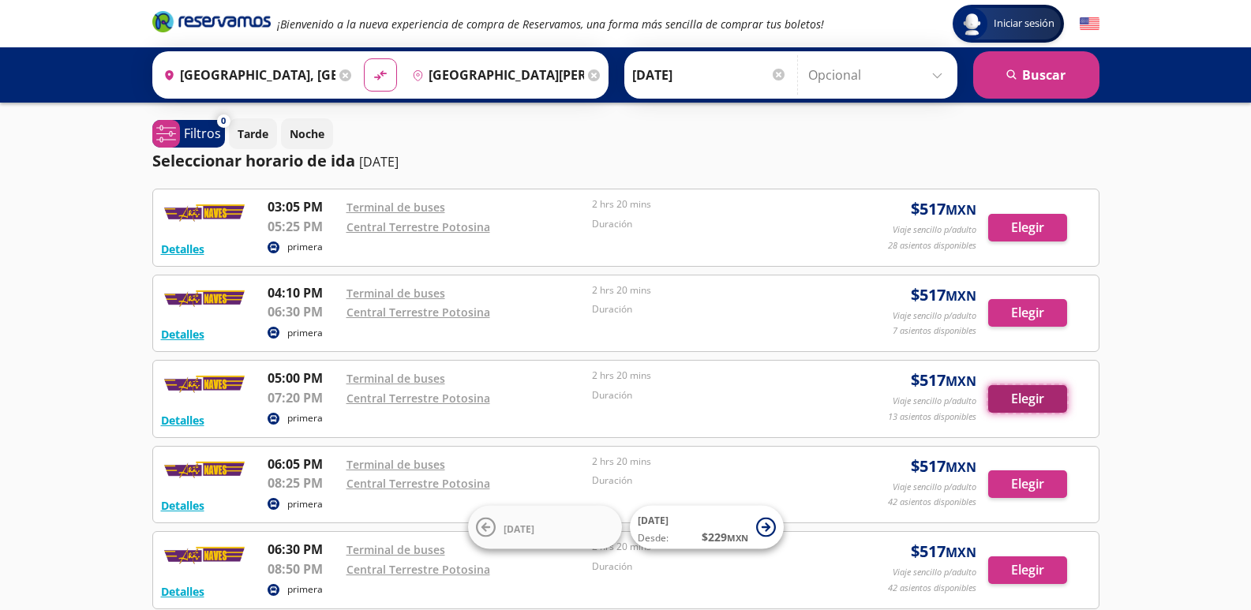
click at [1012, 395] on button "Elegir" at bounding box center [1027, 399] width 79 height 28
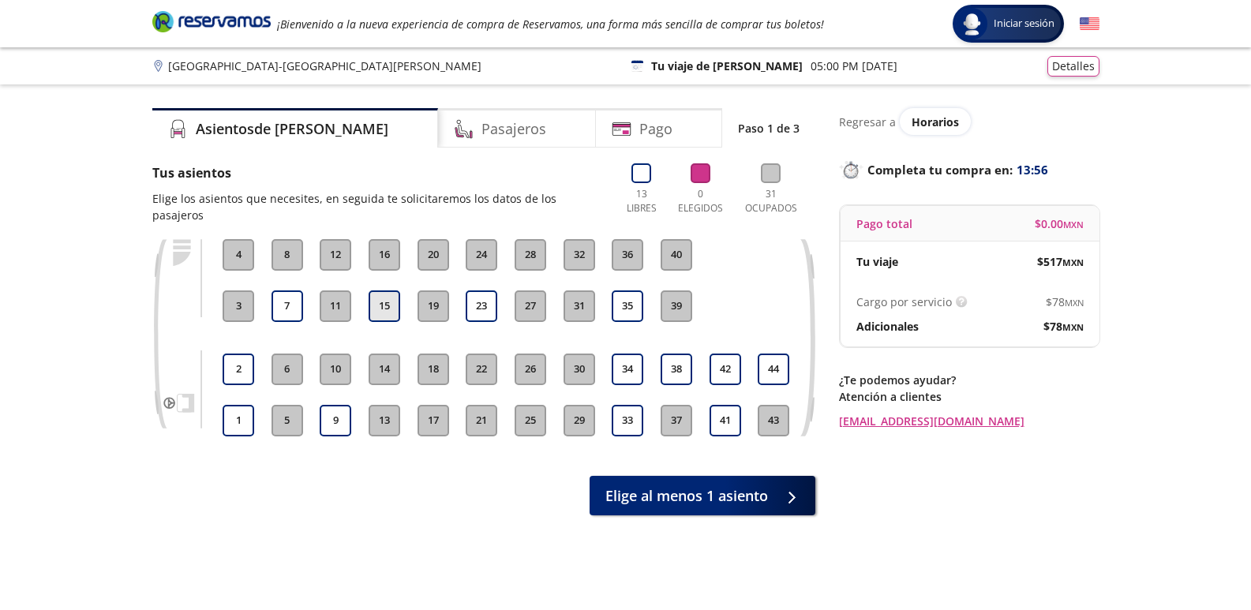
click at [400, 294] on button "15" at bounding box center [385, 306] width 32 height 32
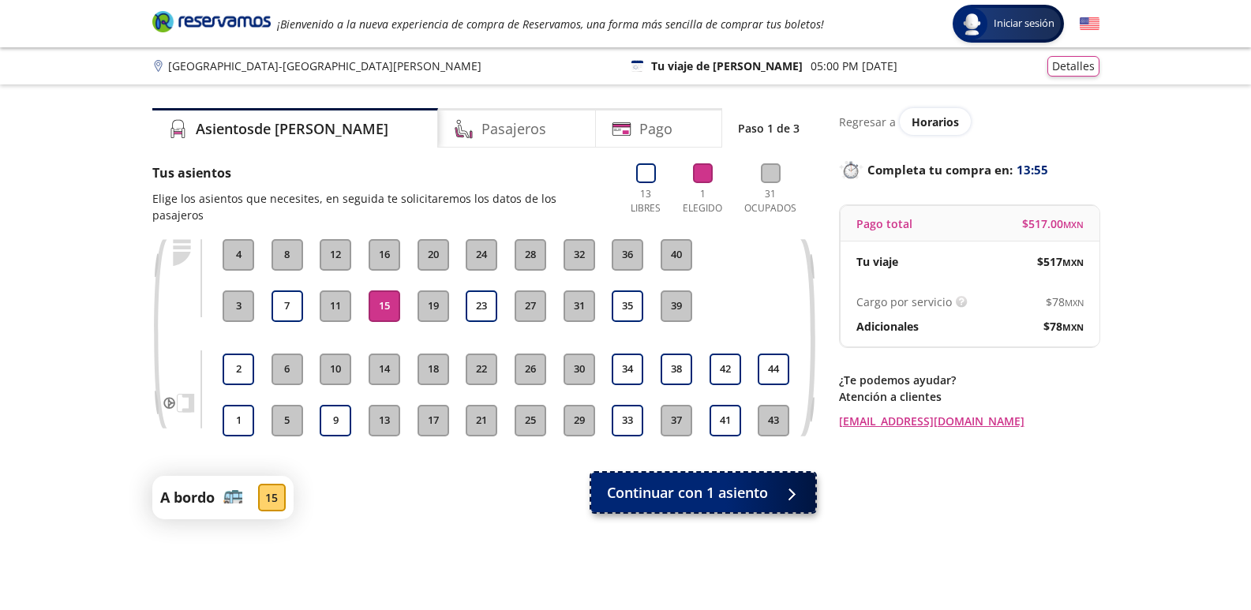
click at [709, 473] on button "Continuar con 1 asiento" at bounding box center [703, 492] width 224 height 39
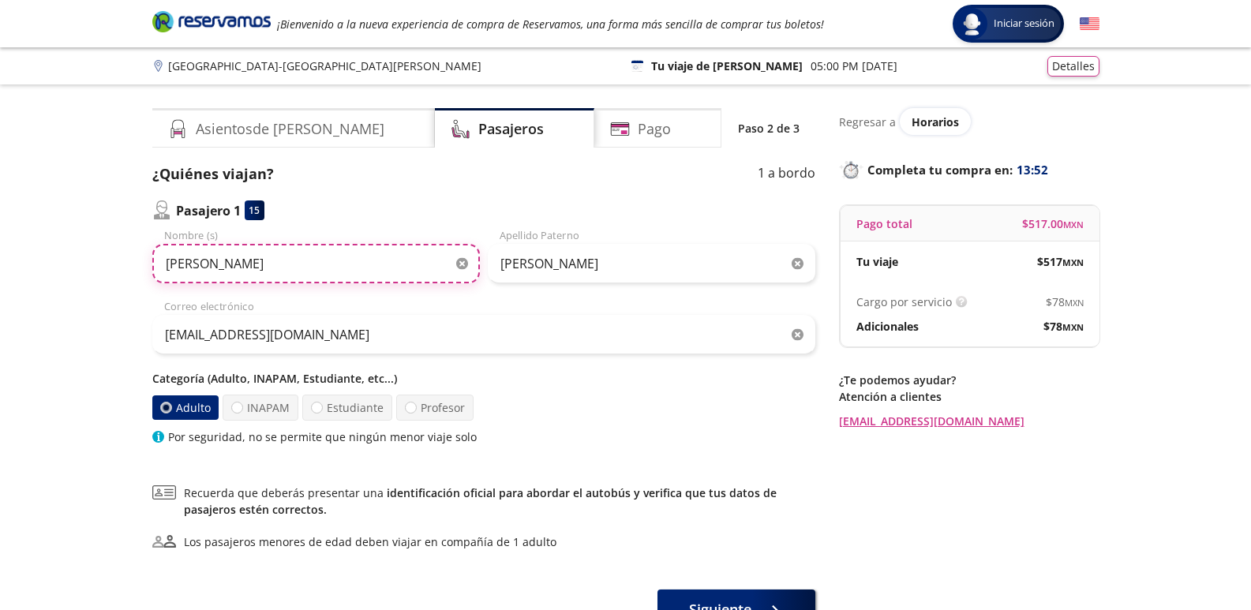
drag, startPoint x: 260, startPoint y: 264, endPoint x: 122, endPoint y: 268, distance: 138.9
click at [122, 268] on div "Group 9 Created with Sketch. Datos para la compra Río Verde - San Luis Potosí I…" at bounding box center [625, 366] width 1251 height 732
type input "A"
type input "SALVADOR"
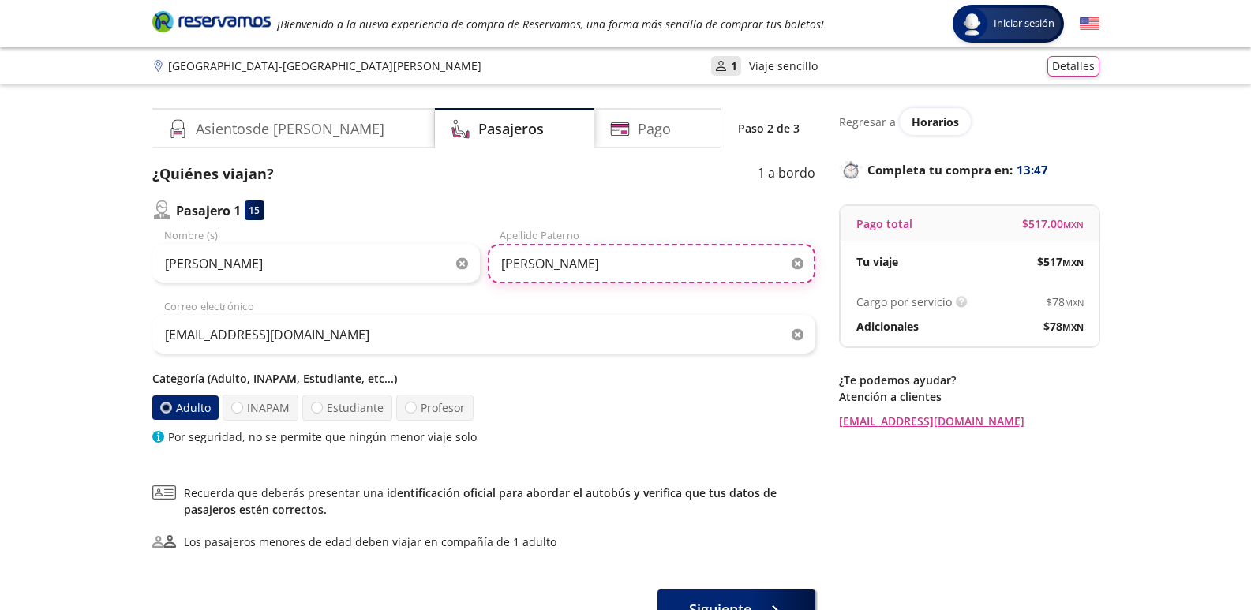
click at [593, 250] on input "[PERSON_NAME]" at bounding box center [651, 263] width 327 height 39
drag, startPoint x: 607, startPoint y: 262, endPoint x: 395, endPoint y: 262, distance: 211.5
click at [395, 262] on div "SALVADOR Nombre (s) ALVAREZ Apellido Paterno" at bounding box center [483, 255] width 663 height 55
type input "TORRES"
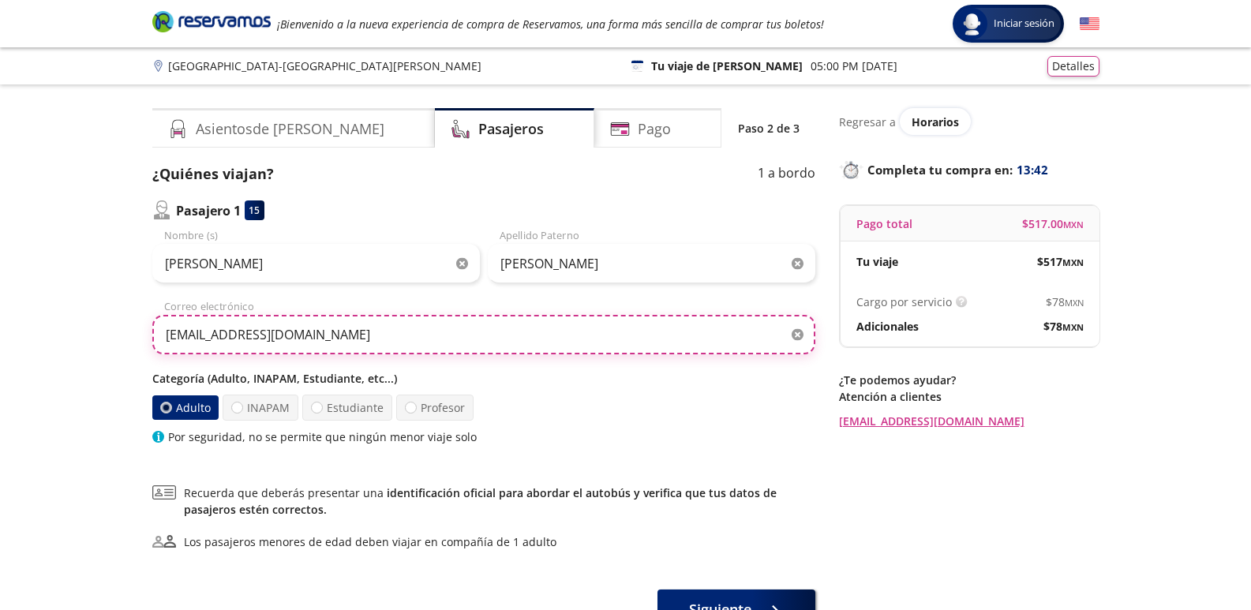
click at [420, 320] on input "[EMAIL_ADDRESS][DOMAIN_NAME]" at bounding box center [483, 334] width 663 height 39
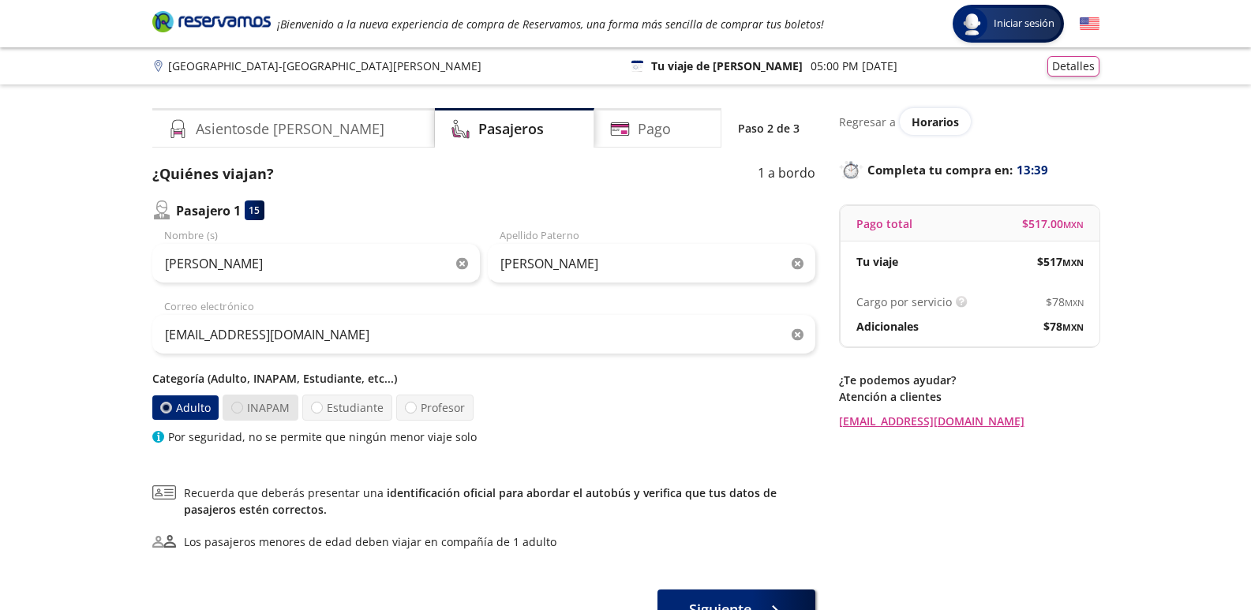
click at [235, 410] on div at bounding box center [237, 408] width 12 height 12
click at [235, 410] on input "INAPAM" at bounding box center [237, 407] width 10 height 10
radio input "true"
radio input "false"
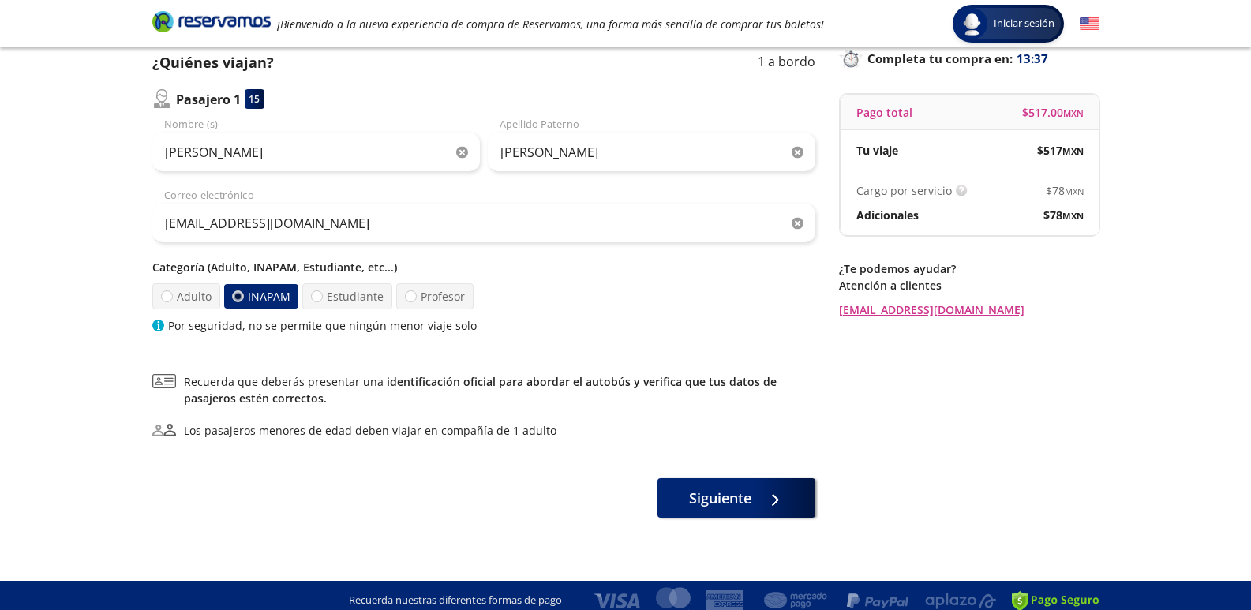
scroll to position [122, 0]
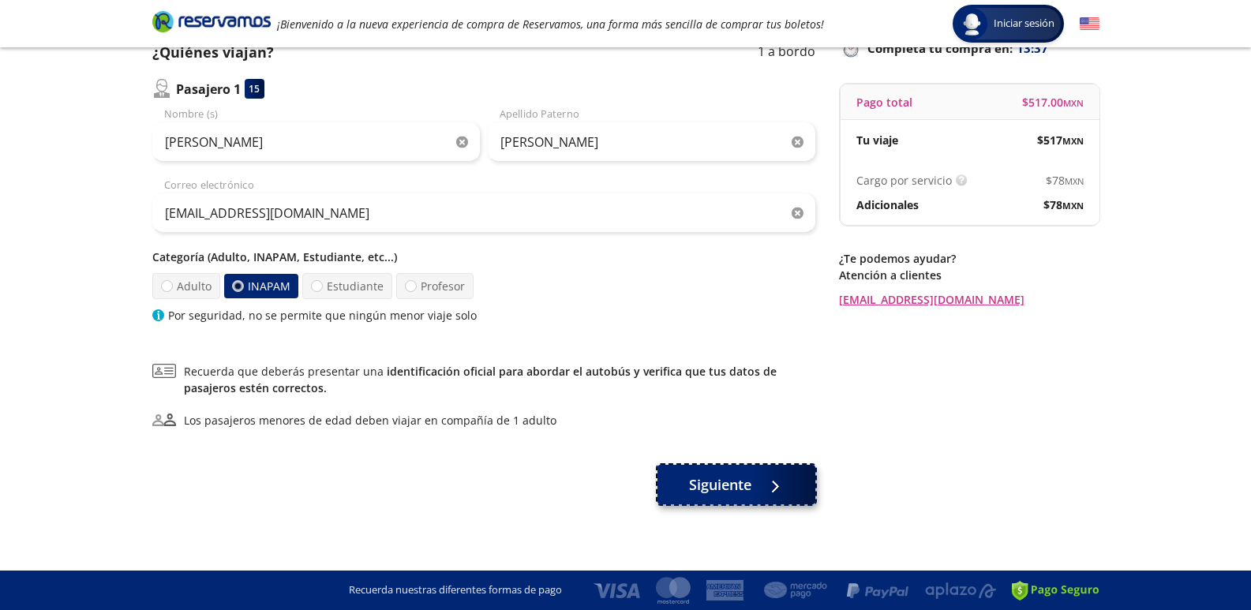
click at [738, 498] on button "Siguiente" at bounding box center [736, 484] width 158 height 39
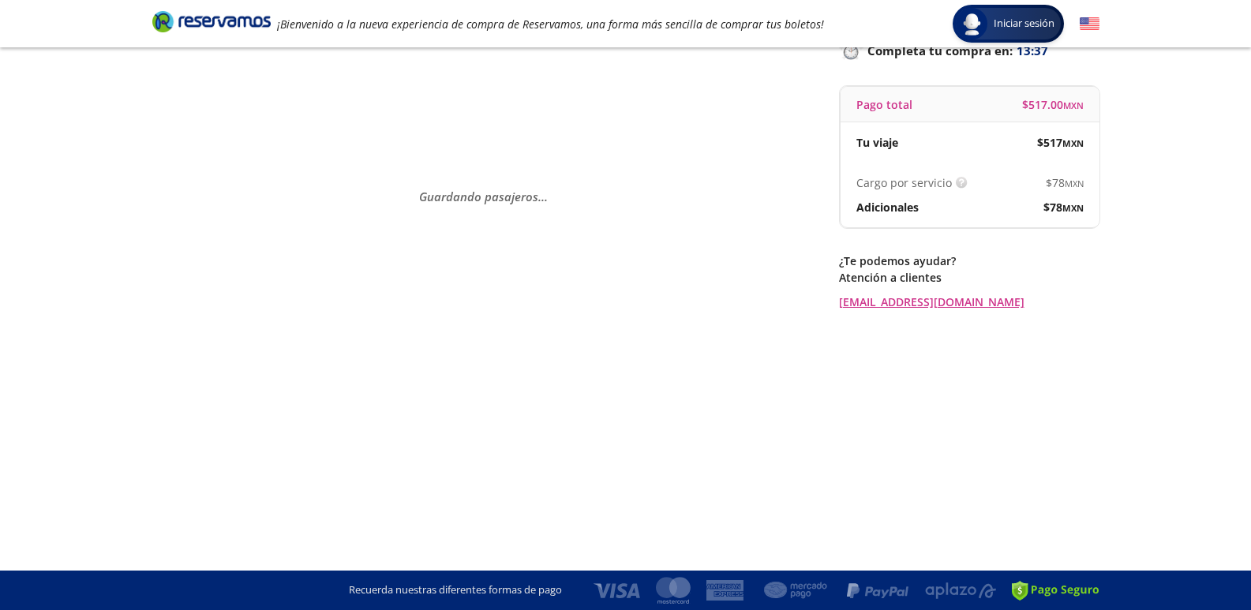
scroll to position [0, 0]
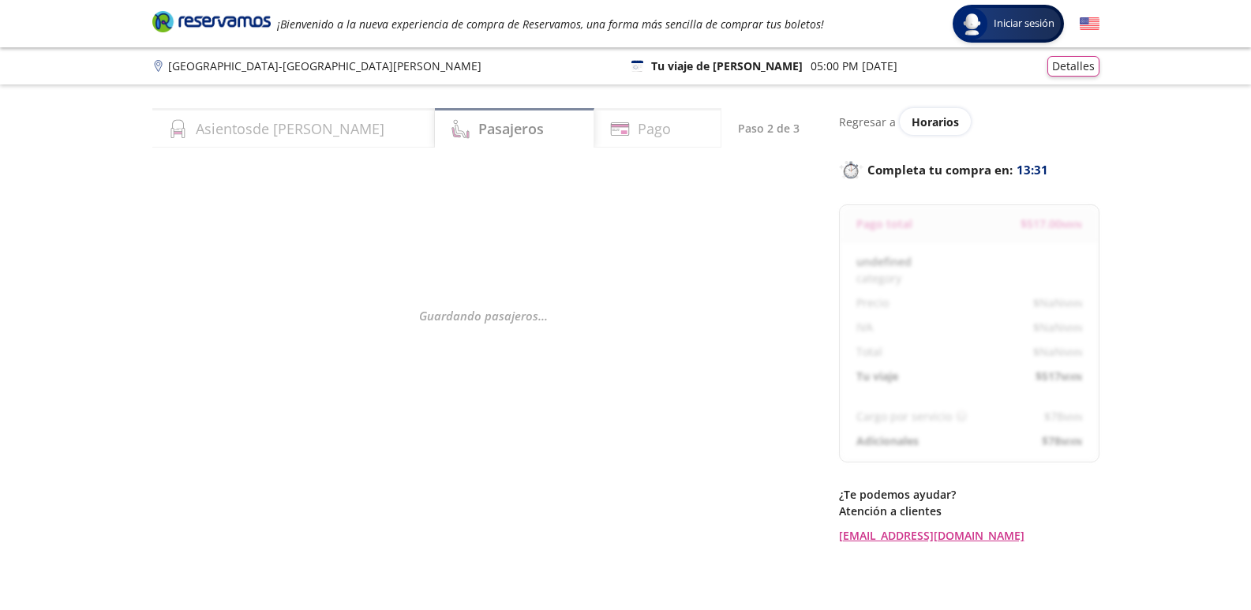
select select "MX"
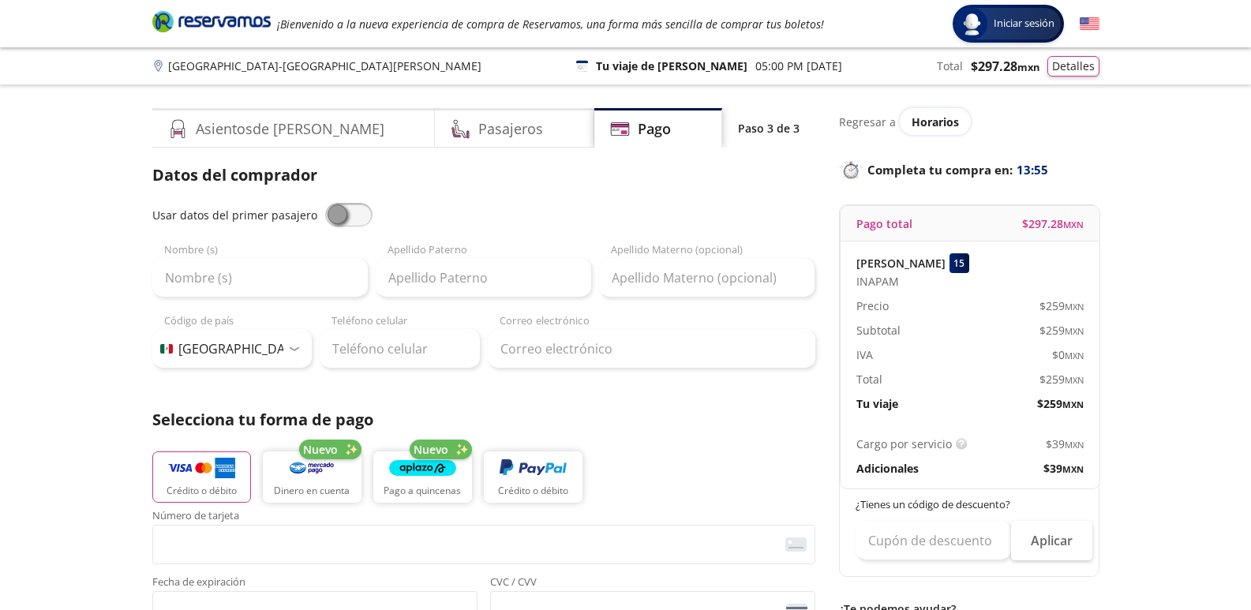
drag, startPoint x: 140, startPoint y: 272, endPoint x: 208, endPoint y: 271, distance: 68.7
click at [208, 271] on input "Nombre (s)" at bounding box center [259, 277] width 215 height 39
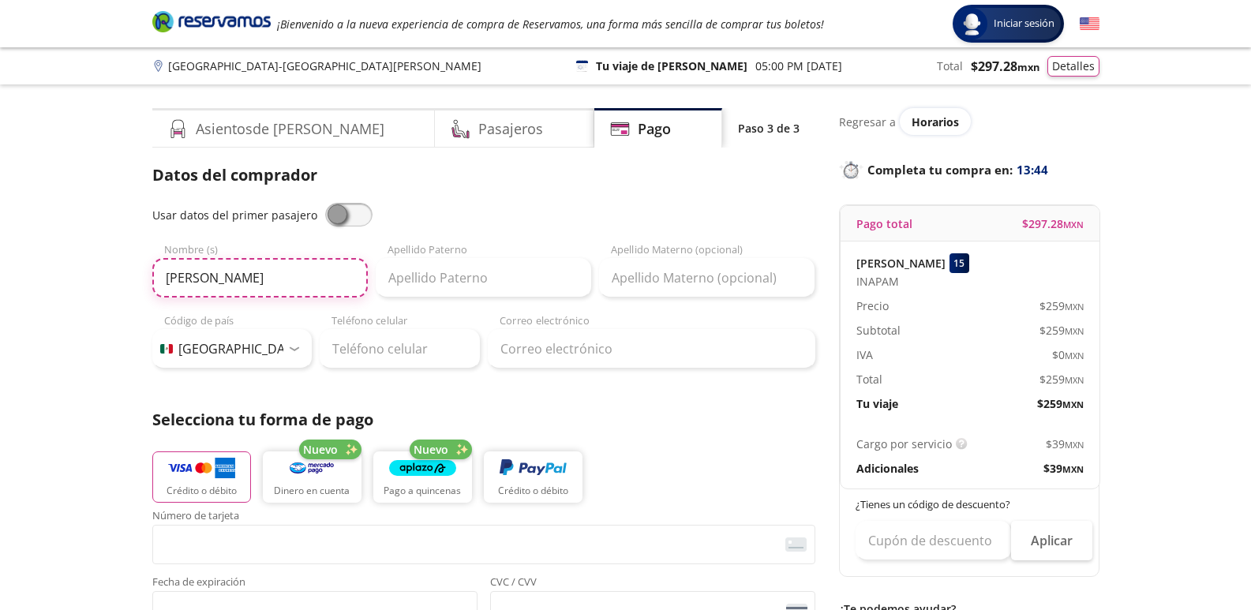
type input "DAMARIS ITZEL"
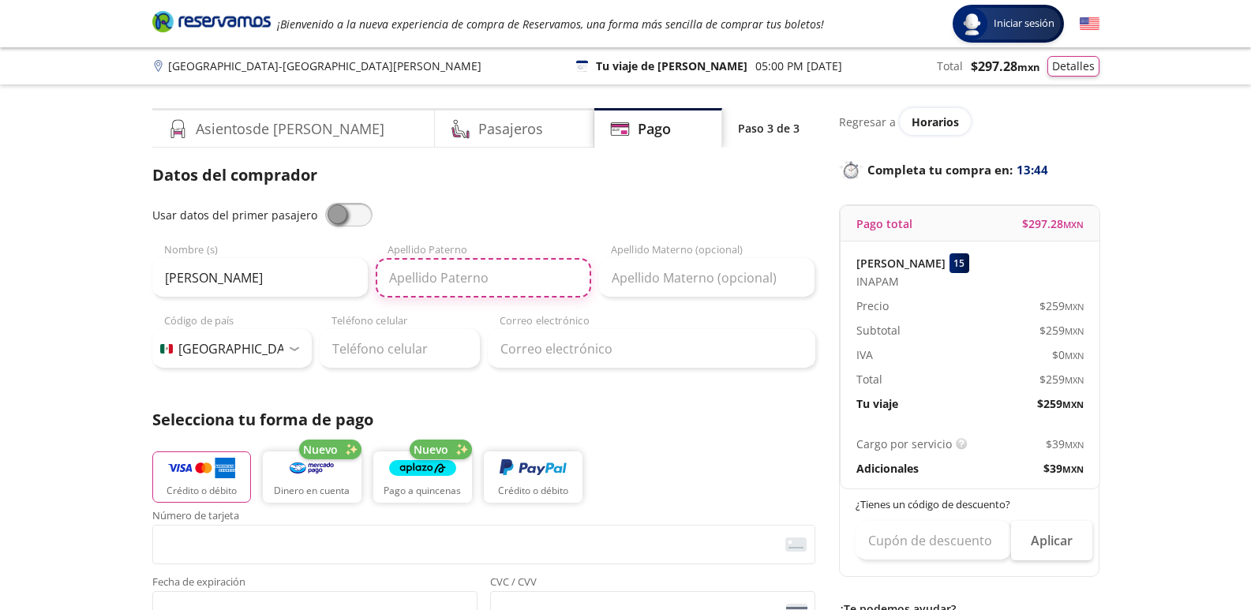
click at [420, 287] on input "Apellido Paterno" at bounding box center [483, 277] width 215 height 39
type input "[PERSON_NAME]"
drag, startPoint x: 718, startPoint y: 298, endPoint x: 707, endPoint y: 289, distance: 14.1
click at [714, 298] on div "Usar datos del primer pasajero DAMARIS ITZEL Nombre (s) DUQUE Apellido Paterno …" at bounding box center [483, 286] width 663 height 166
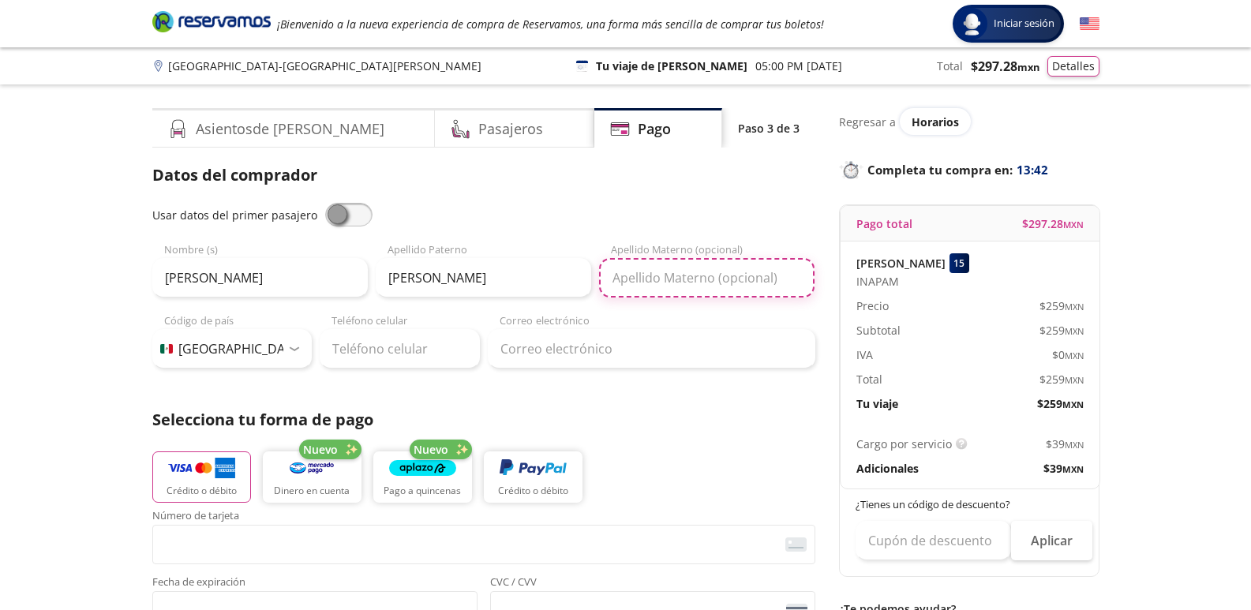
click at [707, 284] on input "Apellido Materno (opcional)" at bounding box center [706, 277] width 215 height 39
type input "GARCIA"
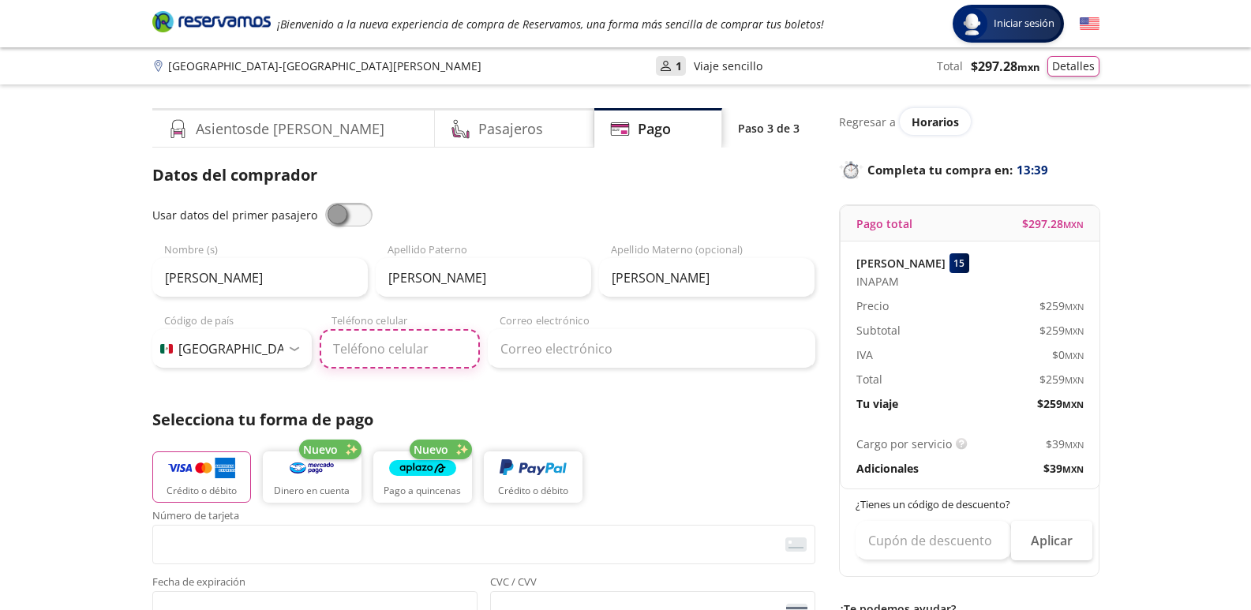
click at [364, 344] on input "Teléfono celular" at bounding box center [400, 348] width 160 height 39
type input "487 148 2607"
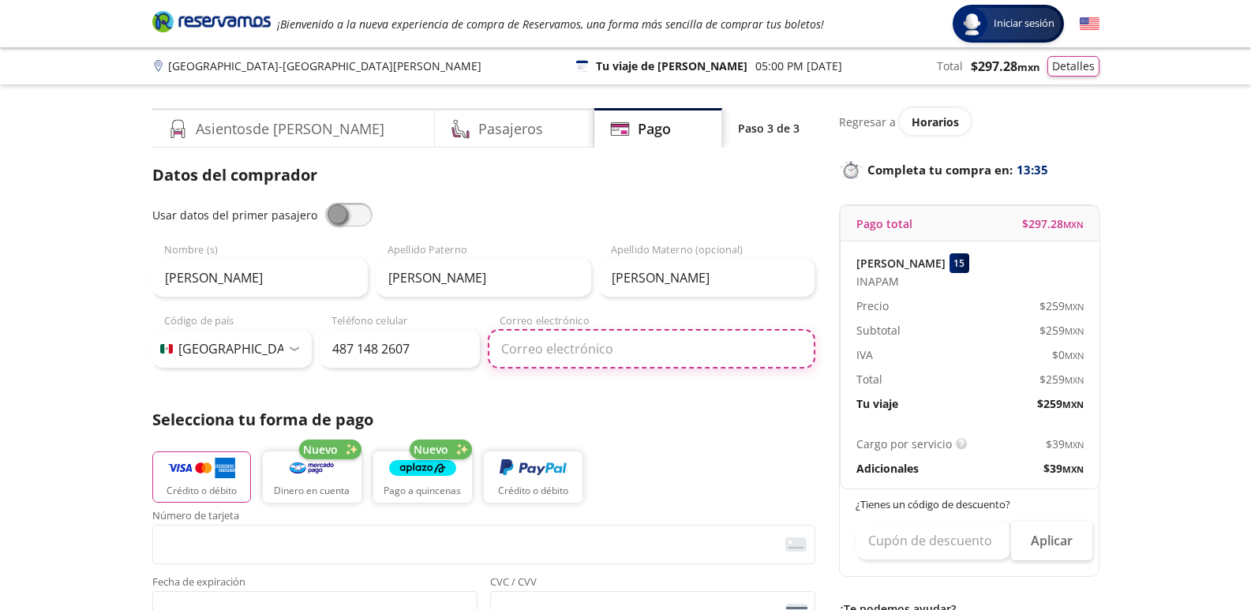
click at [557, 345] on input "Correo electrónico" at bounding box center [651, 348] width 327 height 39
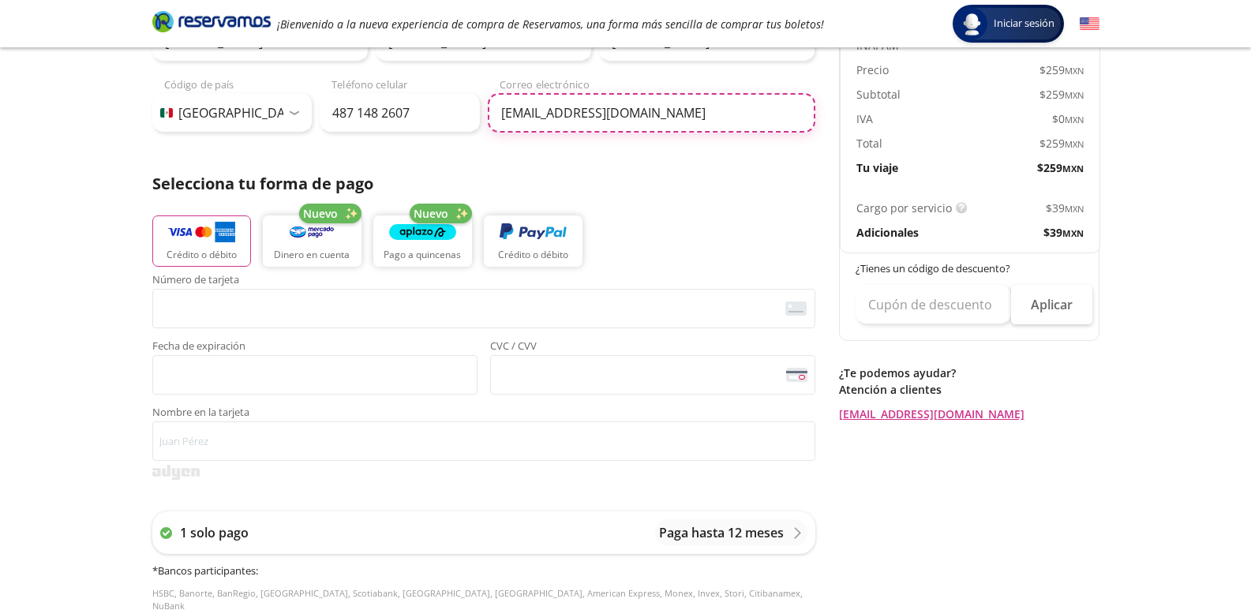
scroll to position [237, 0]
type input "[EMAIL_ADDRESS][DOMAIN_NAME]"
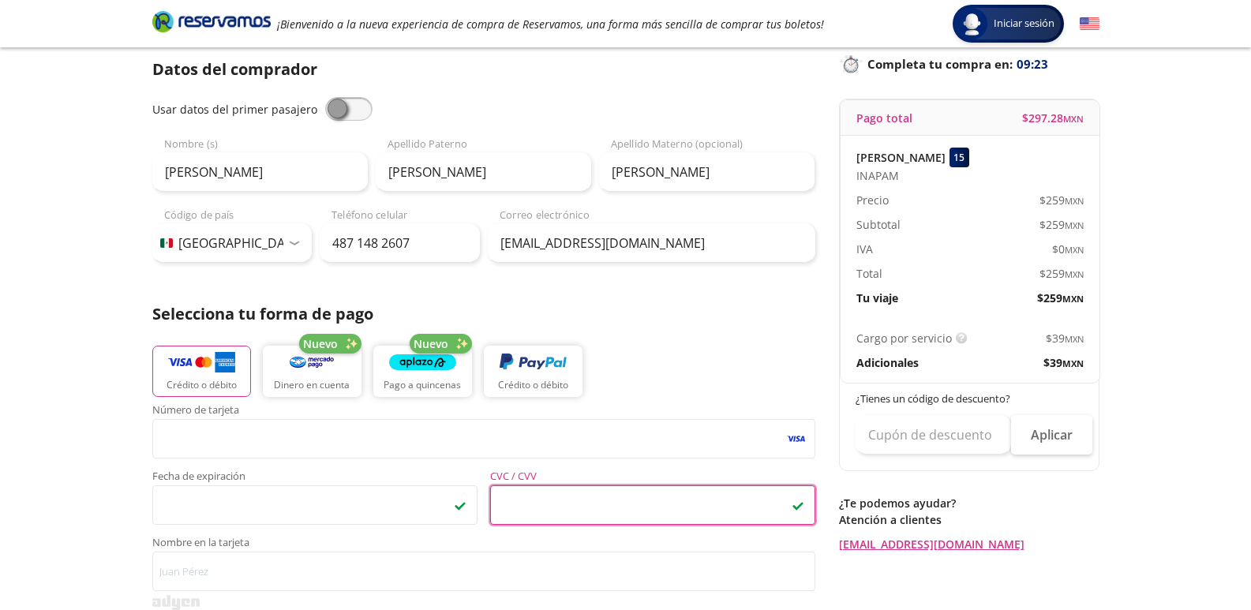
scroll to position [0, 0]
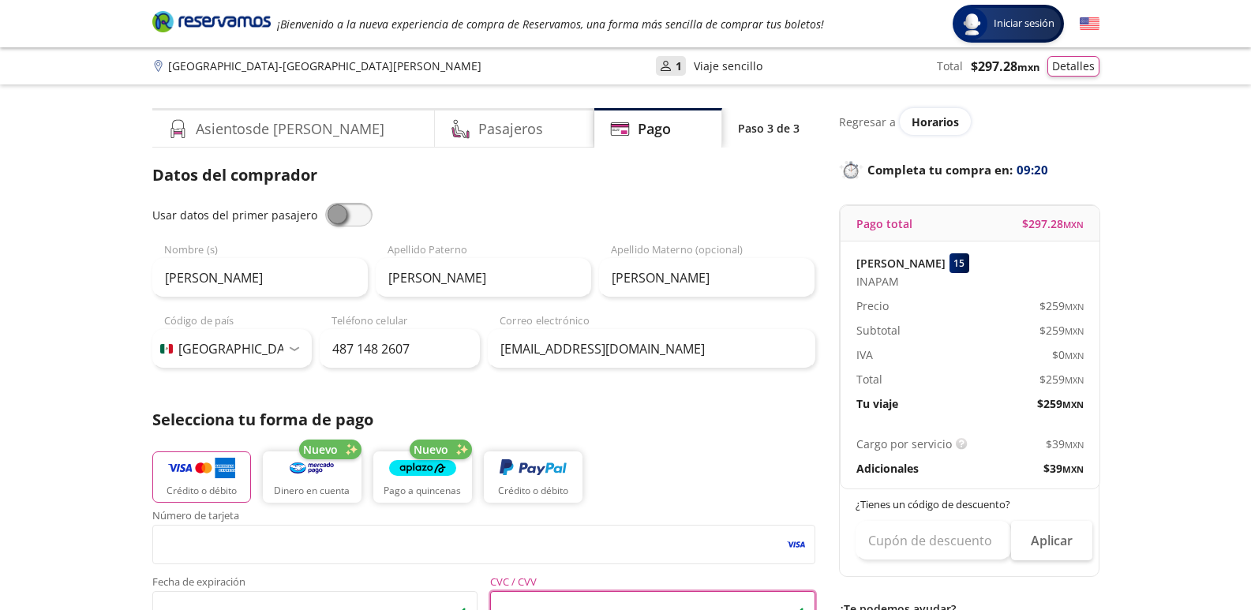
click at [329, 213] on span at bounding box center [348, 215] width 47 height 24
click at [325, 203] on input "checkbox" at bounding box center [325, 203] width 0 height 0
type input "SALVADOR"
type input "TORRES"
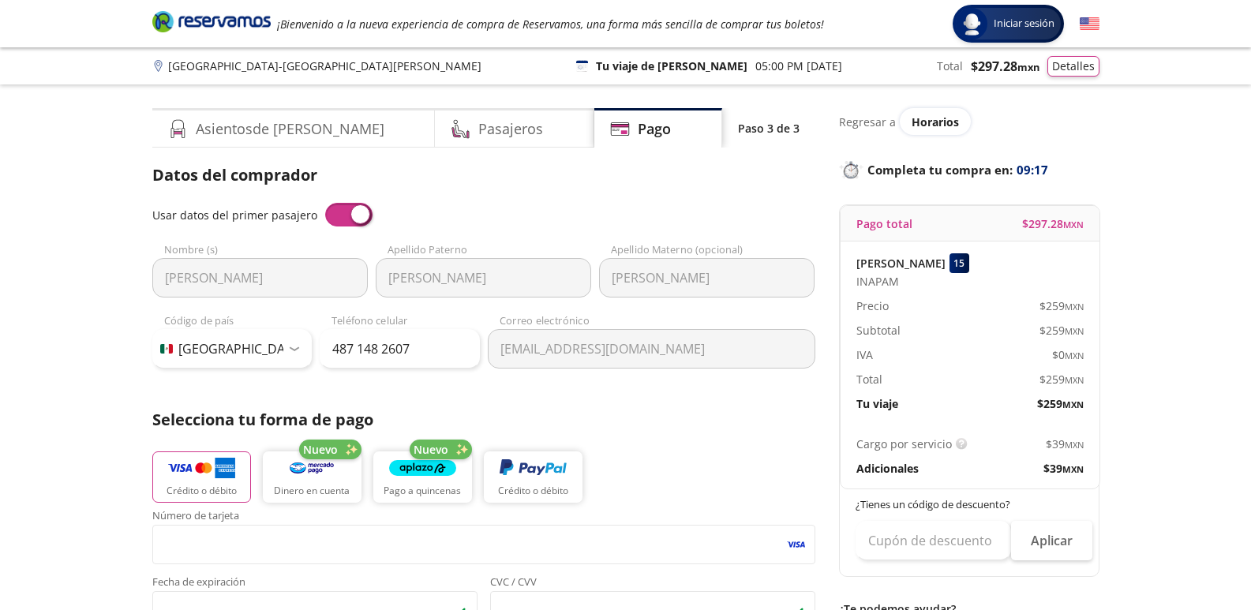
click at [354, 223] on span at bounding box center [348, 215] width 47 height 24
click at [325, 203] on input "checkbox" at bounding box center [325, 203] width 0 height 0
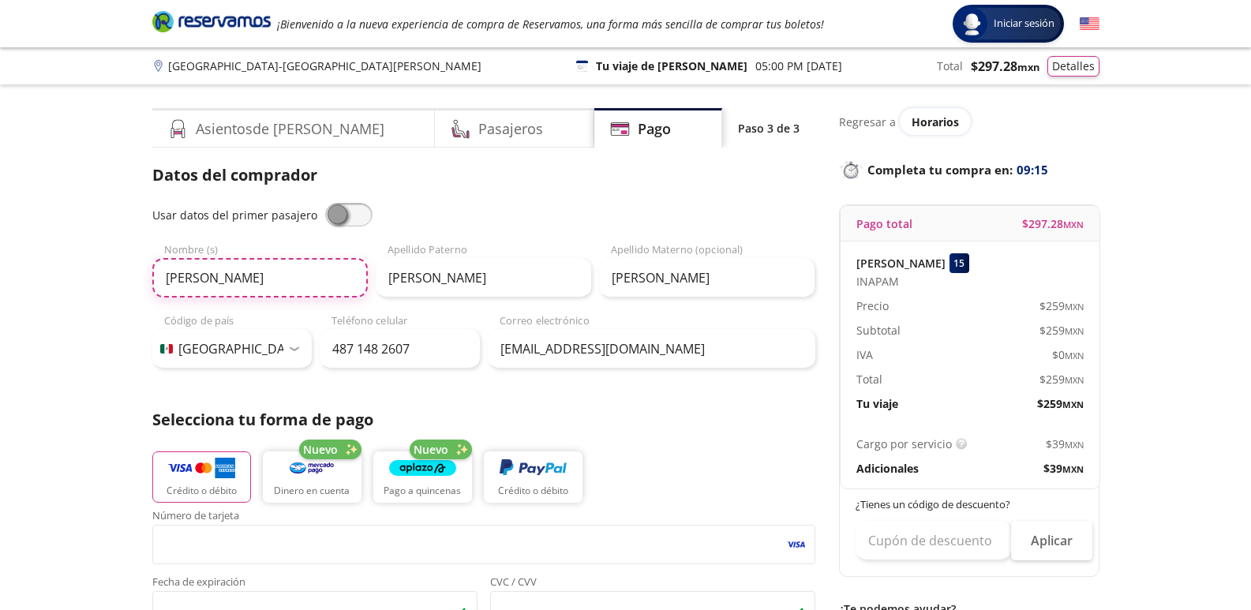
drag, startPoint x: 319, startPoint y: 275, endPoint x: 125, endPoint y: 284, distance: 194.3
type input "DAMARIS"
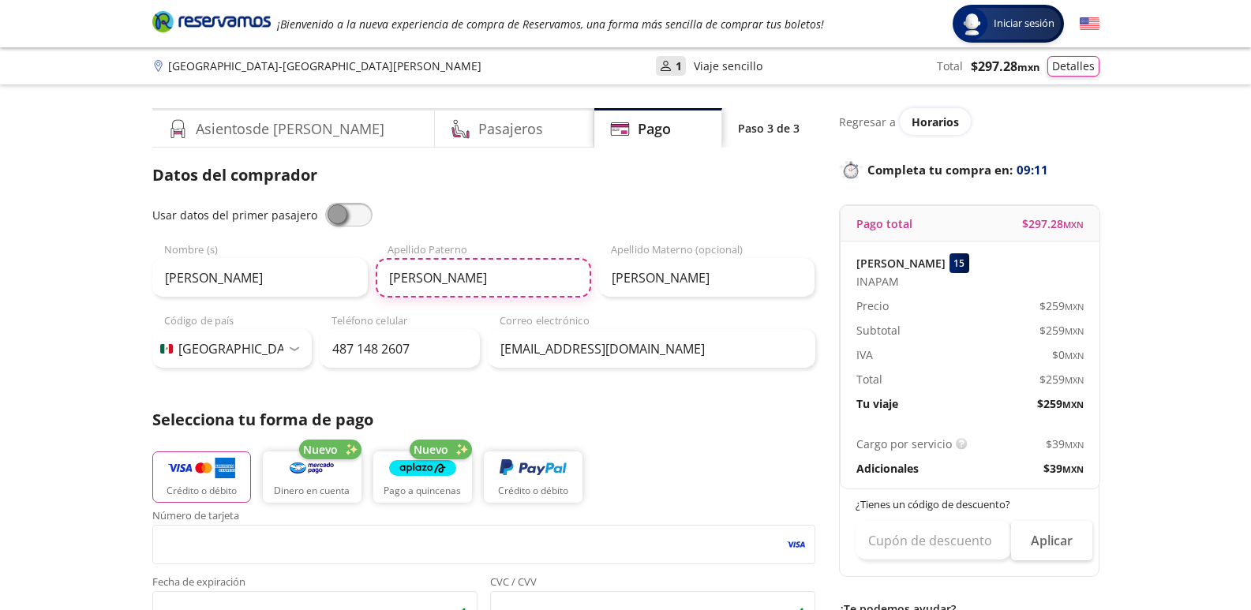
drag, startPoint x: 437, startPoint y: 277, endPoint x: 340, endPoint y: 286, distance: 97.5
click at [345, 286] on div "DAMARIS Nombre (s) TORRES Apellido Paterno GARCIA Apellido Materno (opcional)" at bounding box center [483, 269] width 663 height 55
type input "I"
type input "[PERSON_NAME]"
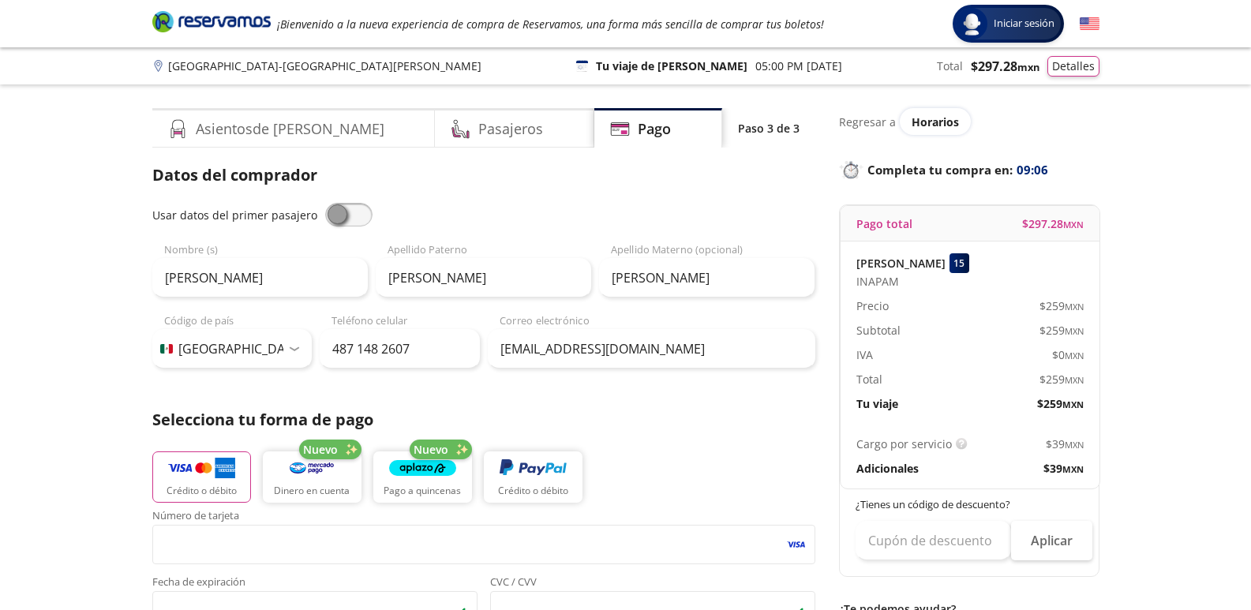
click at [770, 488] on div "Crédito o débito Nuevo Dinero en cuenta Nuevo Pago a quincenas Crédito o débito" at bounding box center [483, 475] width 663 height 71
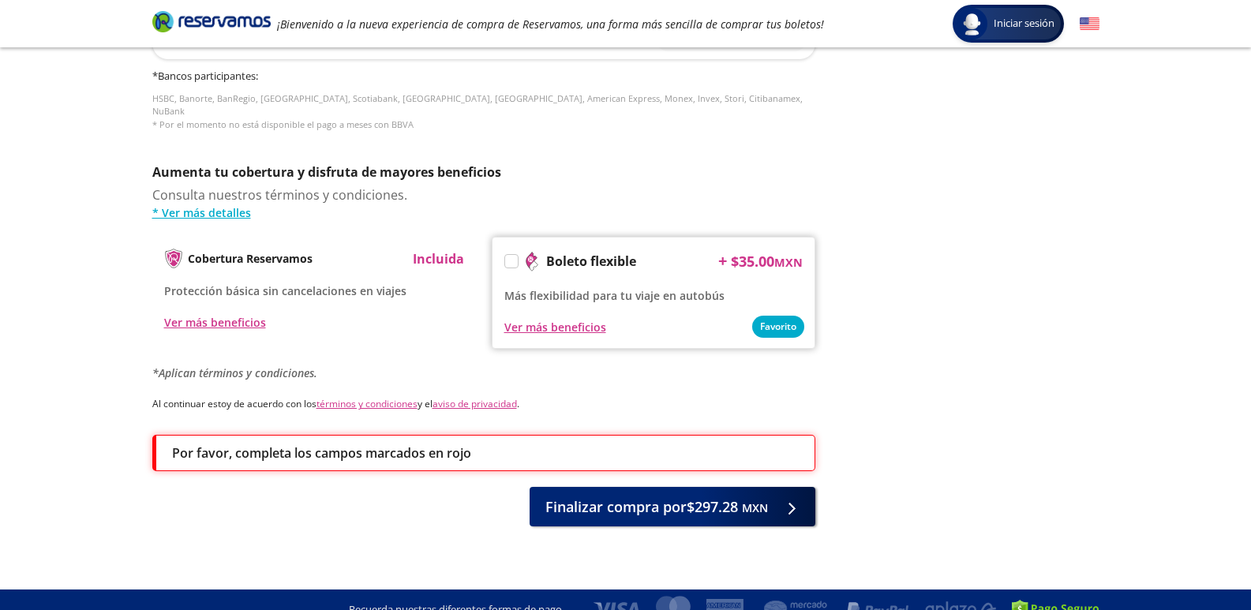
scroll to position [737, 0]
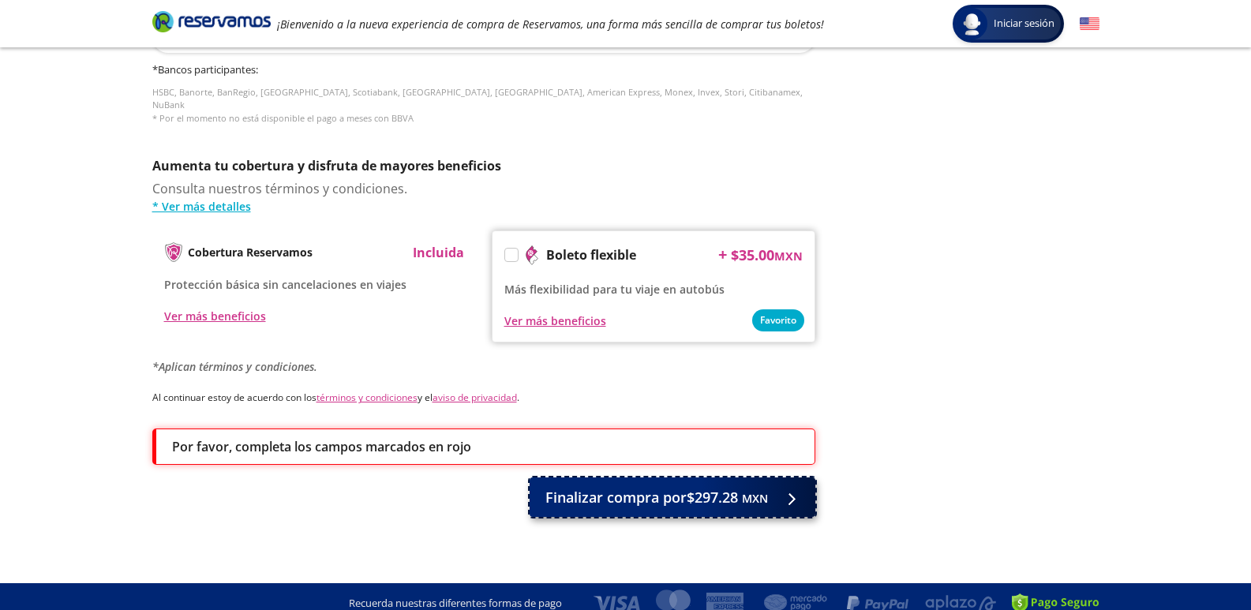
click at [656, 487] on span "Finalizar compra por $297.28 MXN" at bounding box center [656, 497] width 223 height 21
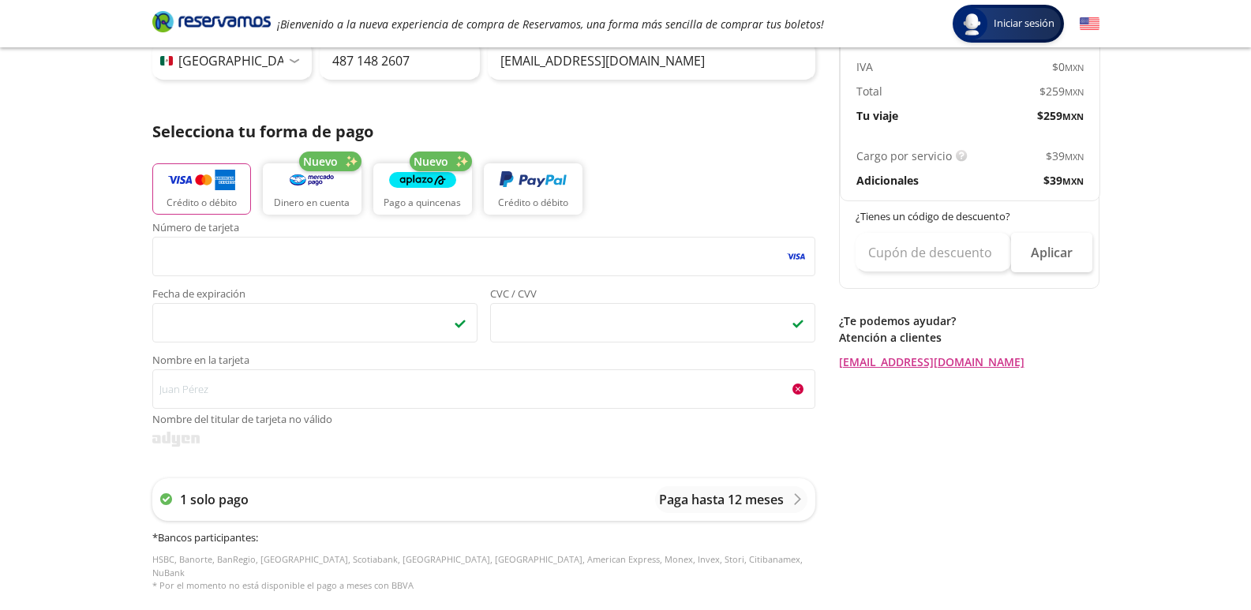
scroll to position [316, 0]
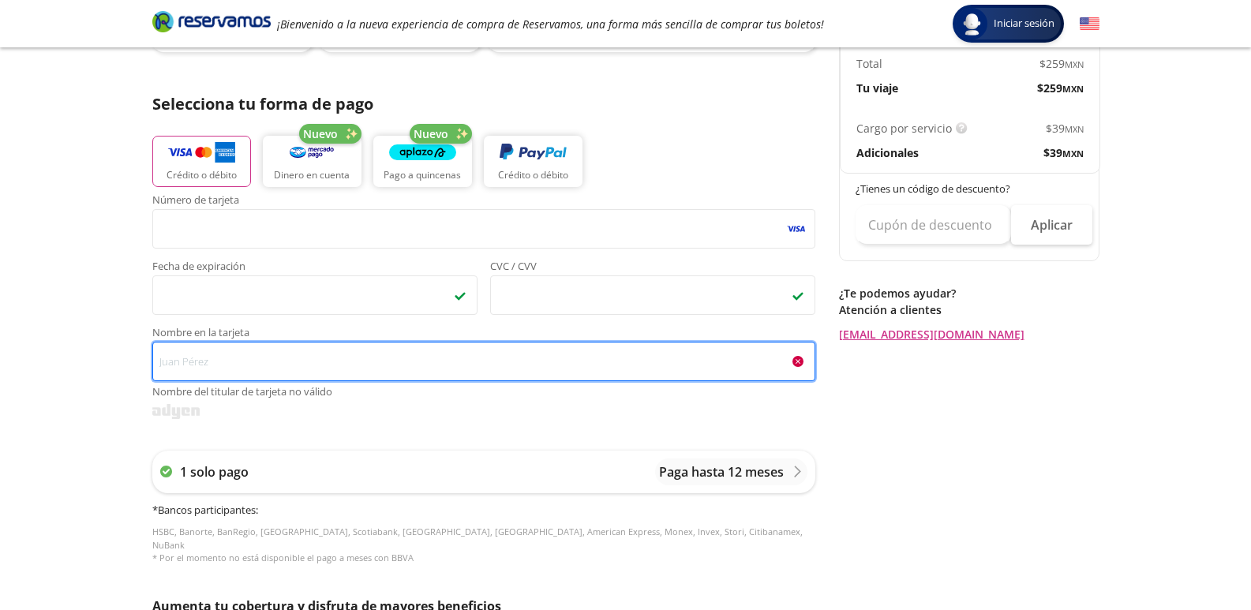
click at [376, 360] on input "Nombre en la tarjeta Nombre del titular de tarjeta no válido" at bounding box center [483, 361] width 663 height 39
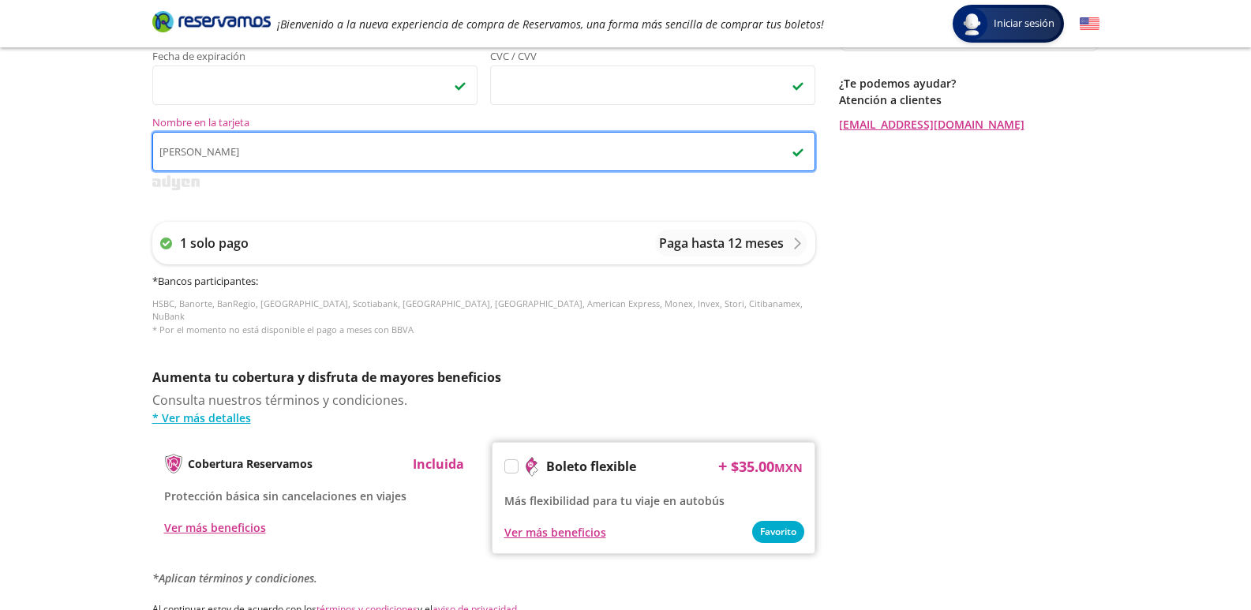
scroll to position [685, 0]
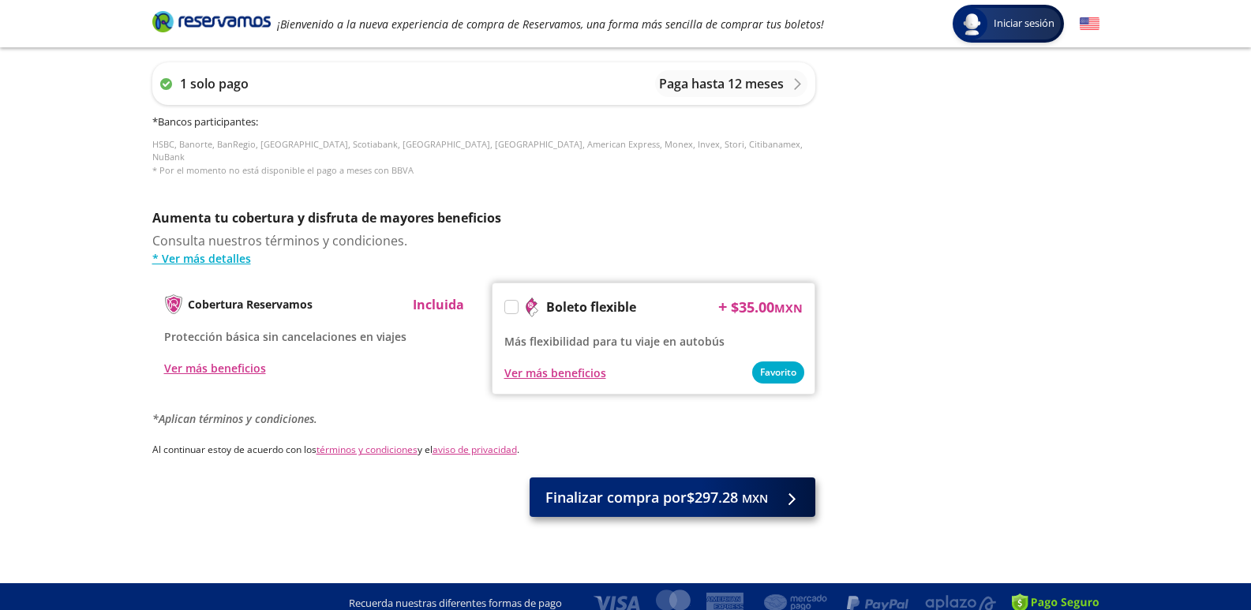
type input "DAMARIS ITZEL DUQUE GARCIA"
click at [717, 487] on span "Finalizar compra por $297.28 MXN" at bounding box center [656, 497] width 223 height 21
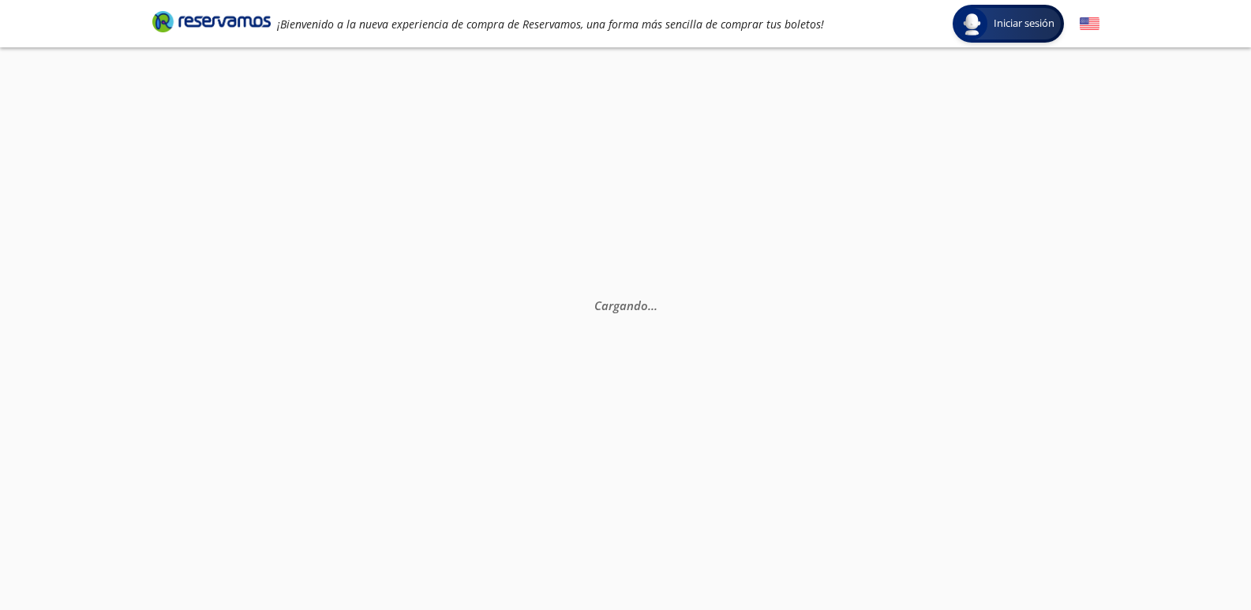
scroll to position [0, 0]
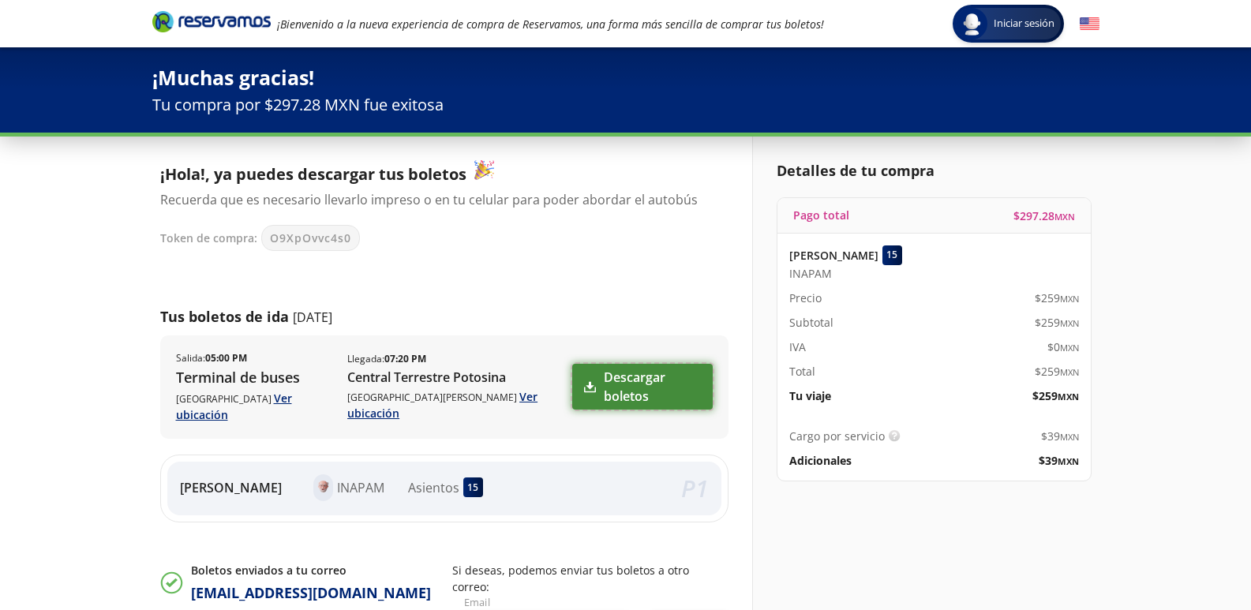
click at [623, 380] on link "Descargar boletos" at bounding box center [642, 387] width 140 height 46
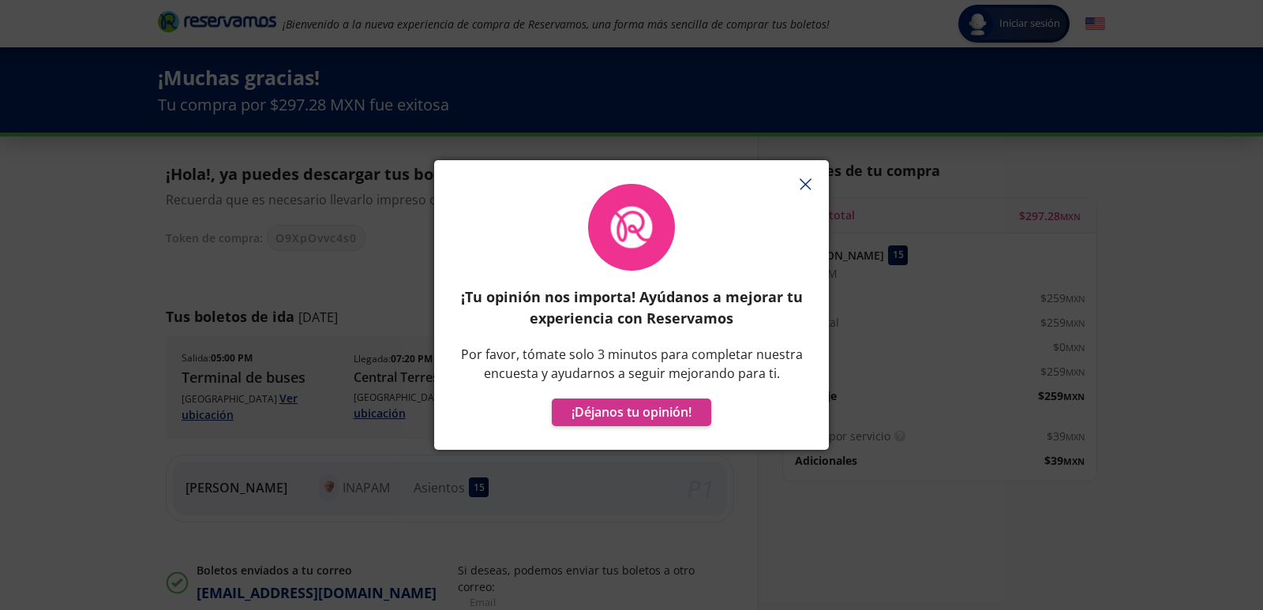
click at [811, 178] on button "button" at bounding box center [805, 184] width 24 height 24
